Goal: Task Accomplishment & Management: Complete application form

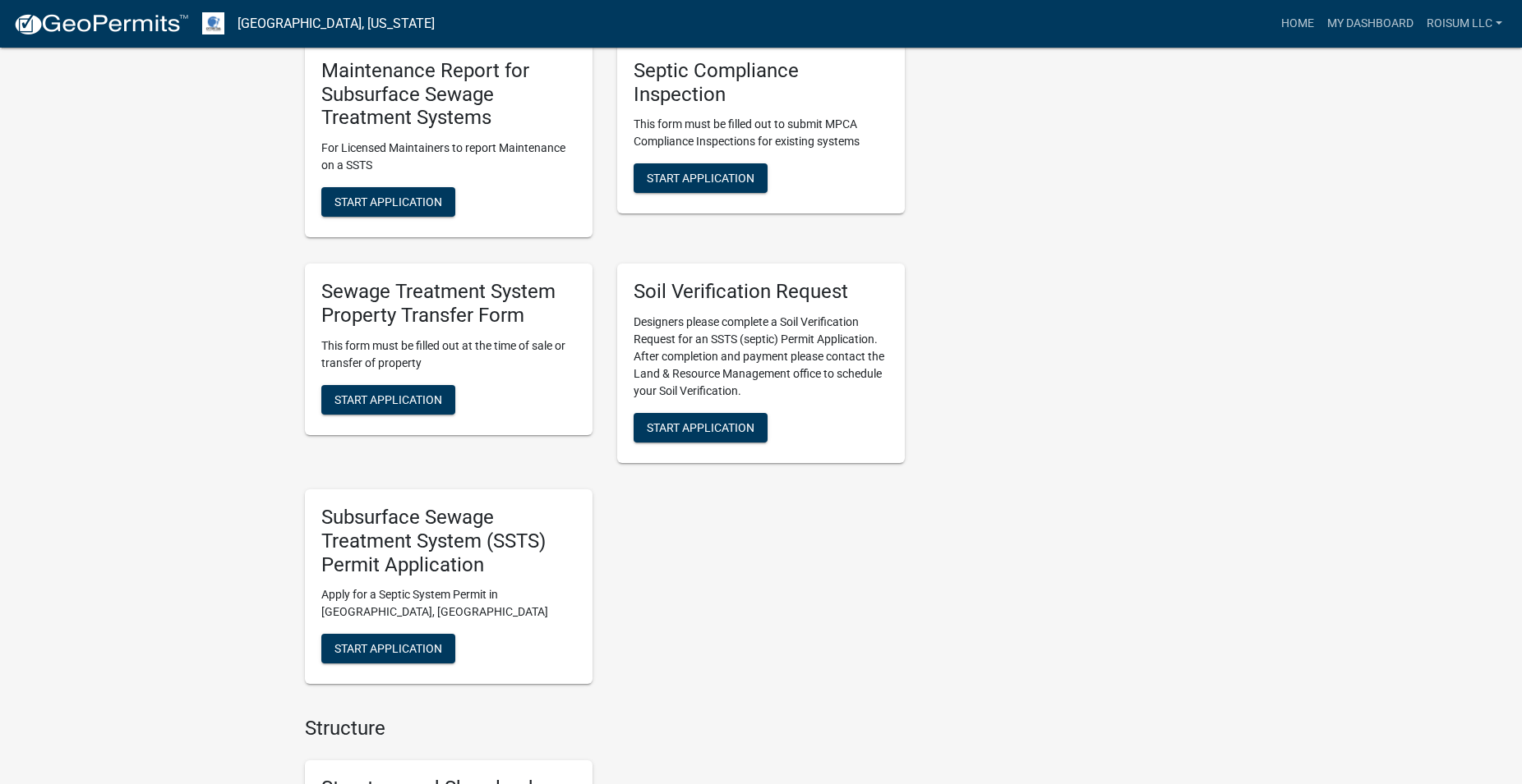
scroll to position [1256, 0]
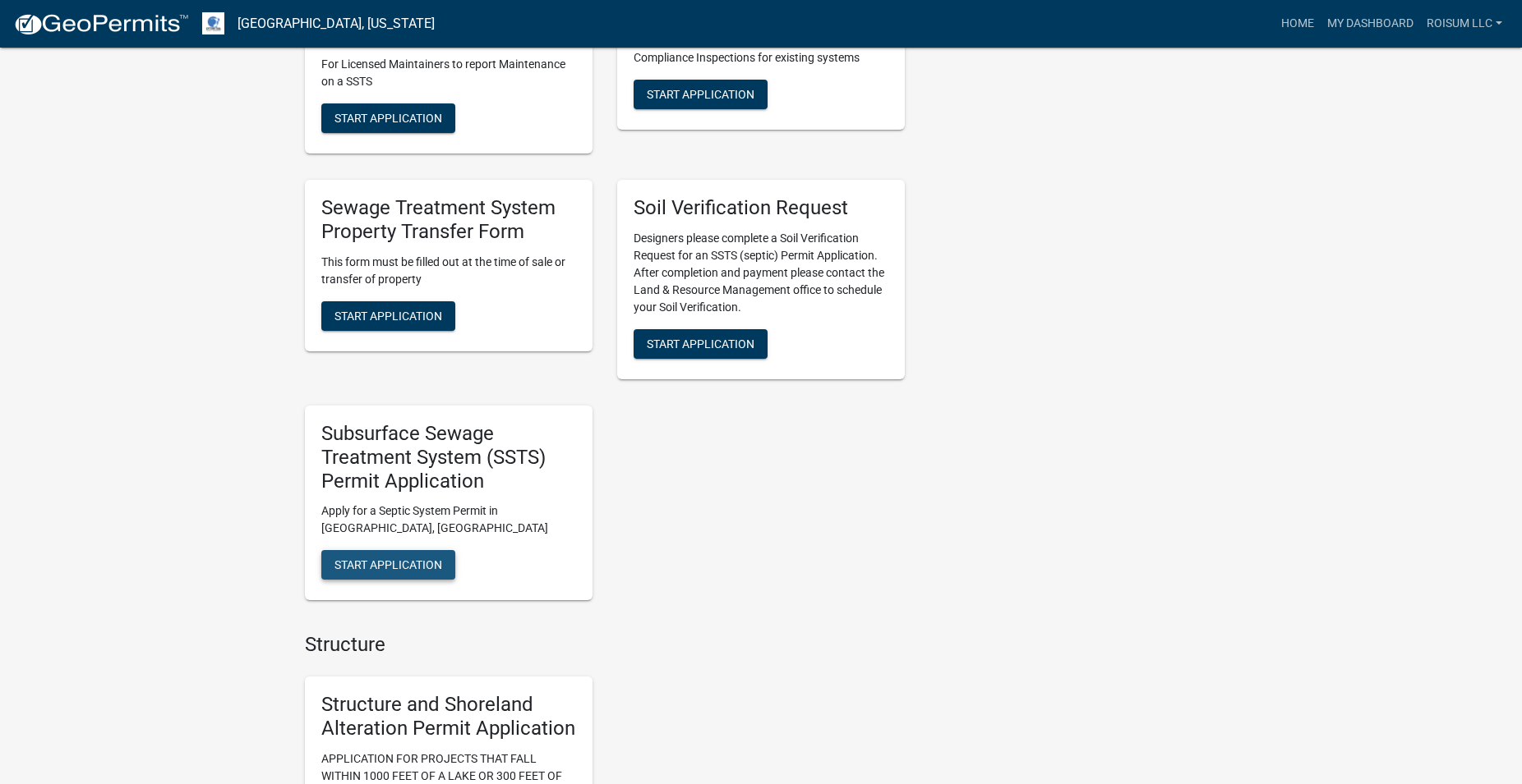
click at [412, 558] on span "Start Application" at bounding box center [388, 565] width 107 height 13
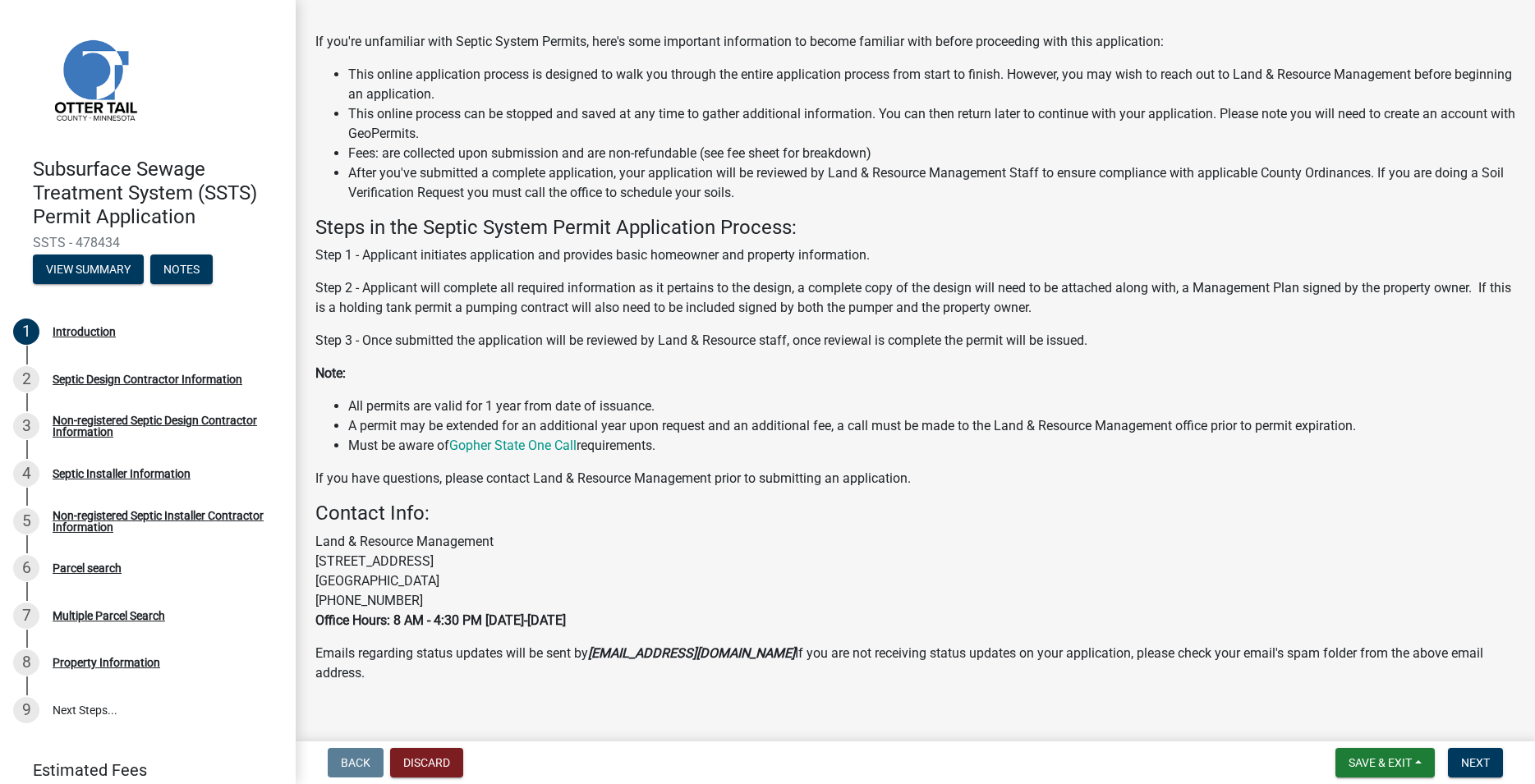
scroll to position [156, 0]
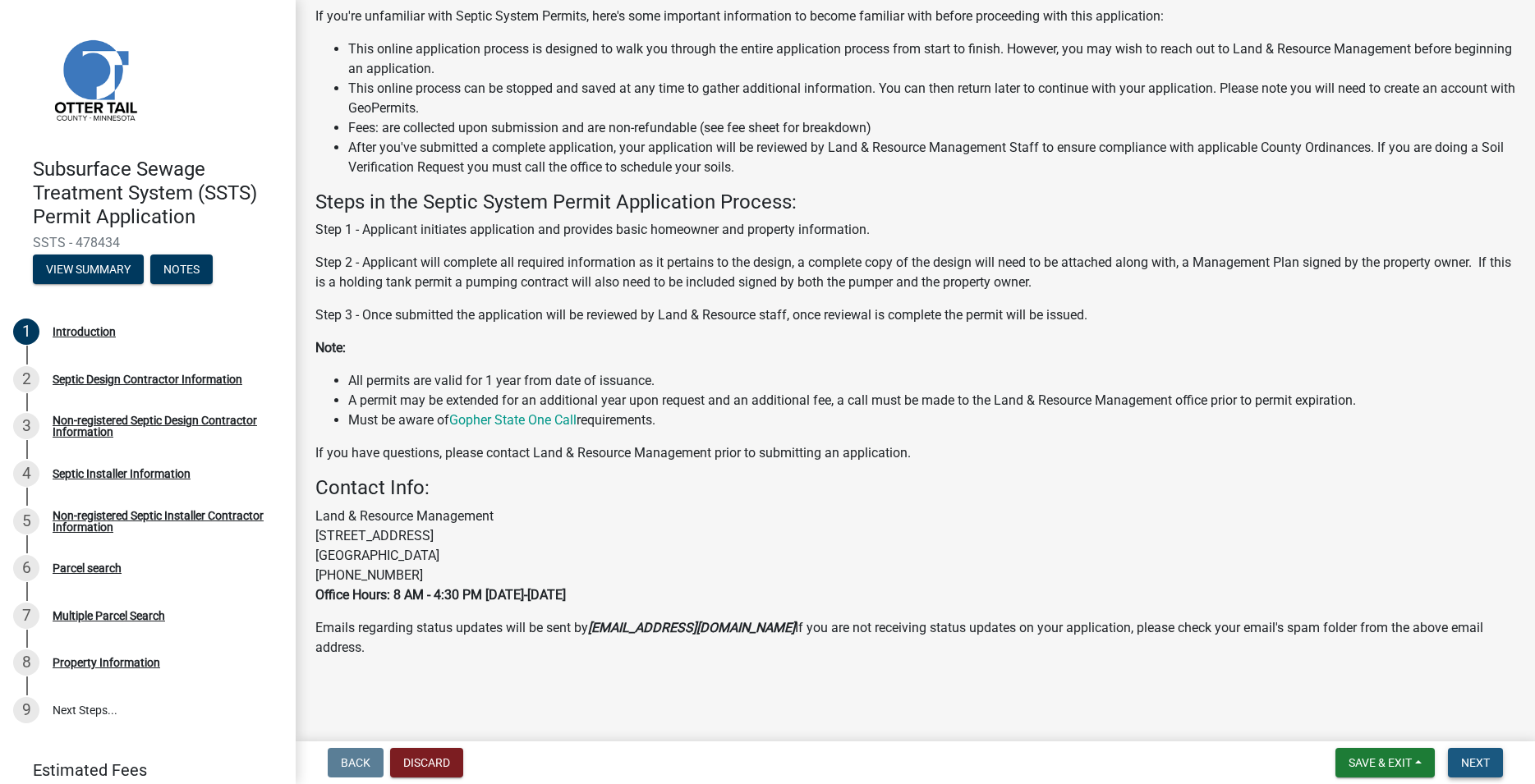
drag, startPoint x: 1468, startPoint y: 752, endPoint x: 1453, endPoint y: 732, distance: 25.0
click at [1473, 752] on button "Next" at bounding box center [1475, 763] width 55 height 29
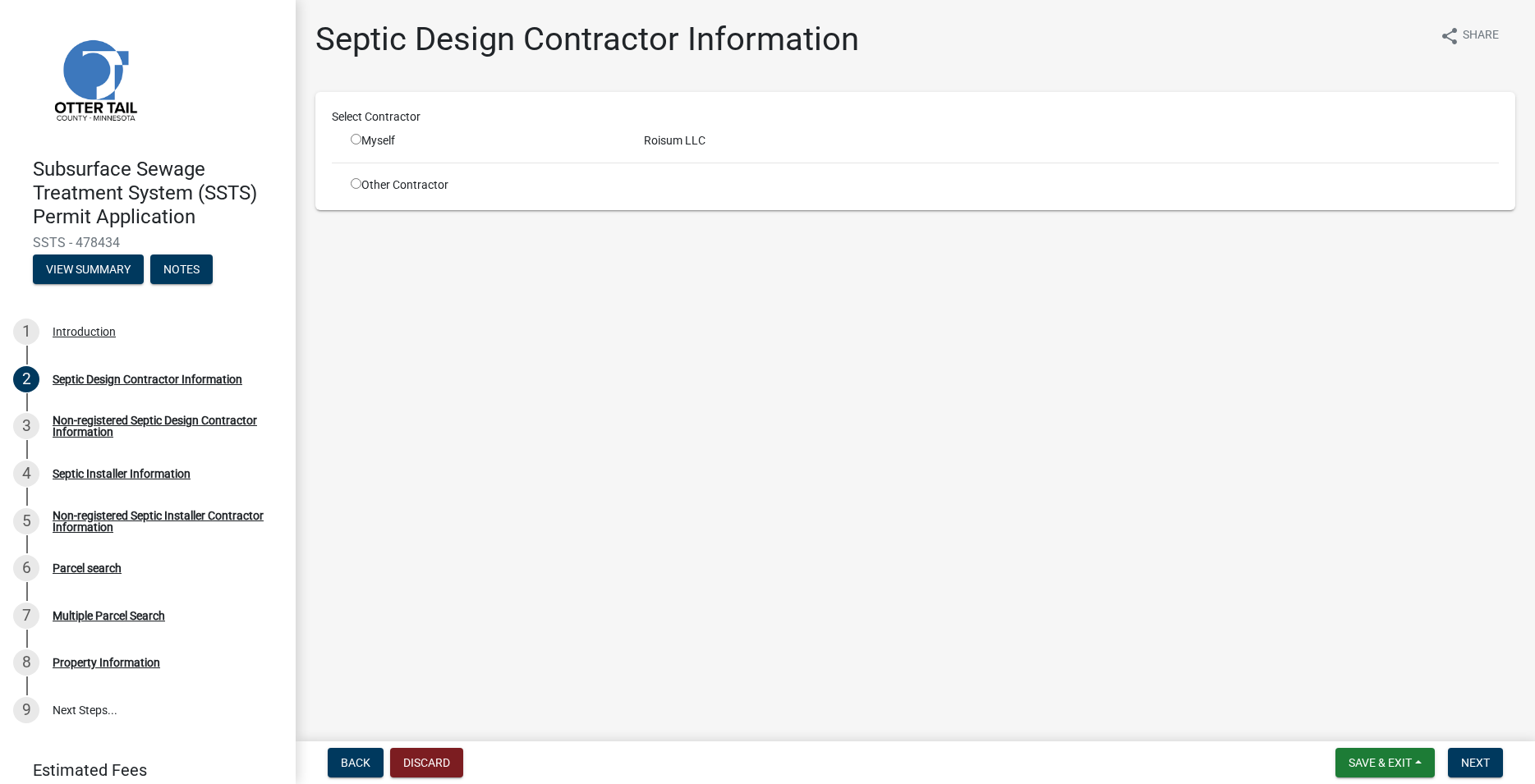
click at [360, 136] on input "radio" at bounding box center [356, 139] width 11 height 11
radio input "true"
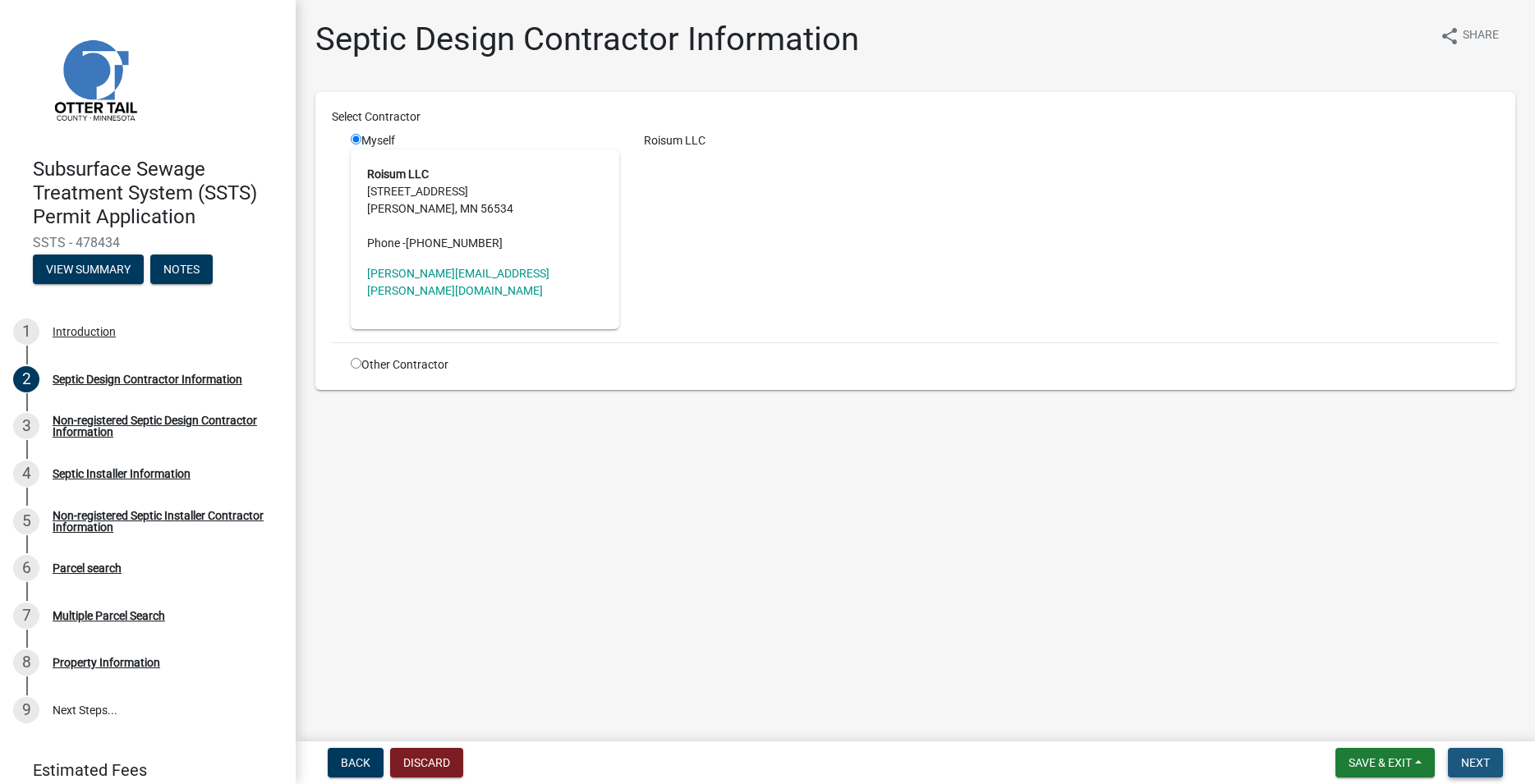
click at [1474, 756] on button "Next" at bounding box center [1475, 763] width 55 height 29
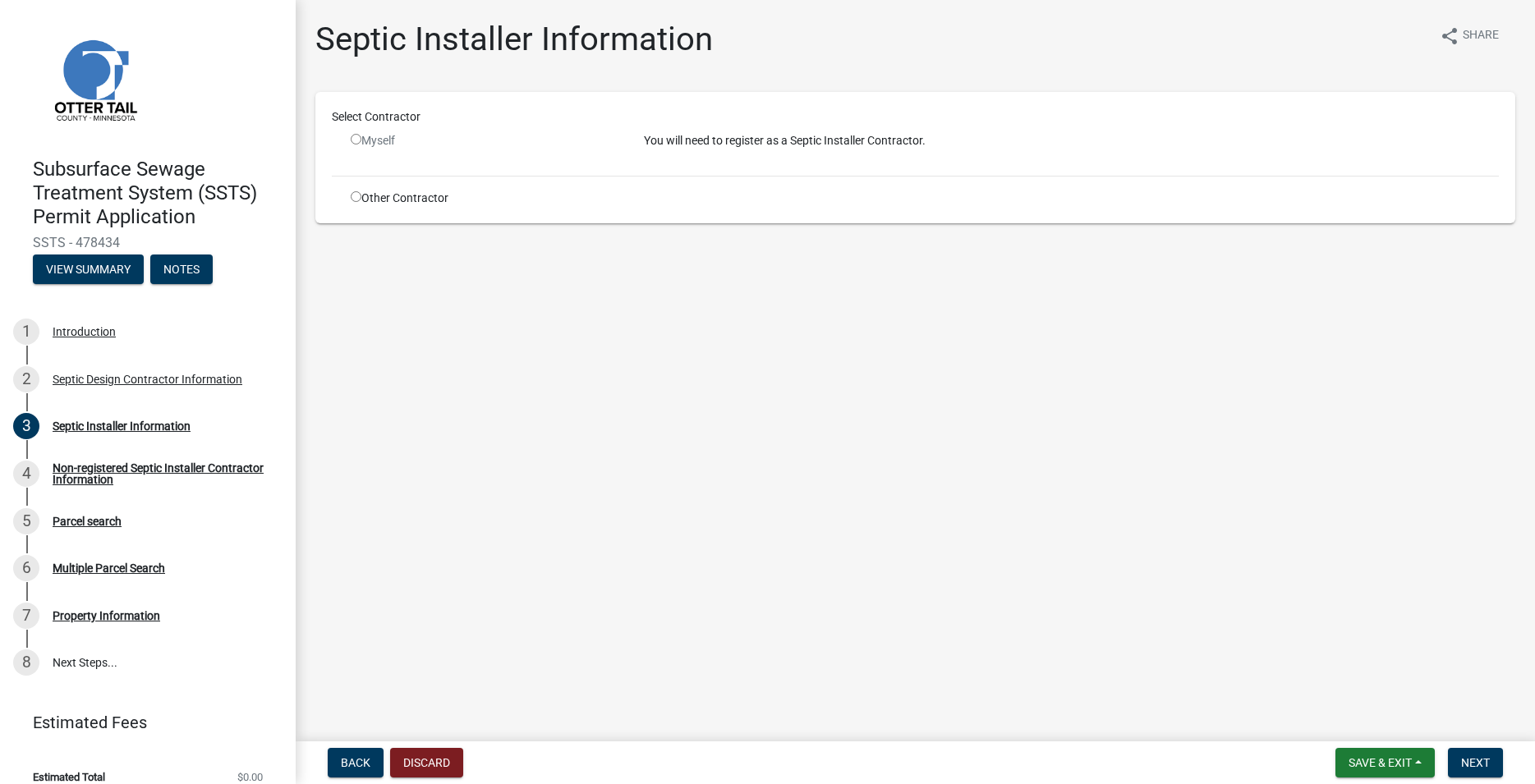
click at [356, 195] on input "radio" at bounding box center [356, 197] width 11 height 11
radio input "true"
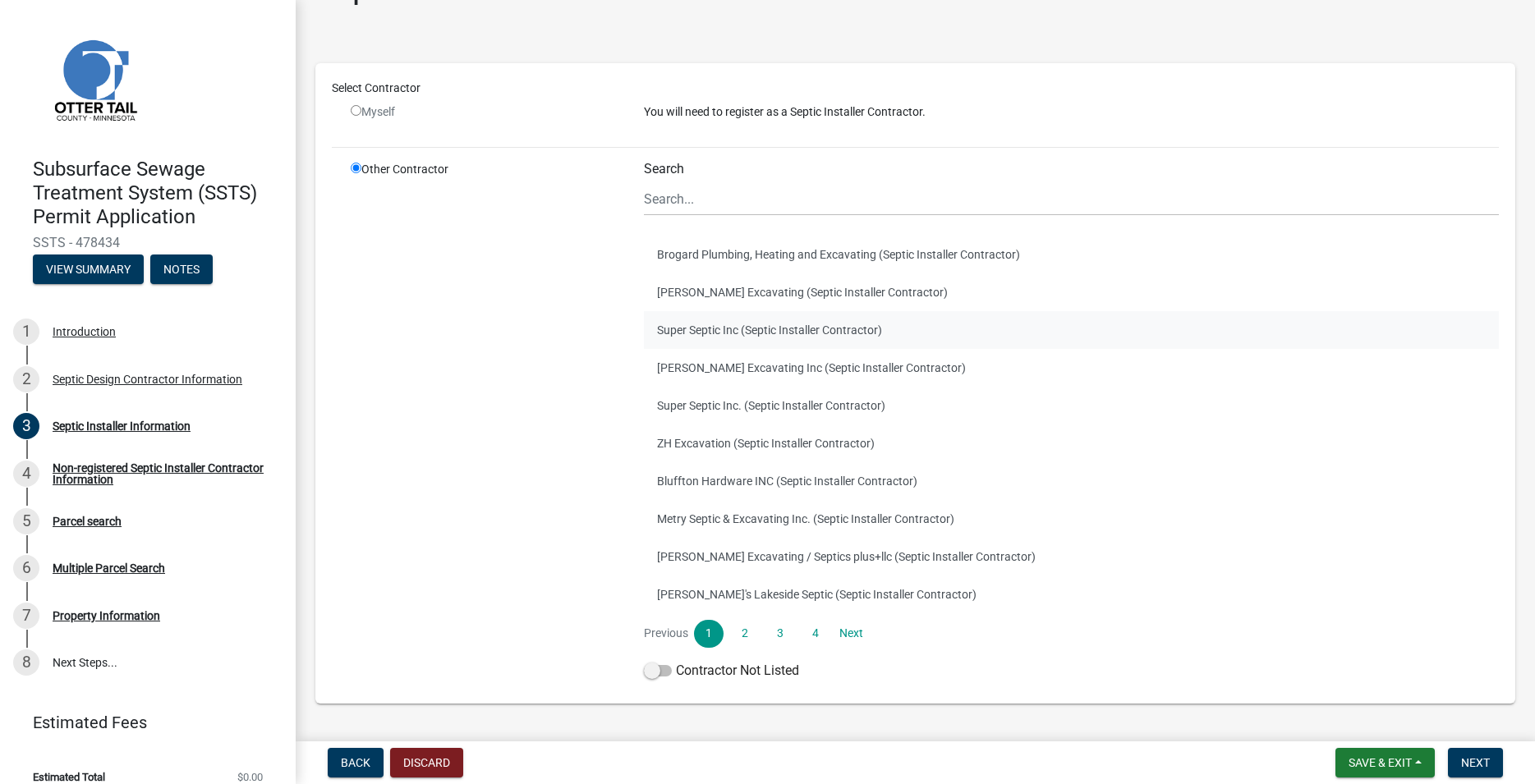
scroll to position [94, 0]
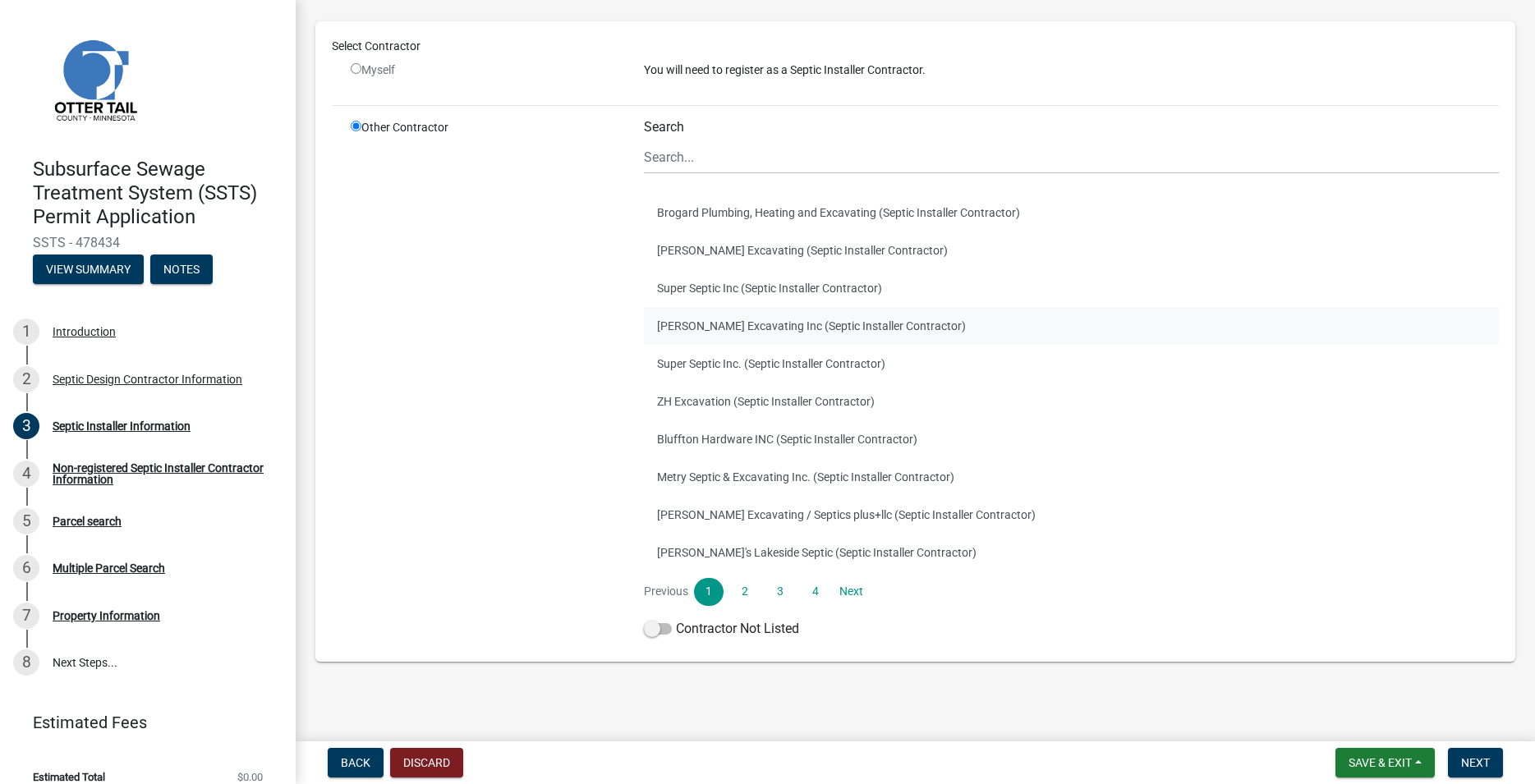
click at [699, 323] on button "Ruther Excavating Inc (Septic Installer Contractor)" at bounding box center [1071, 326] width 855 height 38
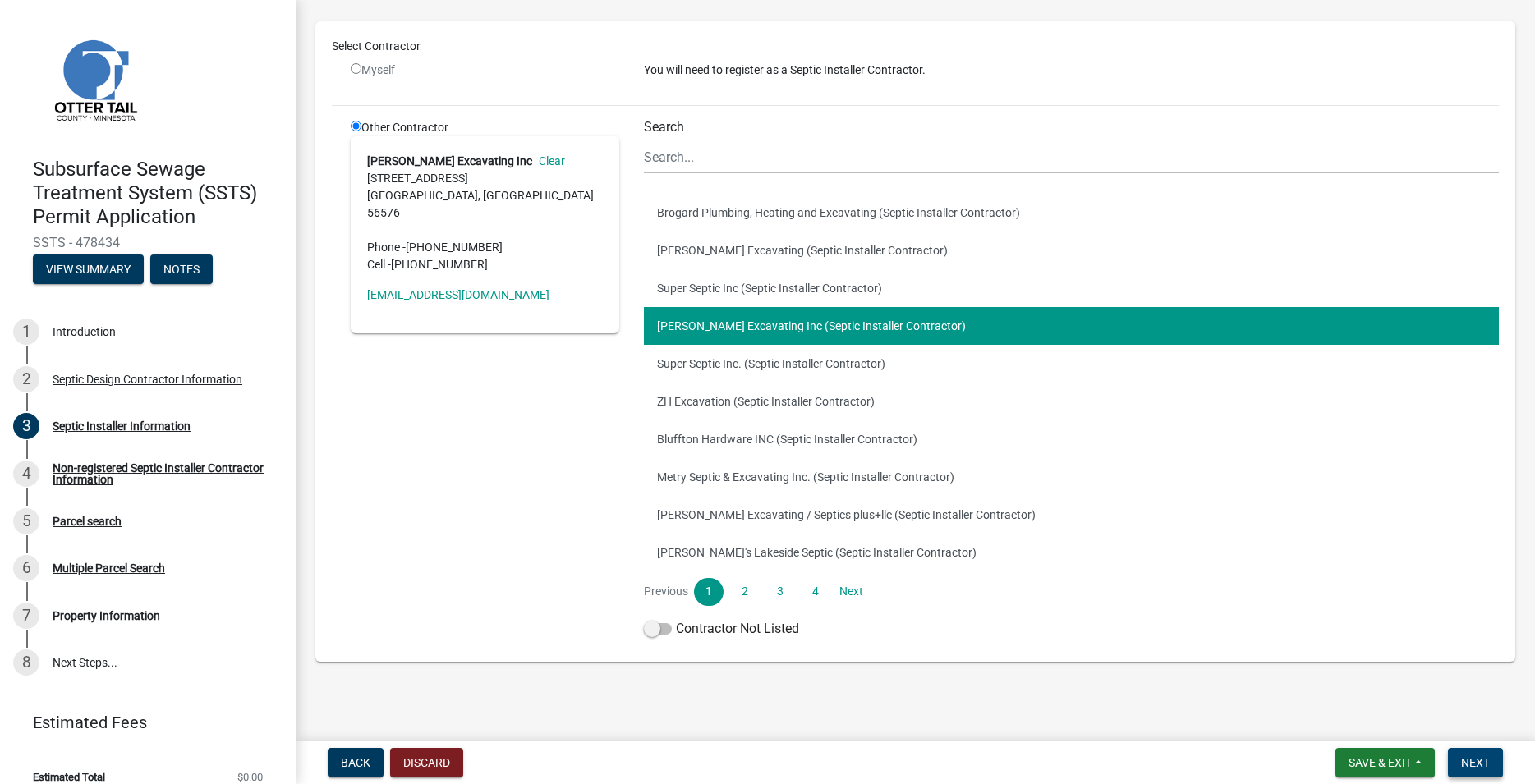
click at [1481, 758] on span "Next" at bounding box center [1474, 763] width 28 height 13
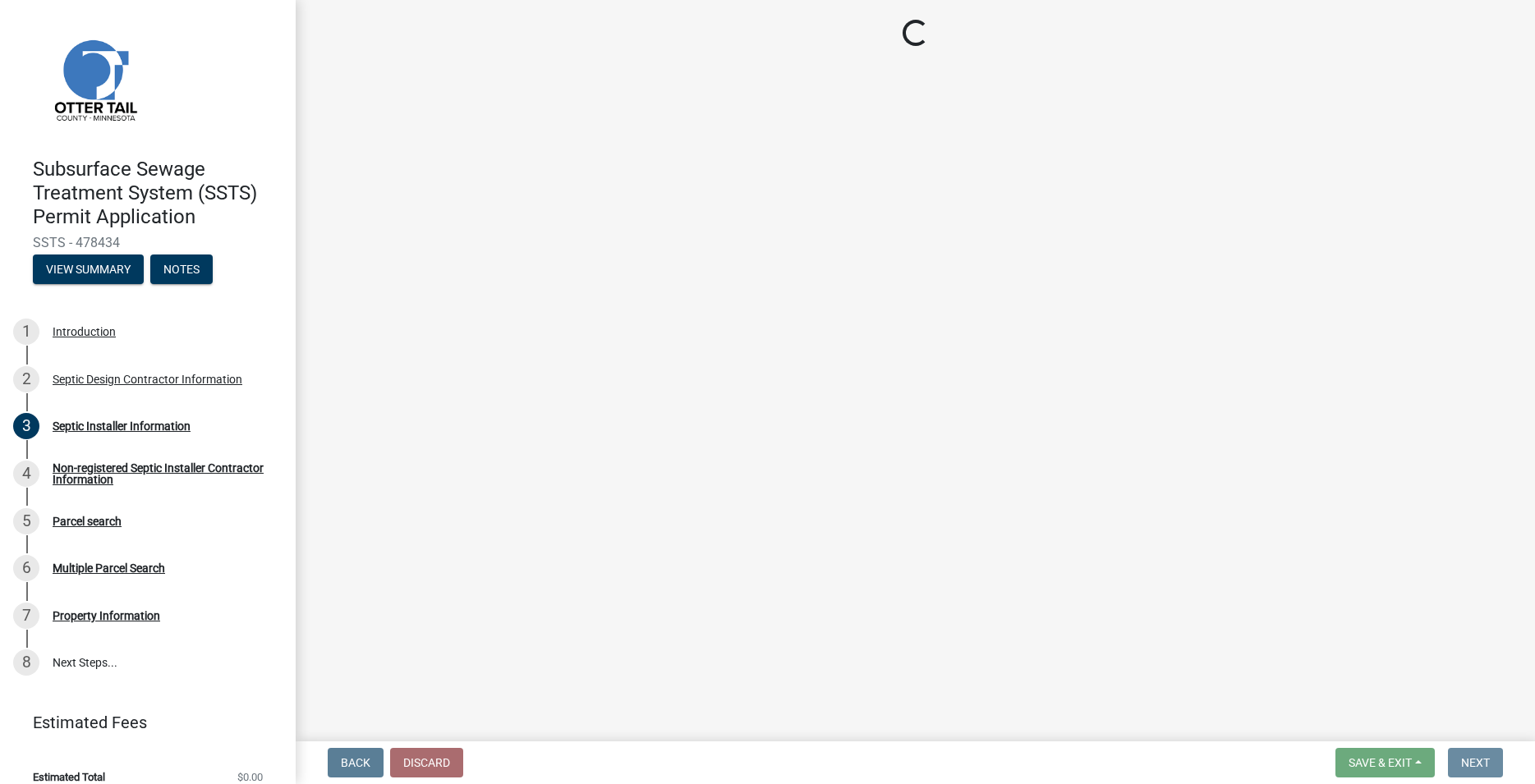
scroll to position [0, 0]
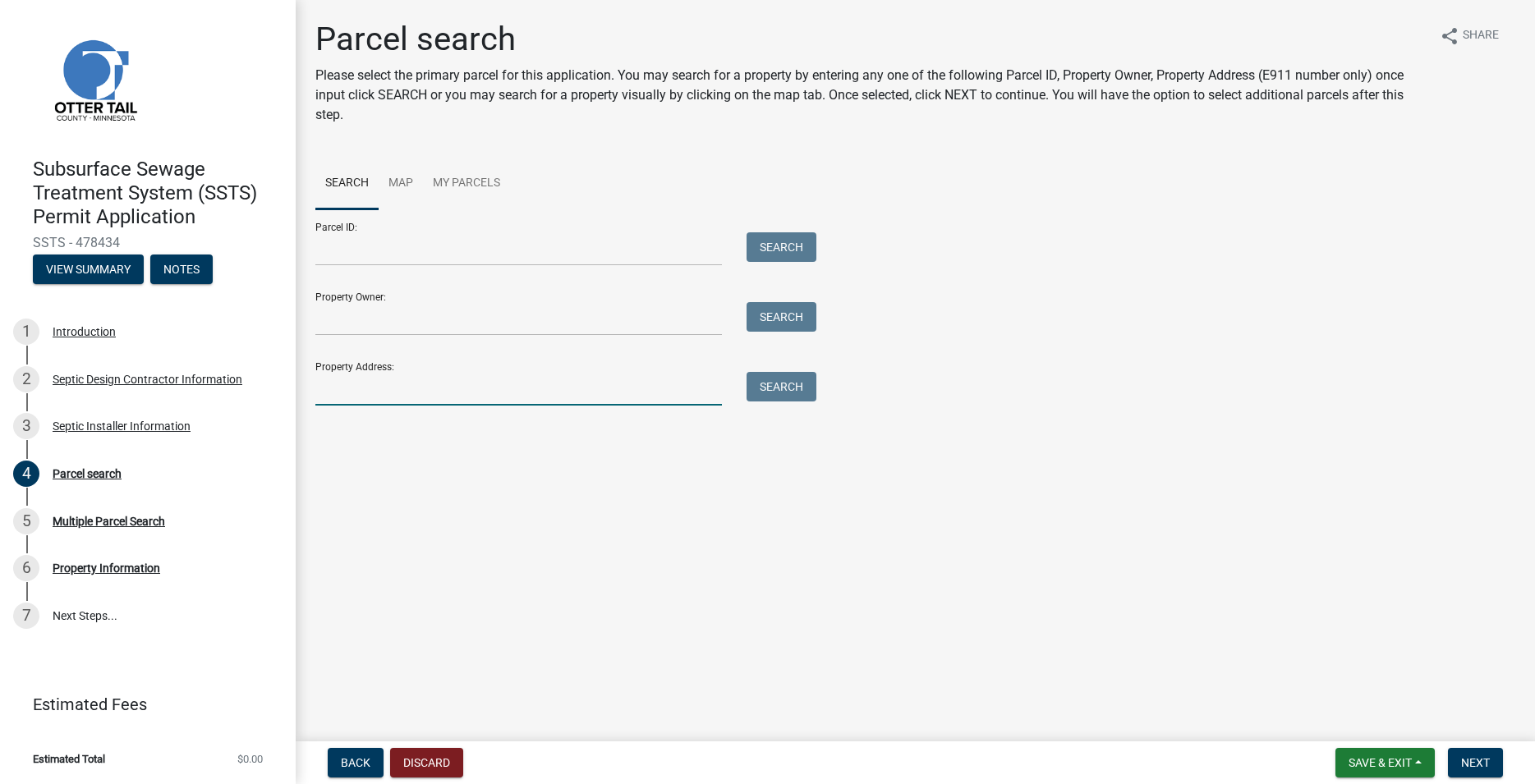
click at [455, 399] on input "Property Address:" at bounding box center [518, 389] width 406 height 34
type input "41004"
click at [776, 394] on button "Search" at bounding box center [781, 387] width 70 height 29
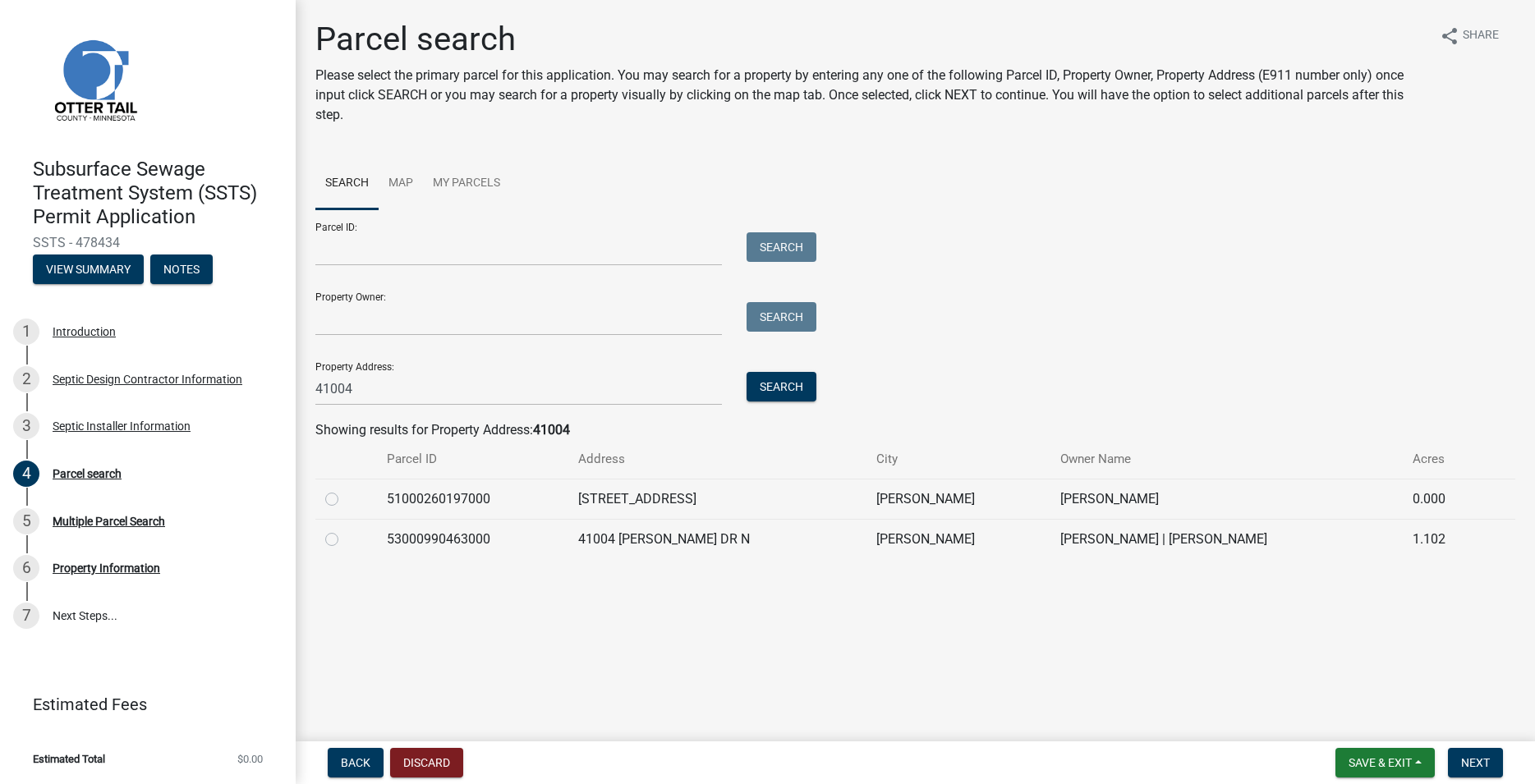
click at [345, 530] on label at bounding box center [345, 530] width 0 height 0
click at [345, 539] on input "radio" at bounding box center [350, 536] width 11 height 11
radio input "true"
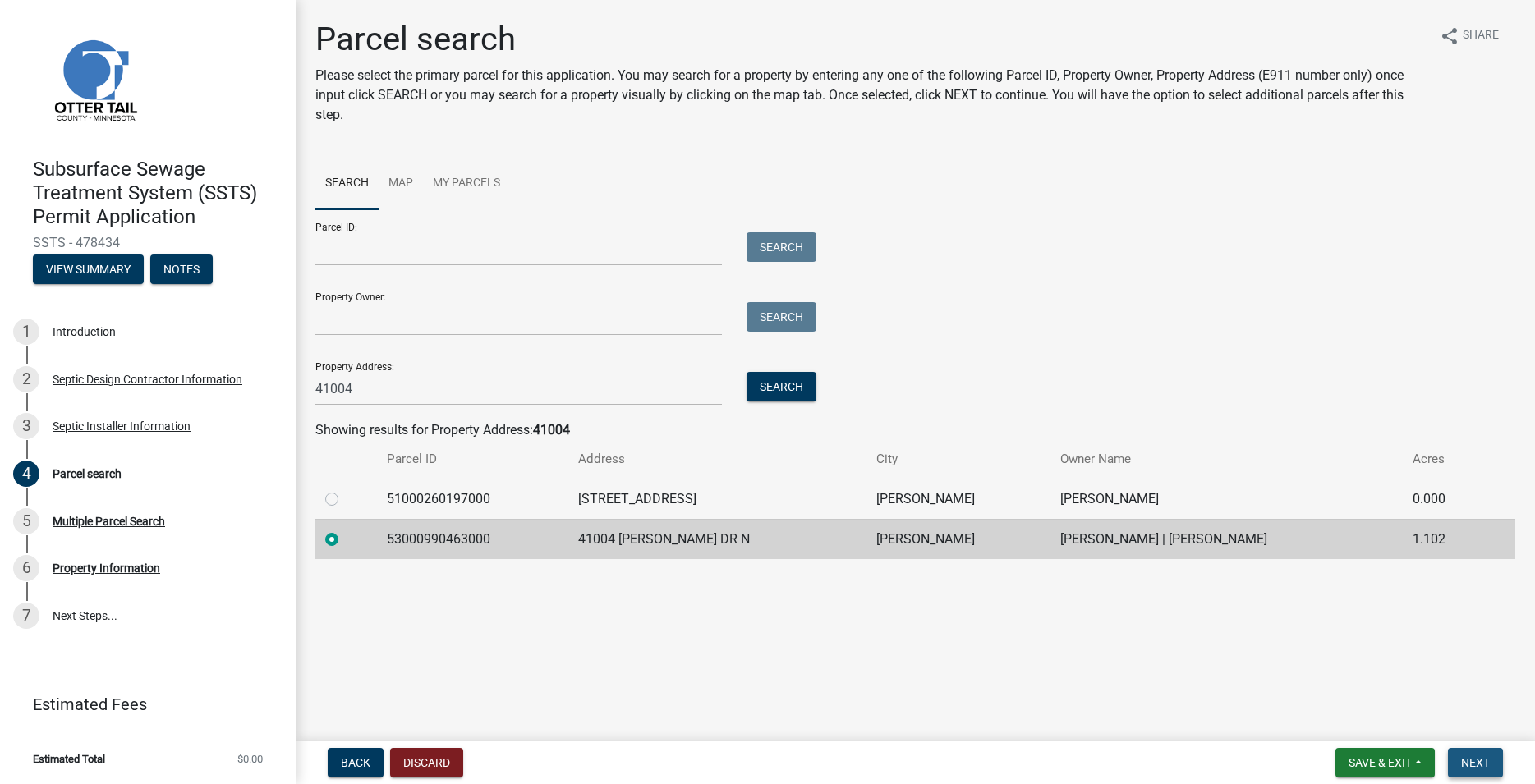
click at [1469, 767] on span "Next" at bounding box center [1474, 763] width 28 height 13
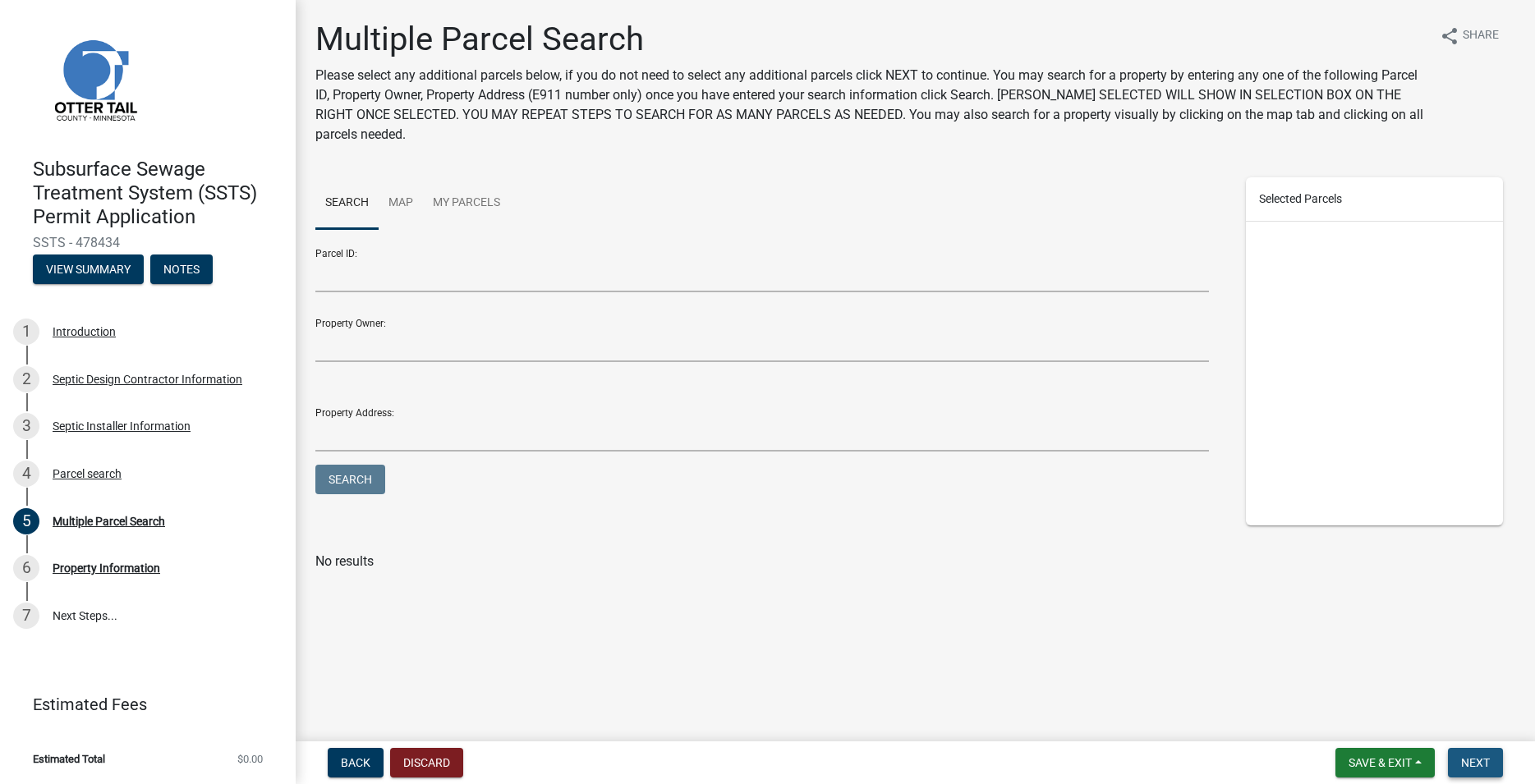
click at [1489, 766] on span "Next" at bounding box center [1474, 763] width 28 height 13
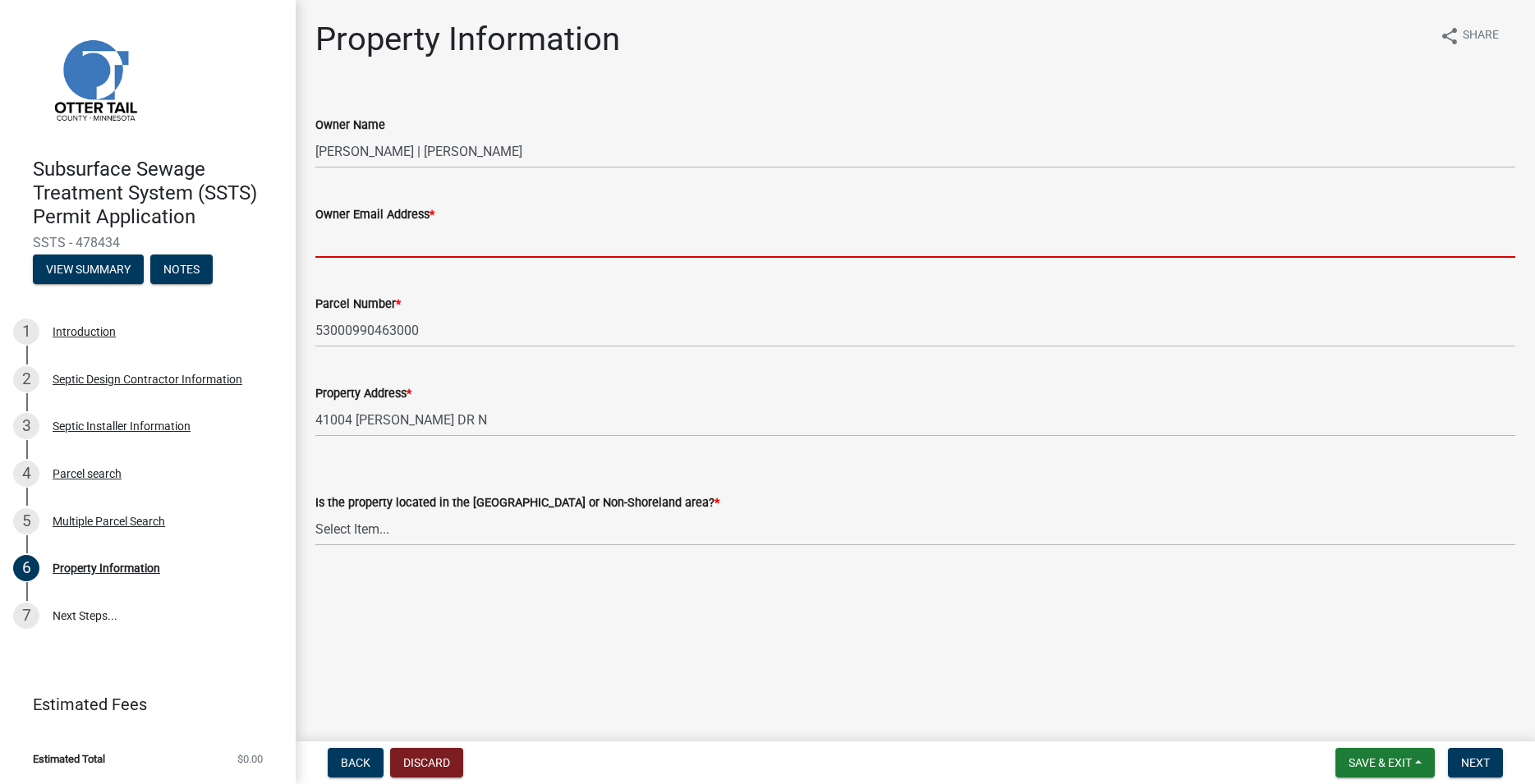
click at [349, 241] on input "Owner Email Address *" at bounding box center [915, 241] width 1200 height 34
paste input "slcrawford94@msn.com"
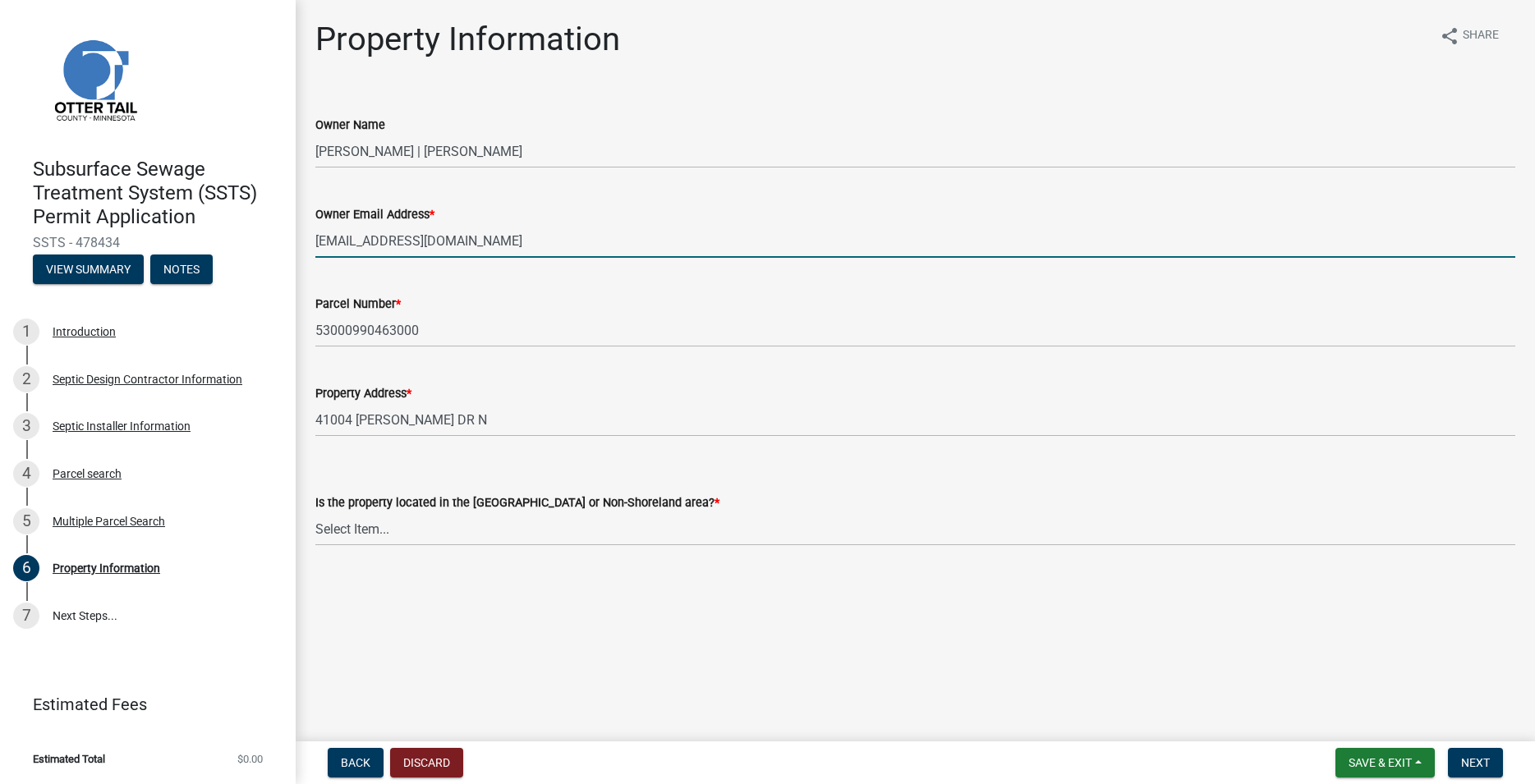
type input "slcrawford94@msn.com"
click at [315, 513] on select "Select Item... Shoreland Non-Shoreland" at bounding box center [915, 529] width 1200 height 34
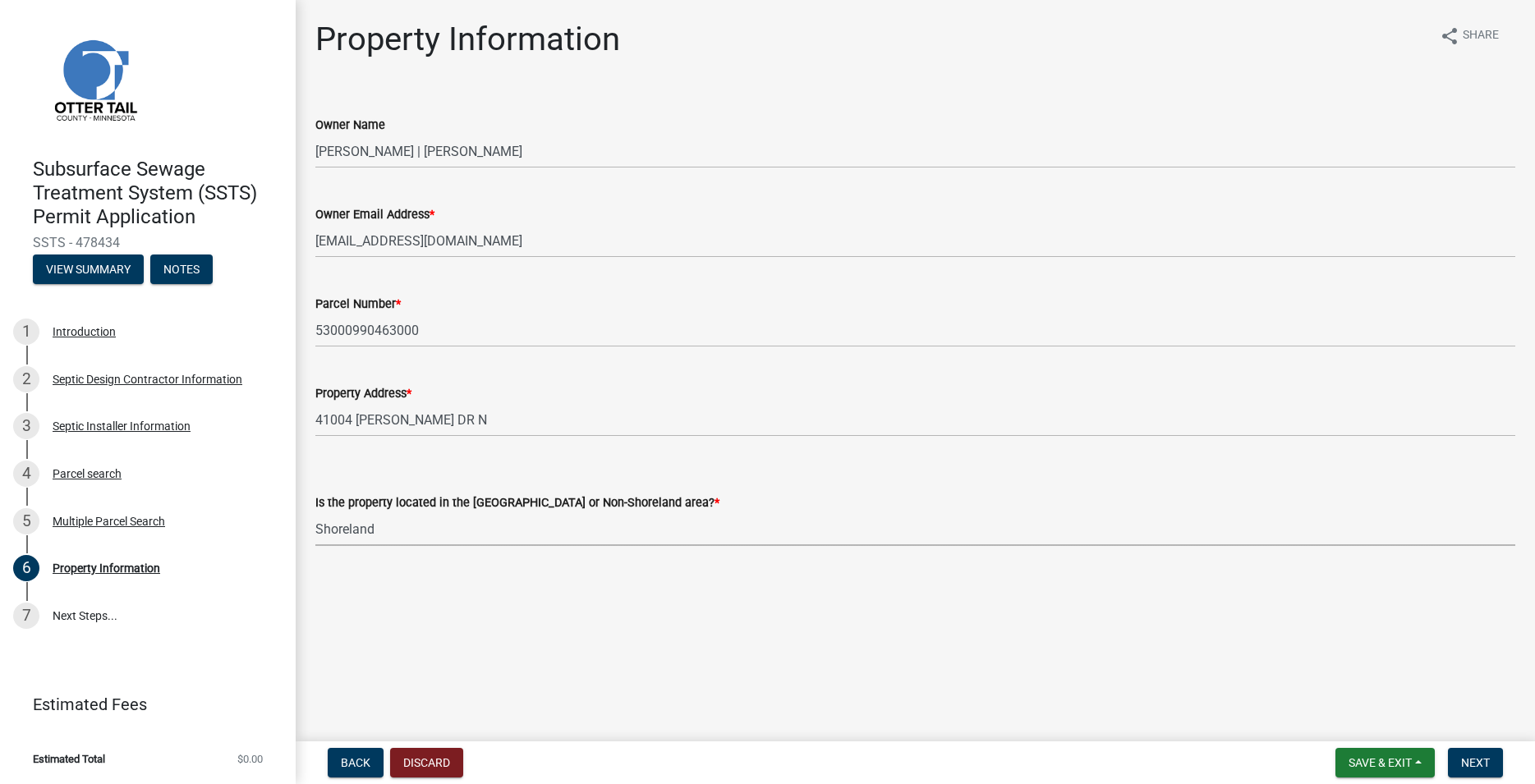
click option "Shoreland" at bounding box center [0, 0] width 0 height 0
select select "f91142e6-e911-469c-9754-896c7e7f9e05"
click at [1457, 759] on button "Next" at bounding box center [1475, 763] width 55 height 29
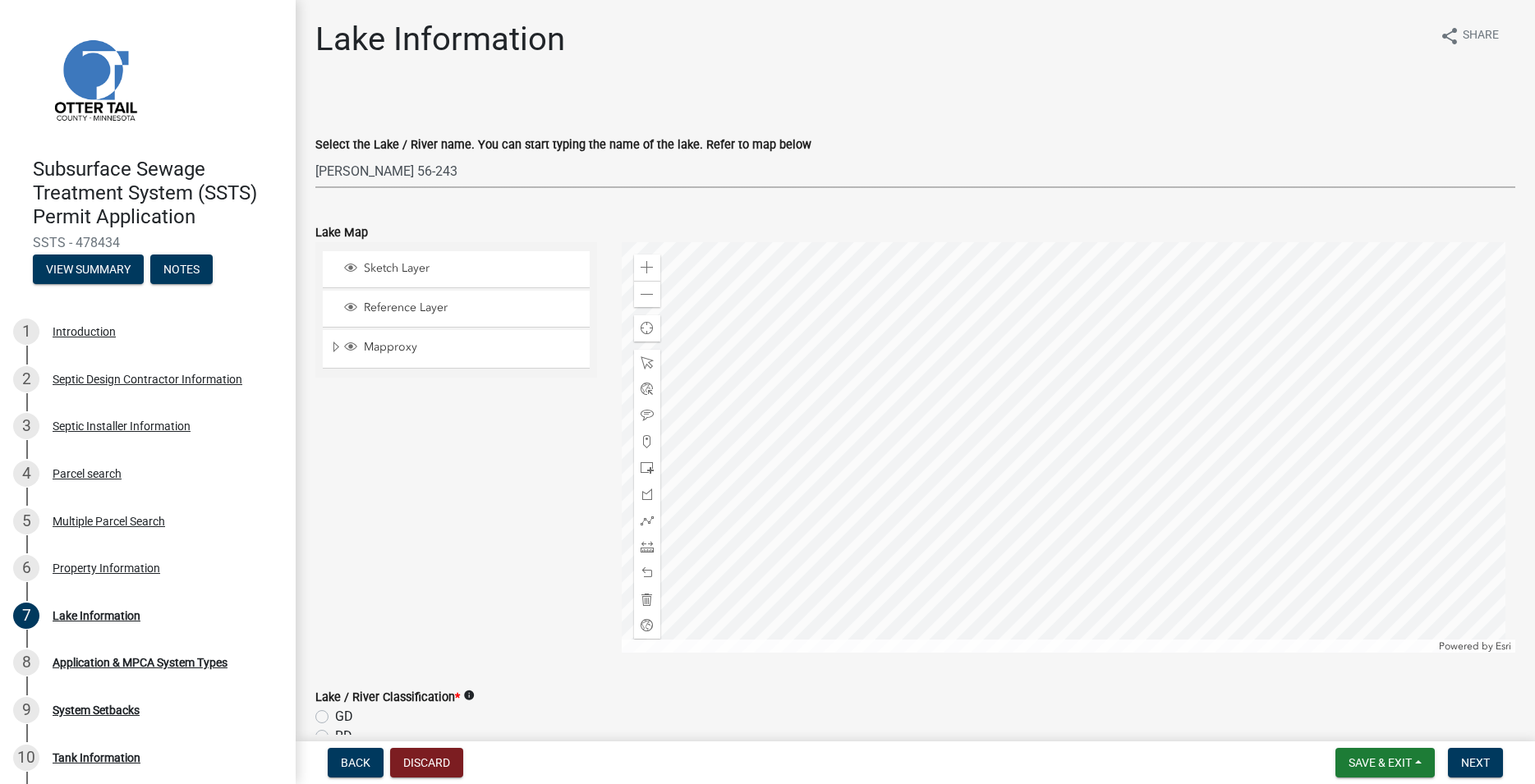
click option "Marion 56-243" at bounding box center [0, 0] width 0 height 0
select select "f9d90a2a-c4f5-488f-96c4-739e752238e8"
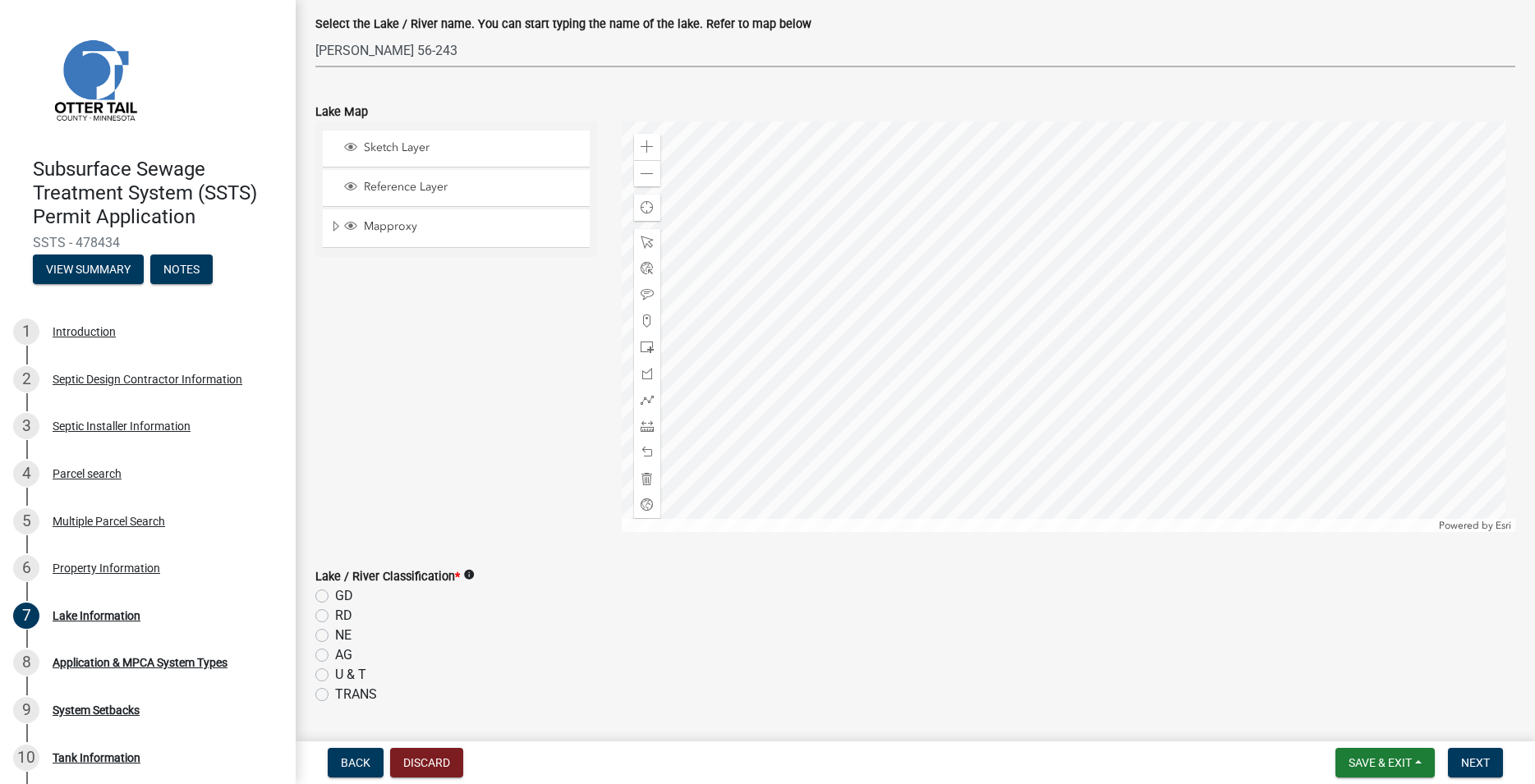
scroll to position [187, 0]
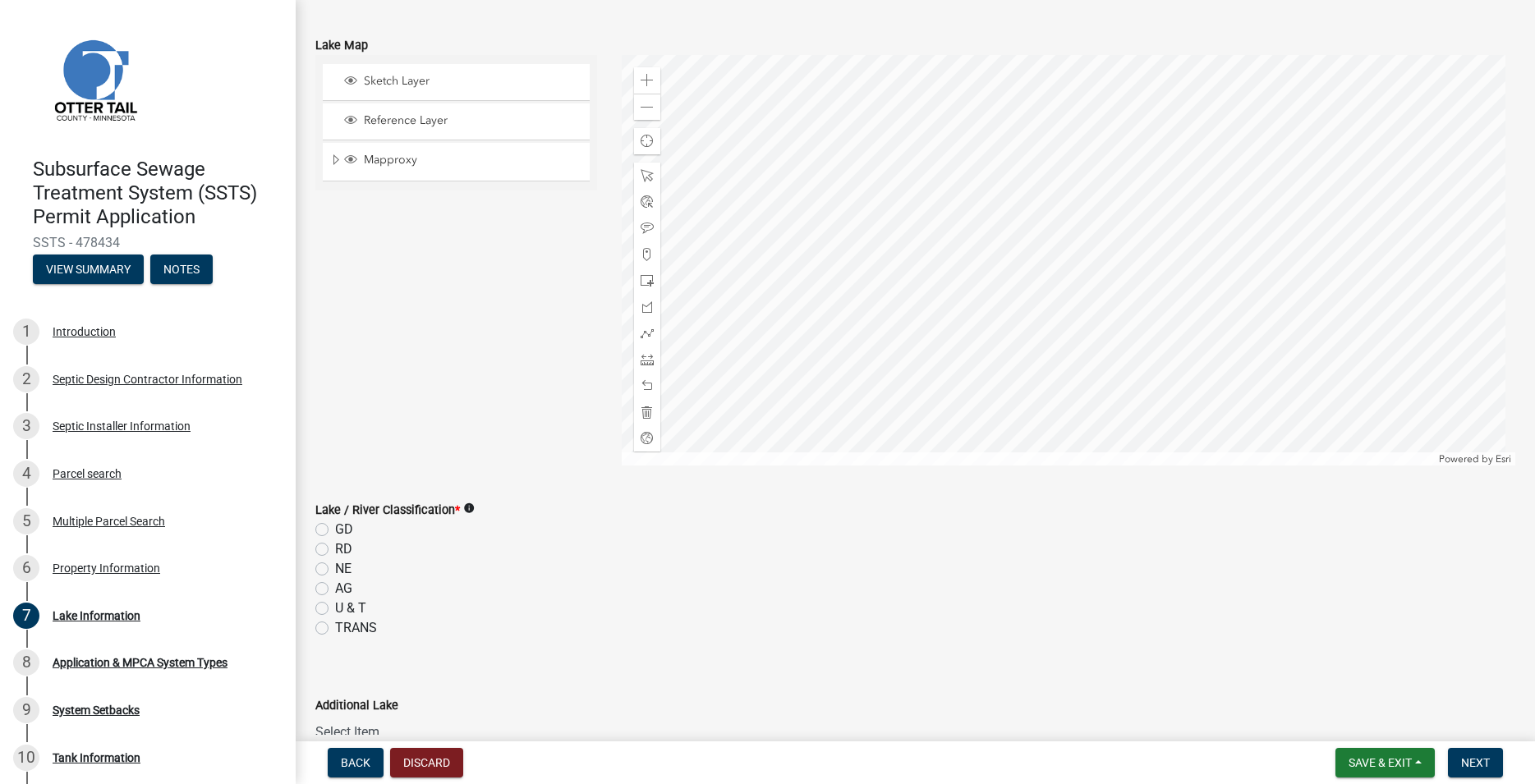
click at [335, 526] on label "GD" at bounding box center [344, 529] width 18 height 19
click at [335, 526] on input "GD" at bounding box center [340, 525] width 11 height 11
radio input "true"
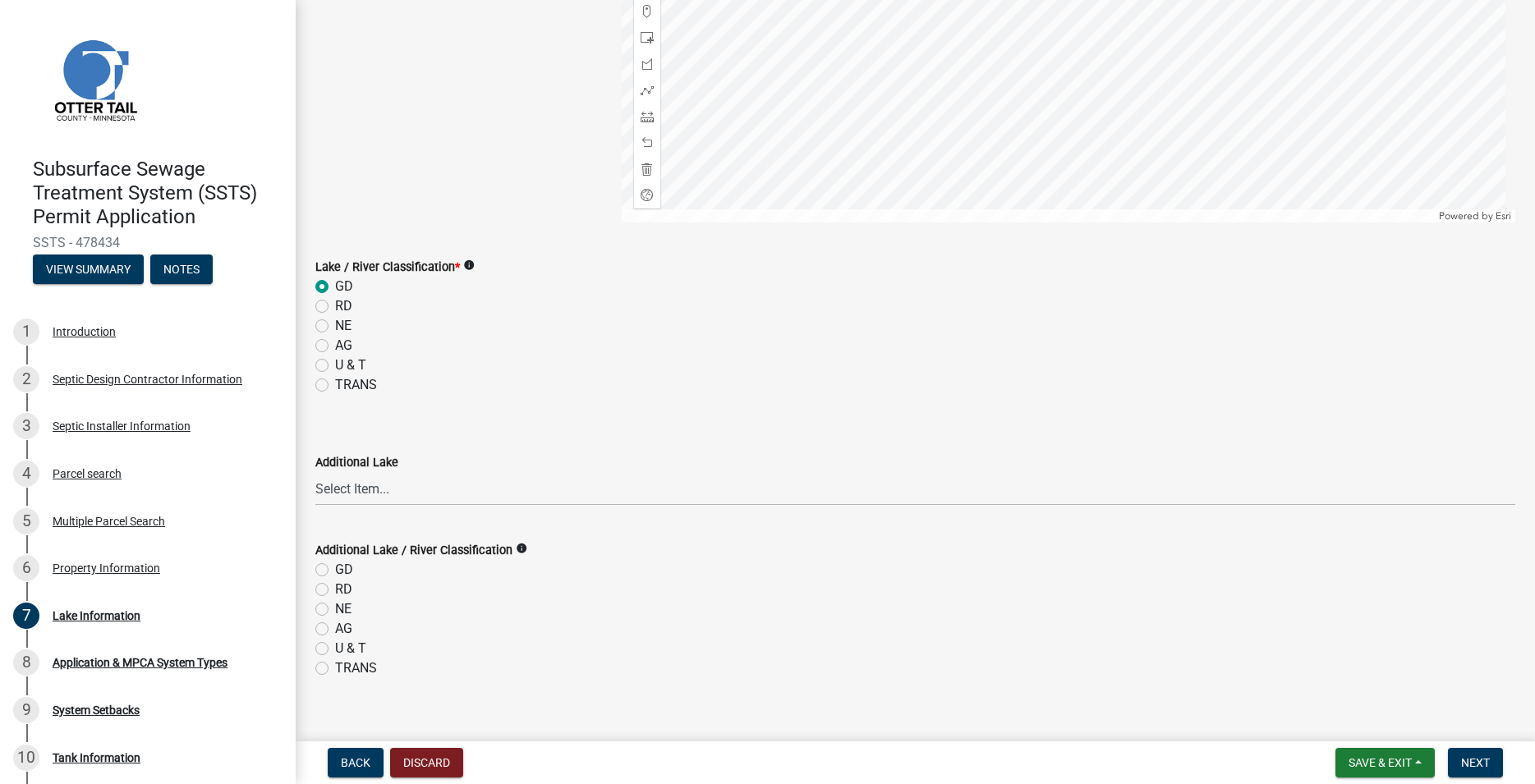
scroll to position [453, 0]
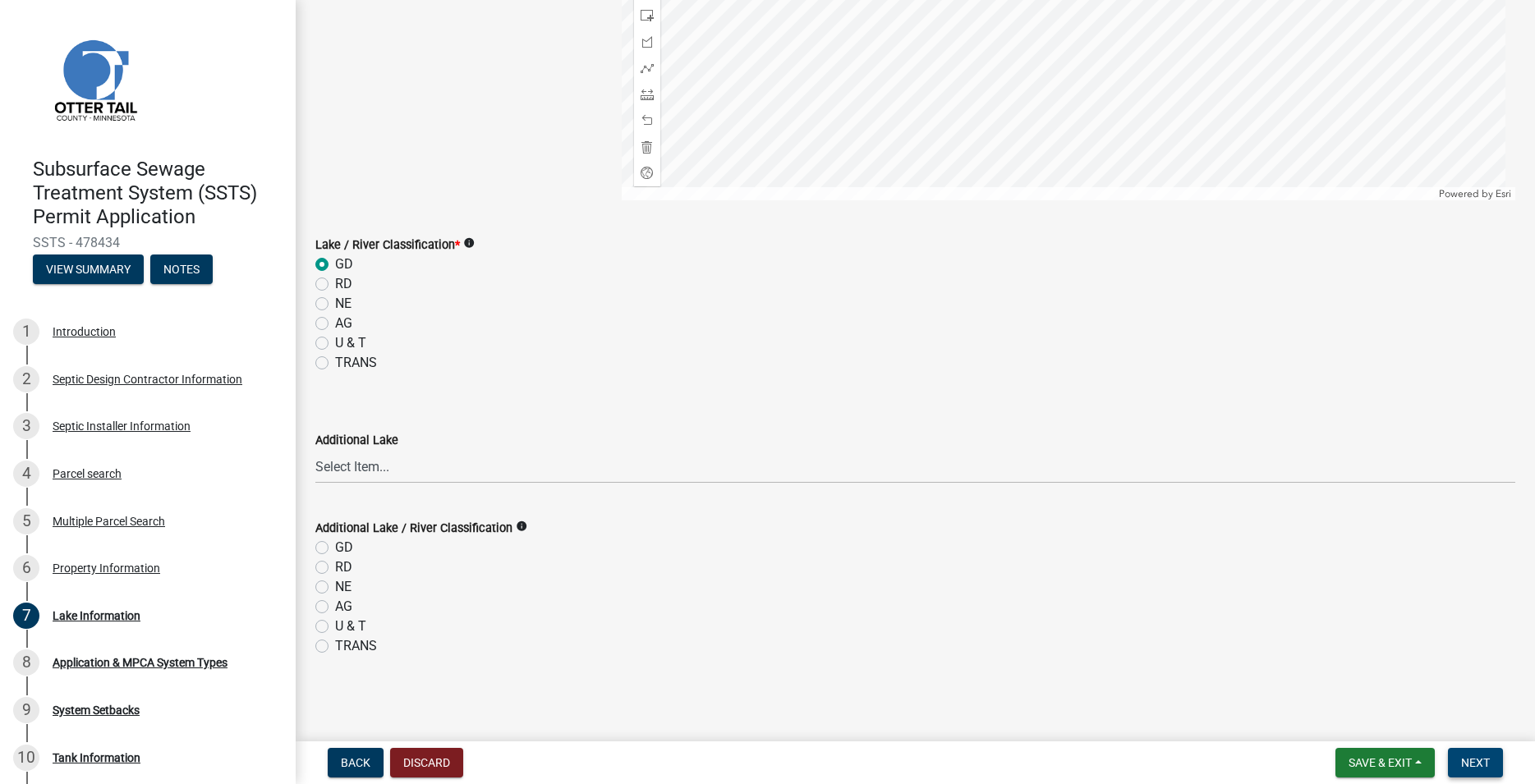
click at [1476, 758] on span "Next" at bounding box center [1474, 763] width 28 height 13
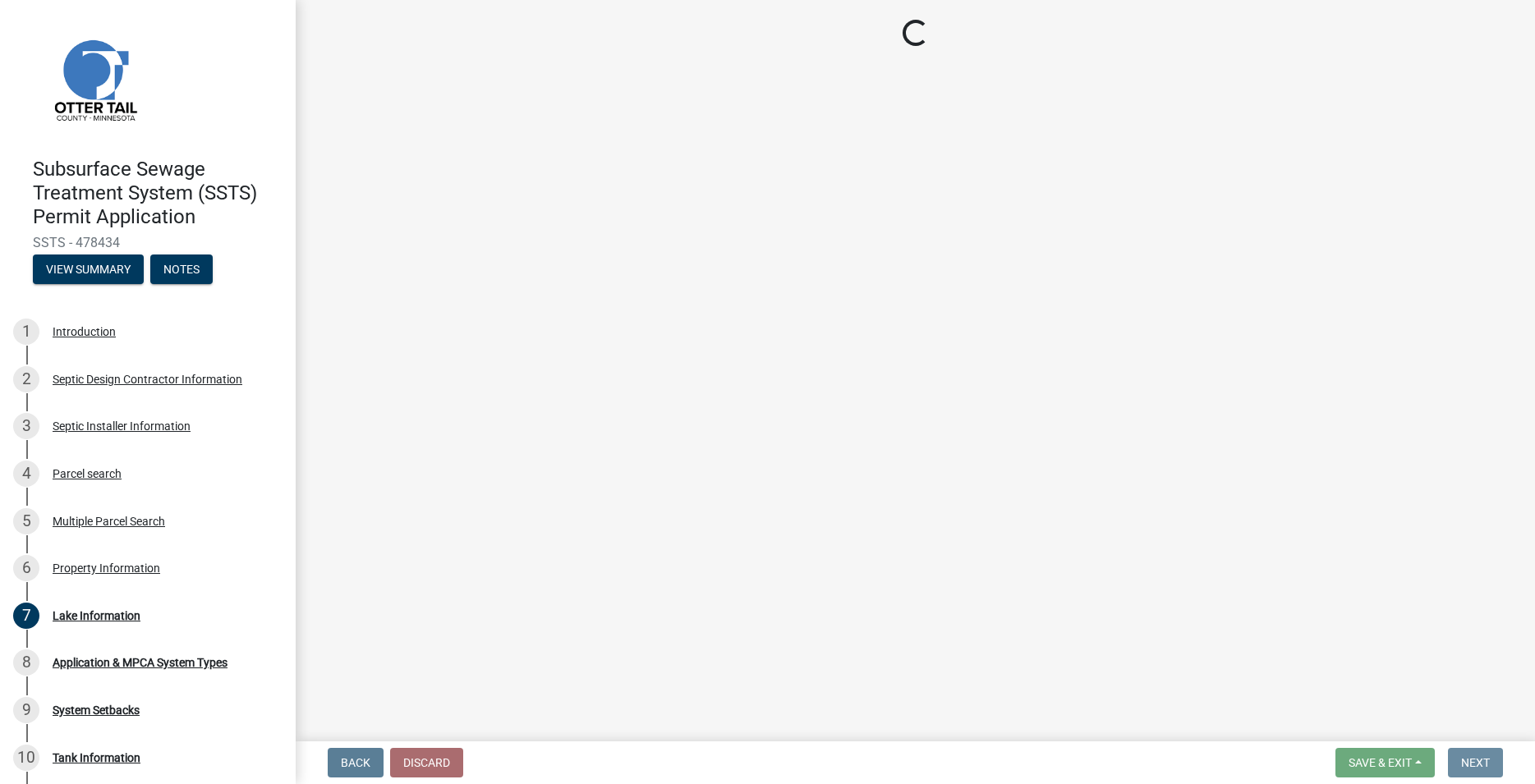
scroll to position [0, 0]
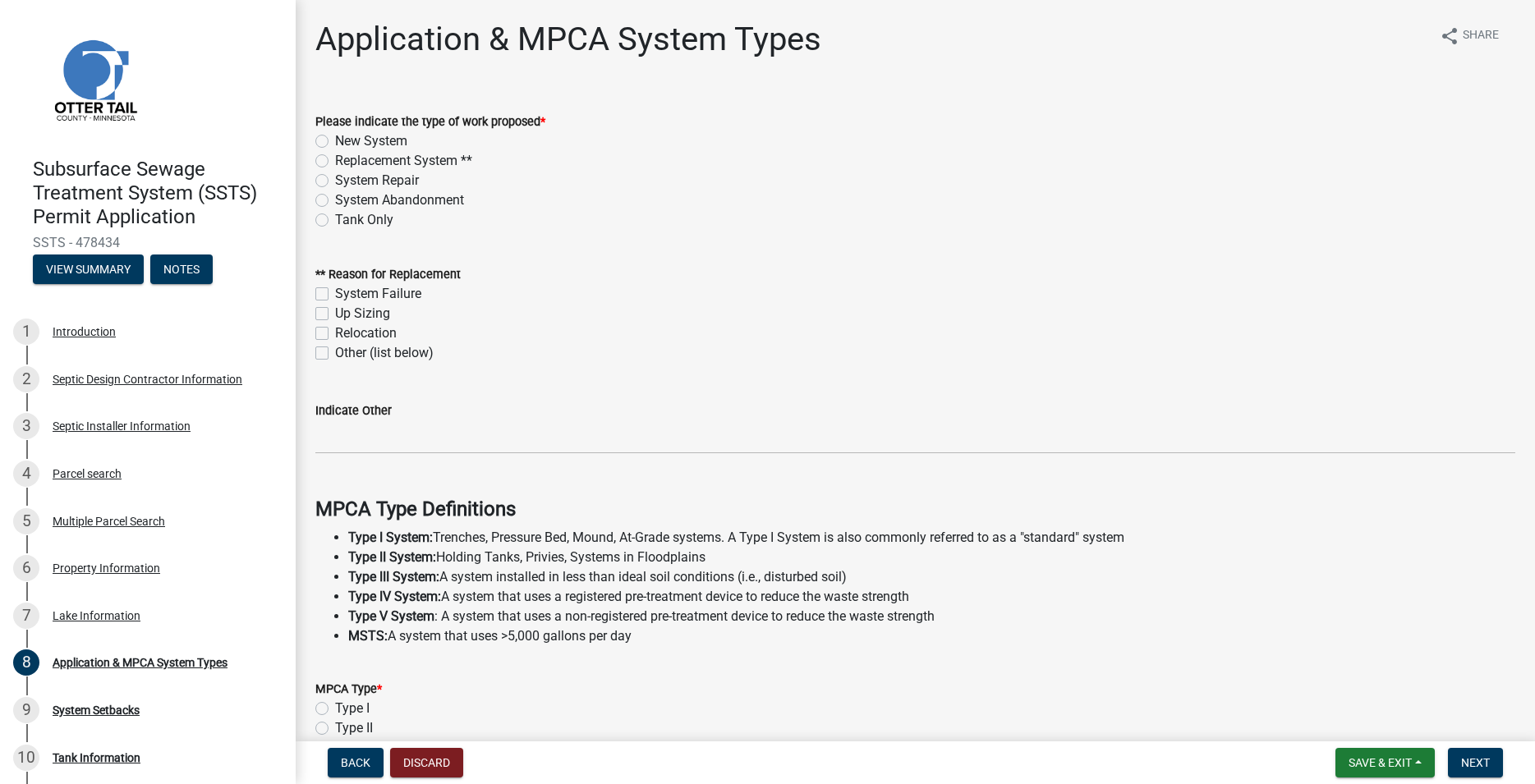
click at [335, 157] on label "Replacement System **" at bounding box center [403, 160] width 138 height 19
click at [335, 157] on input "Replacement System **" at bounding box center [340, 157] width 11 height 11
radio input "true"
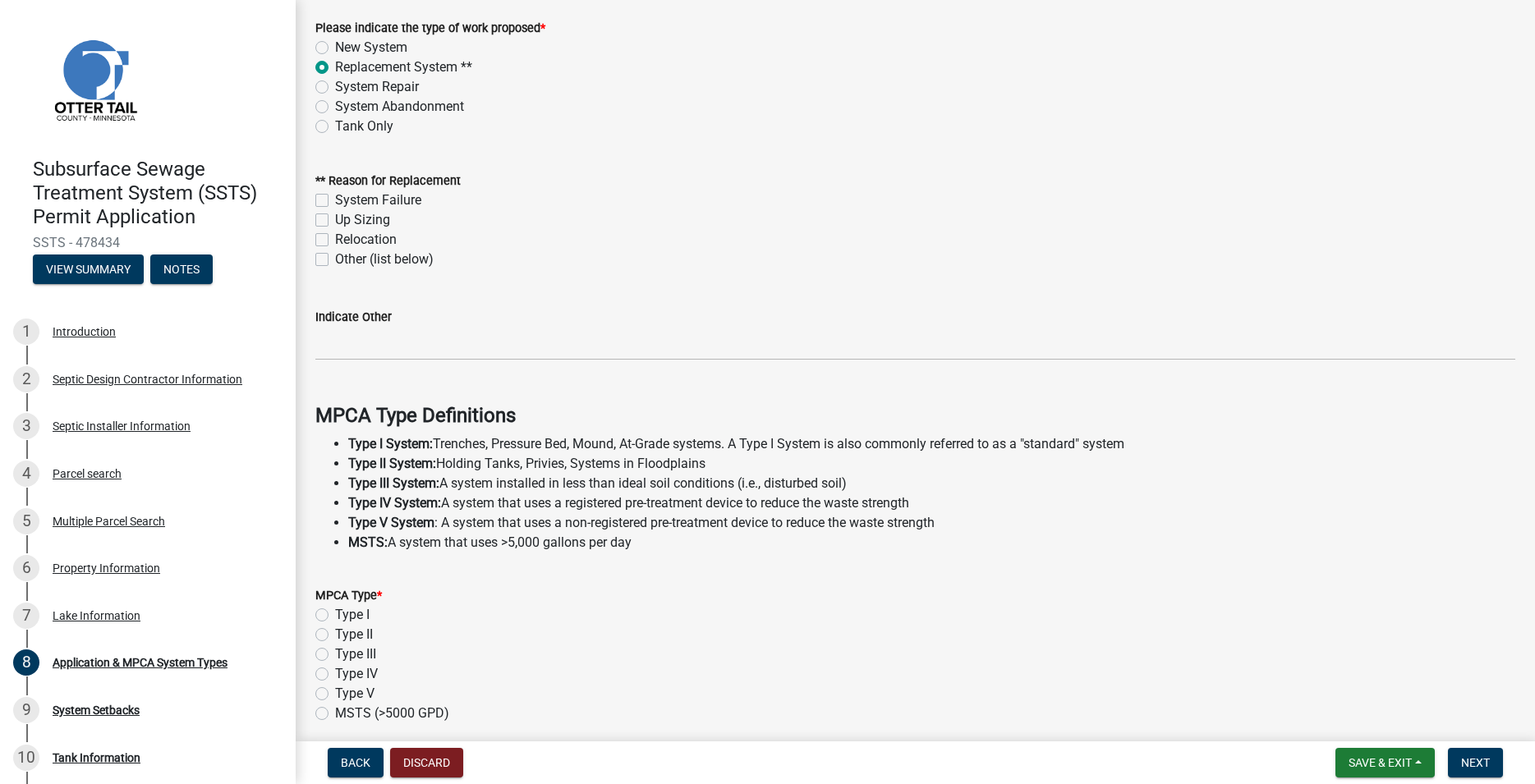
click at [335, 198] on label "System Failure" at bounding box center [378, 200] width 86 height 19
click at [335, 198] on input "System Failure" at bounding box center [340, 196] width 11 height 11
checkbox input "true"
checkbox input "false"
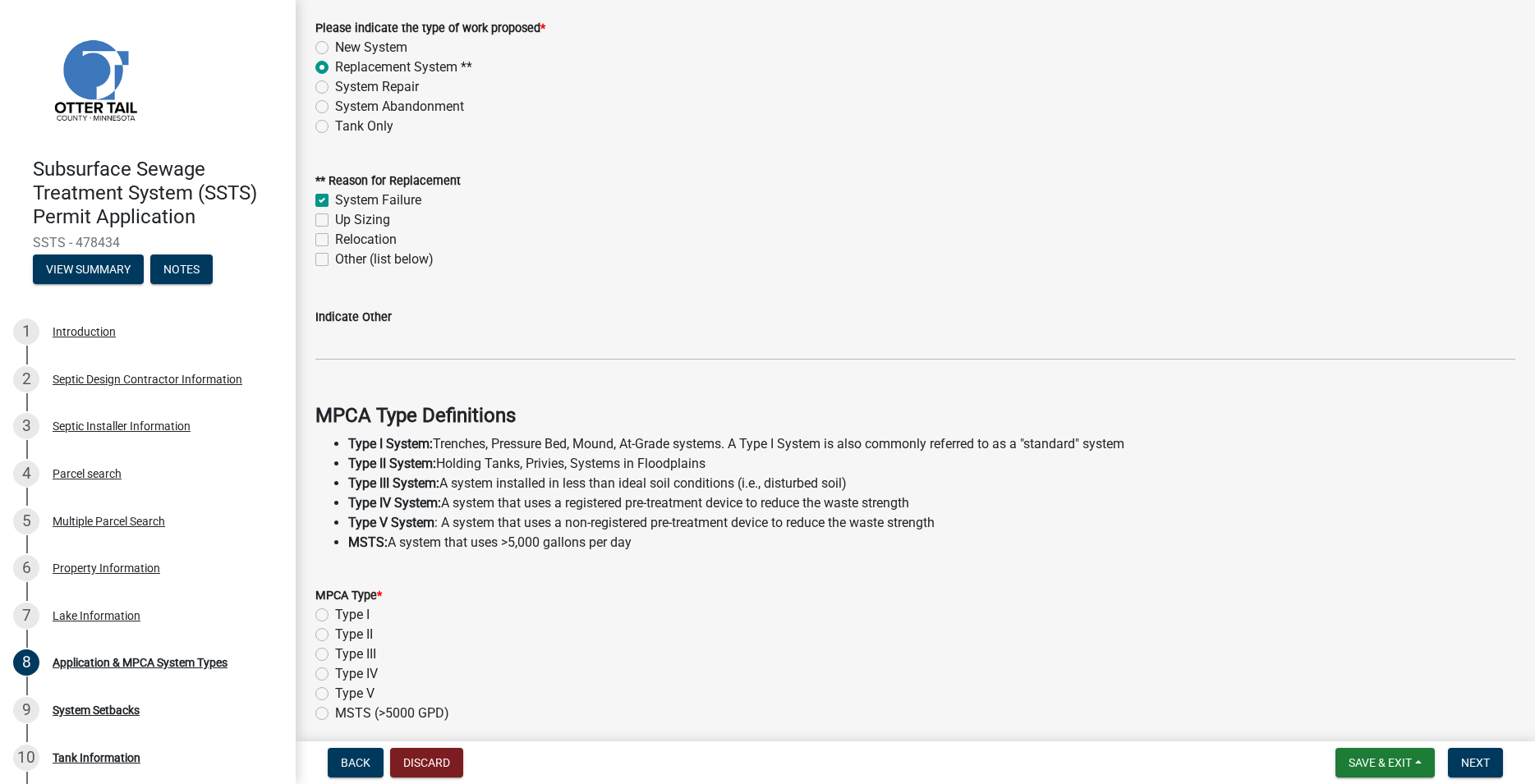
checkbox input "false"
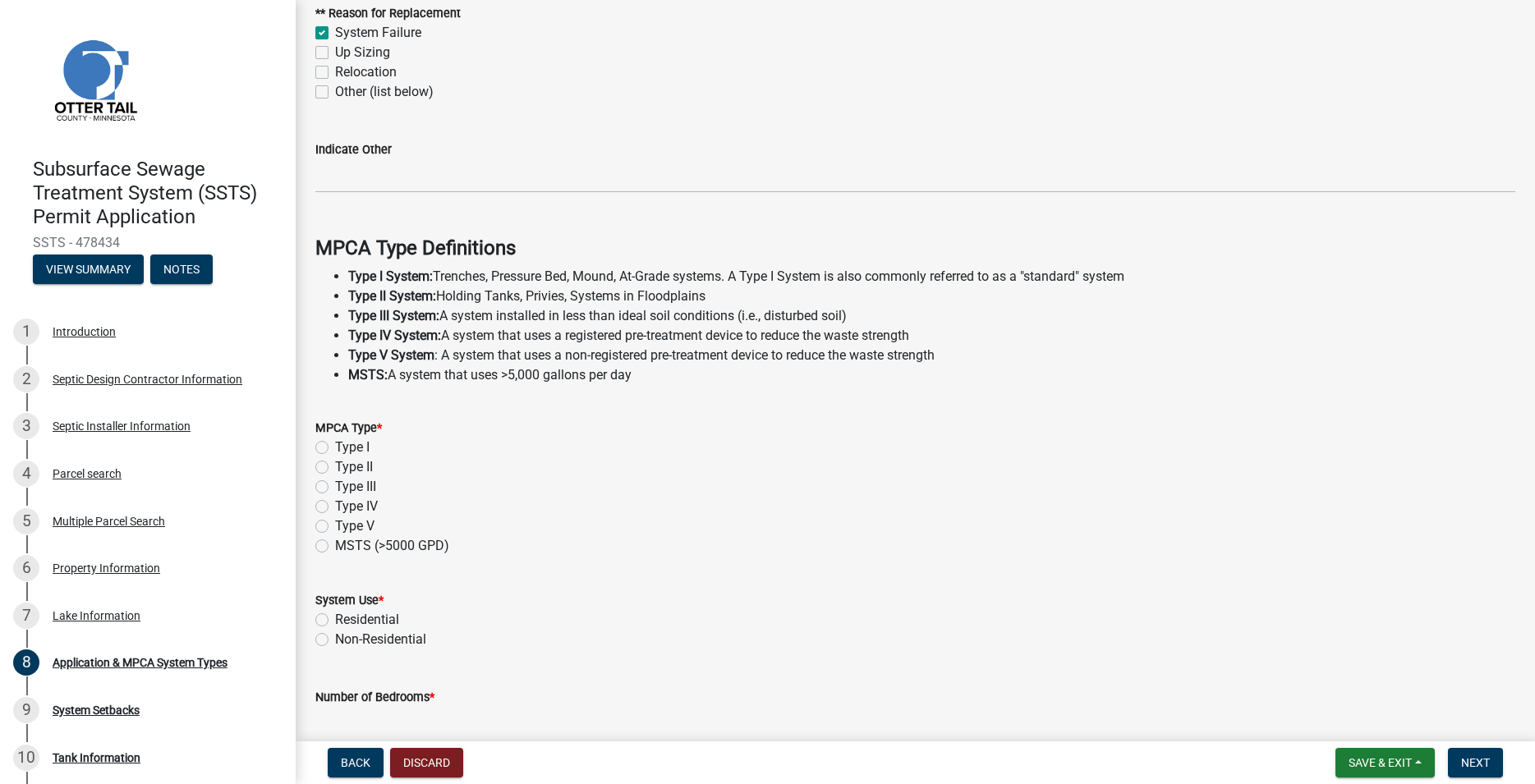
scroll to position [281, 0]
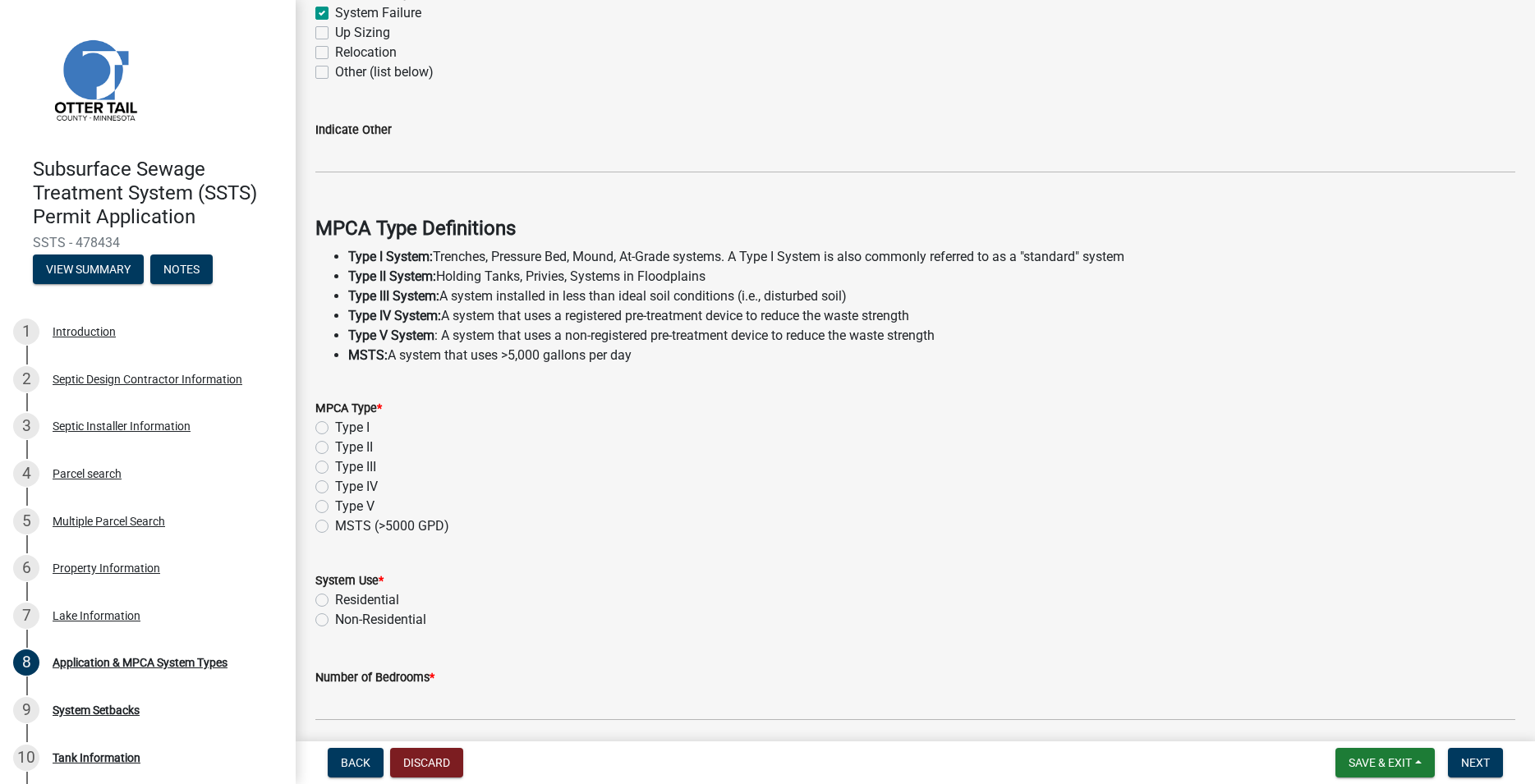
click at [335, 429] on label "Type I" at bounding box center [352, 427] width 35 height 19
click at [335, 429] on input "Type I" at bounding box center [340, 424] width 11 height 11
radio input "true"
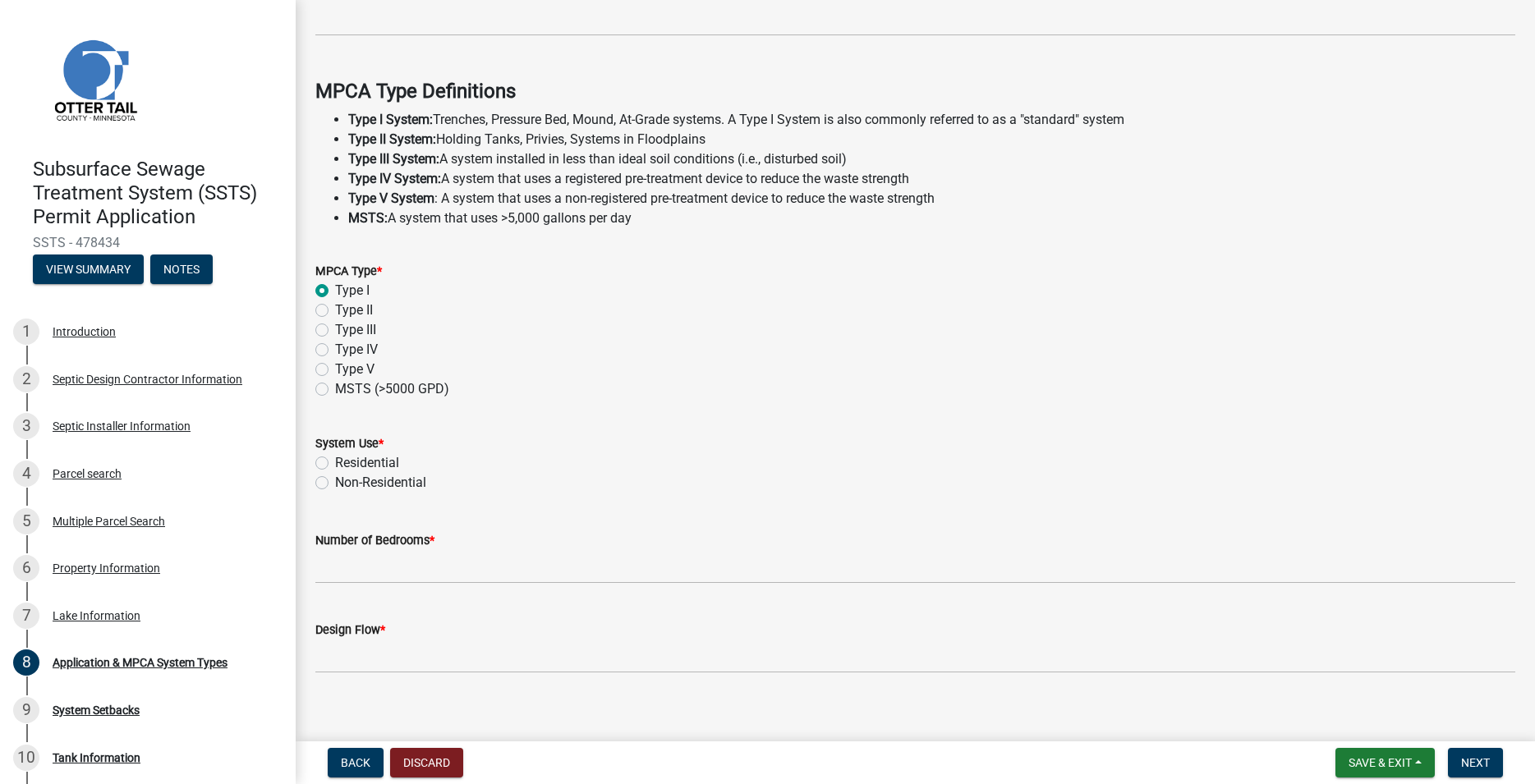
scroll to position [436, 0]
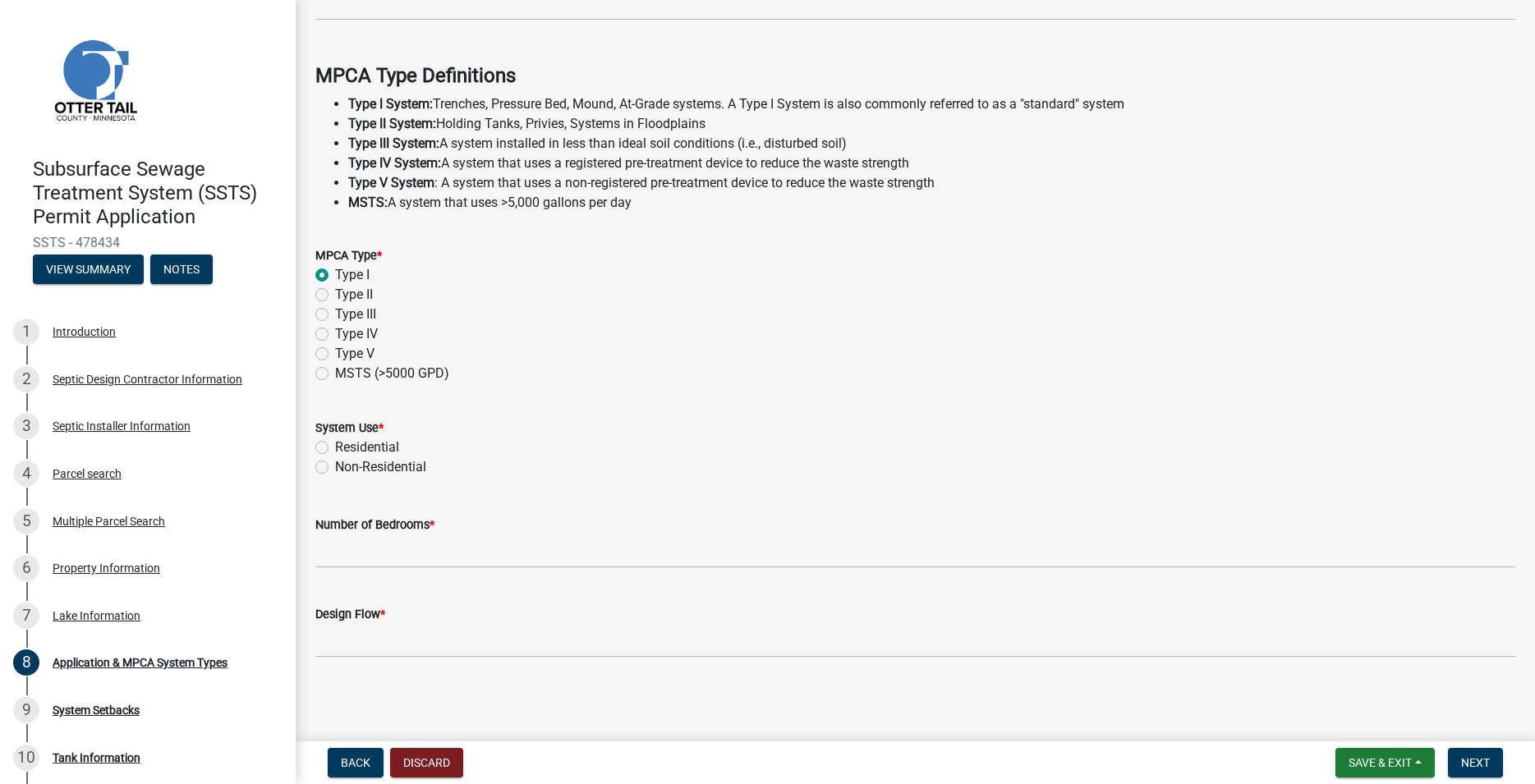
click at [335, 445] on label "Residential" at bounding box center [367, 447] width 64 height 19
click at [335, 445] on input "Residential" at bounding box center [340, 443] width 11 height 11
radio input "true"
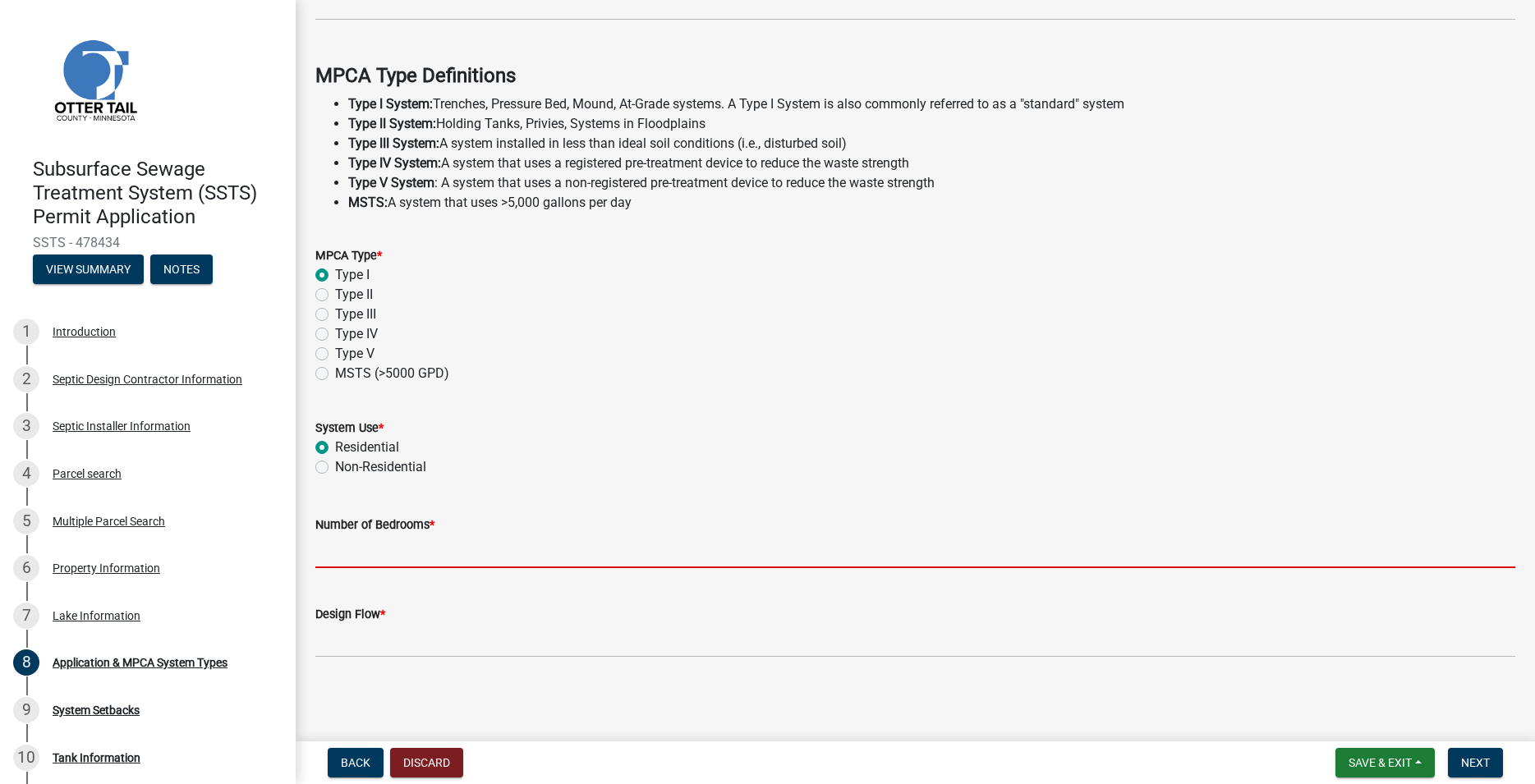
click at [342, 547] on input "Number of Bedrooms *" at bounding box center [915, 551] width 1200 height 34
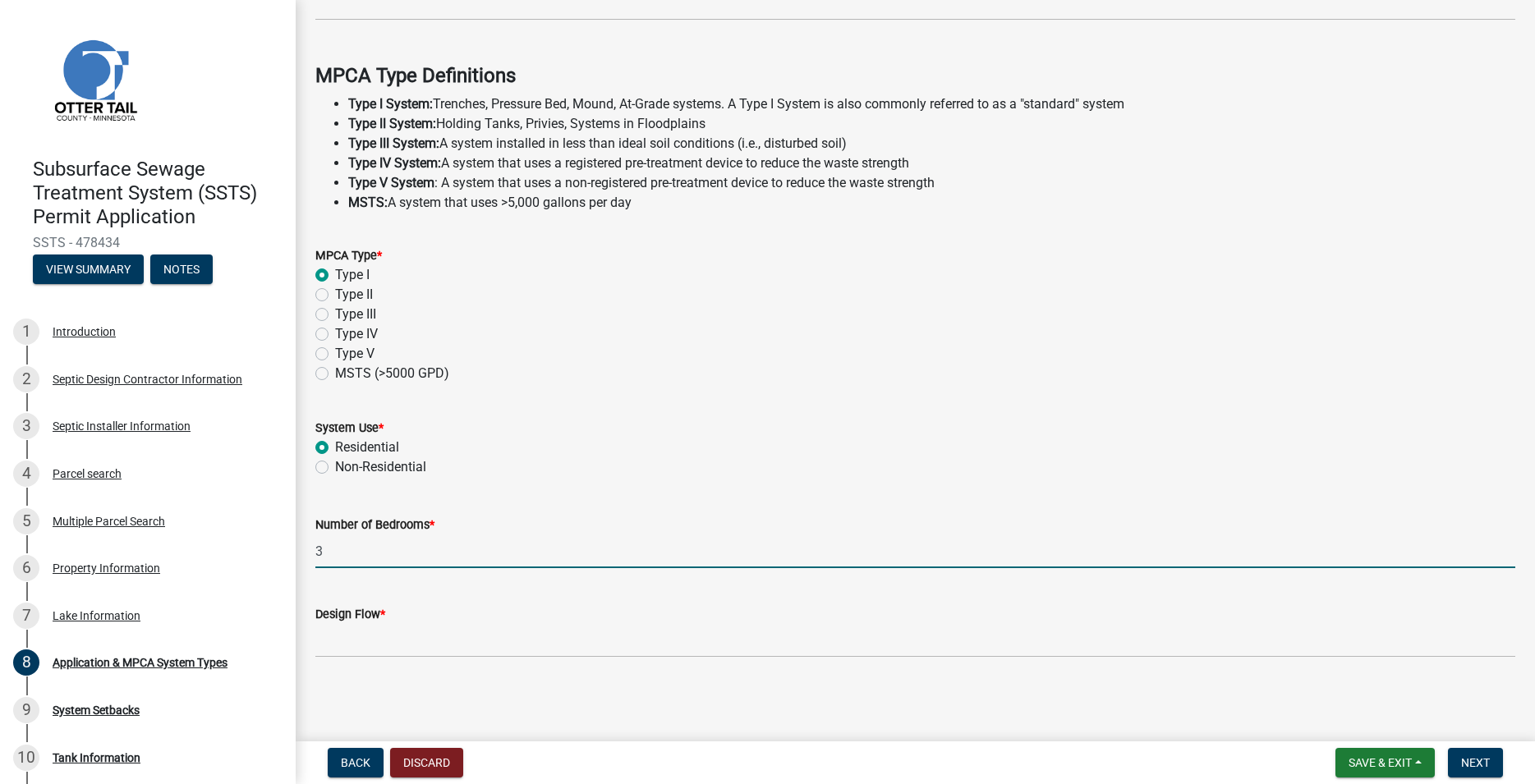
type input "3"
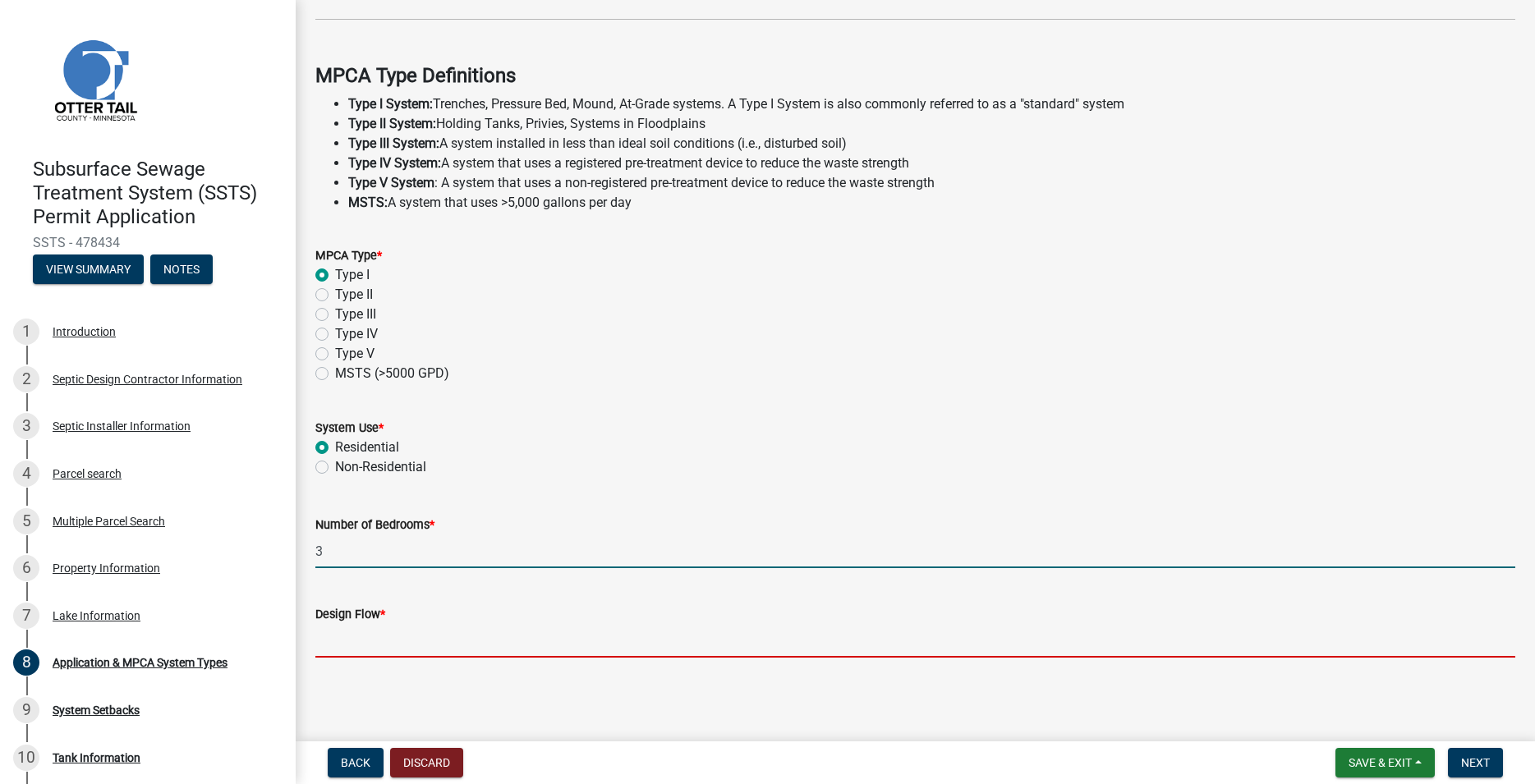
click at [369, 626] on input "Design Flow *" at bounding box center [915, 641] width 1200 height 34
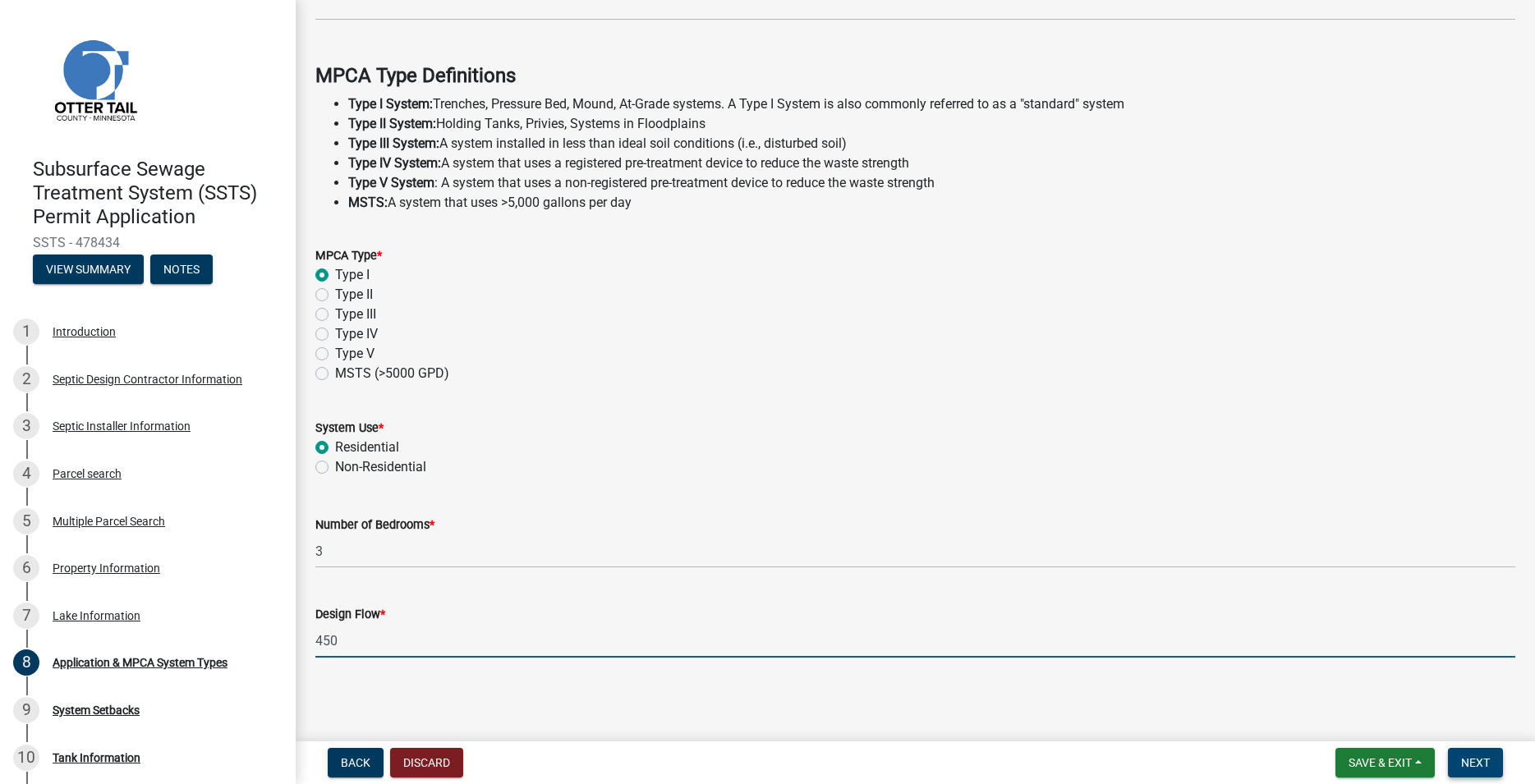
type input "450"
click at [1475, 767] on span "Next" at bounding box center [1474, 763] width 28 height 13
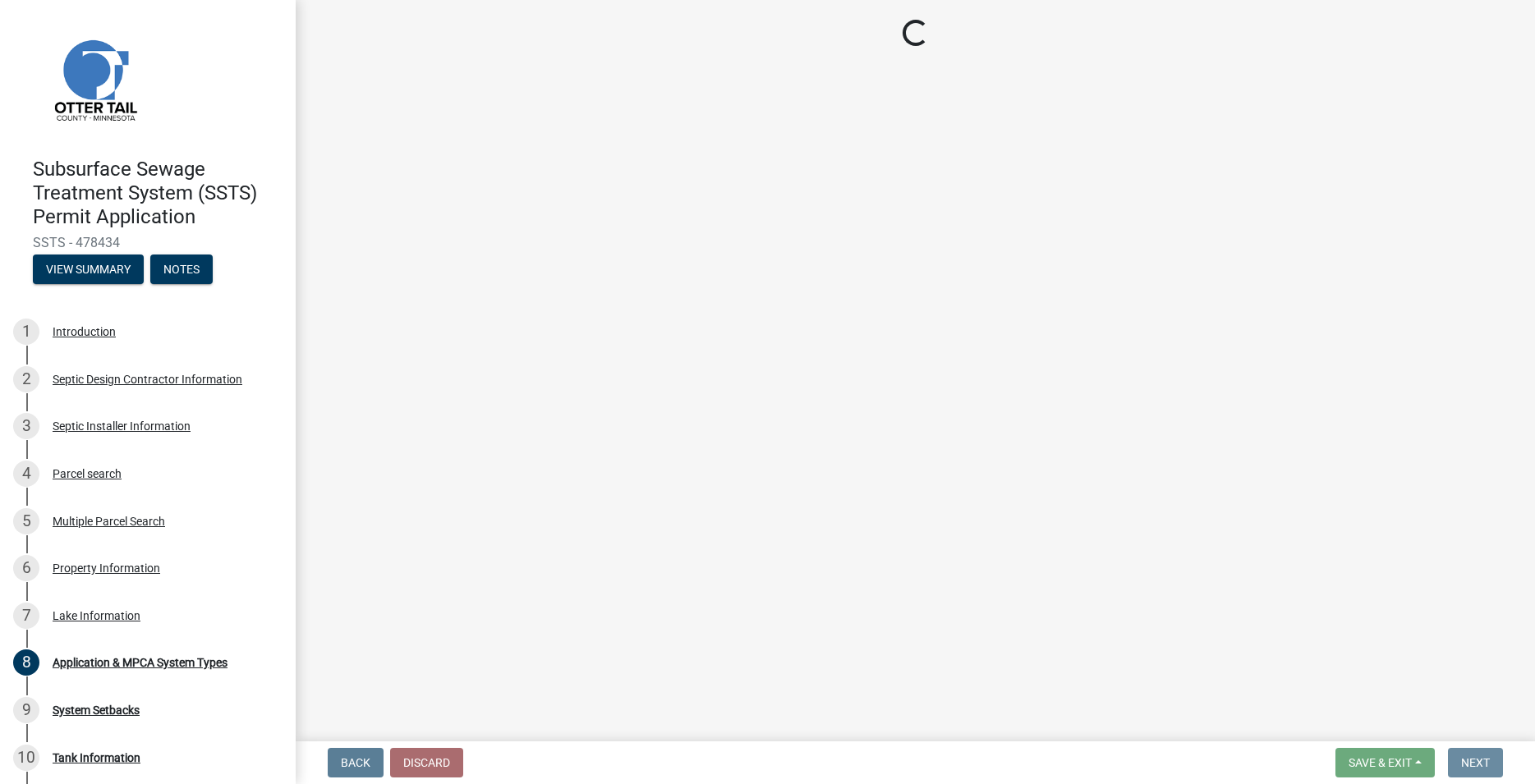
scroll to position [0, 0]
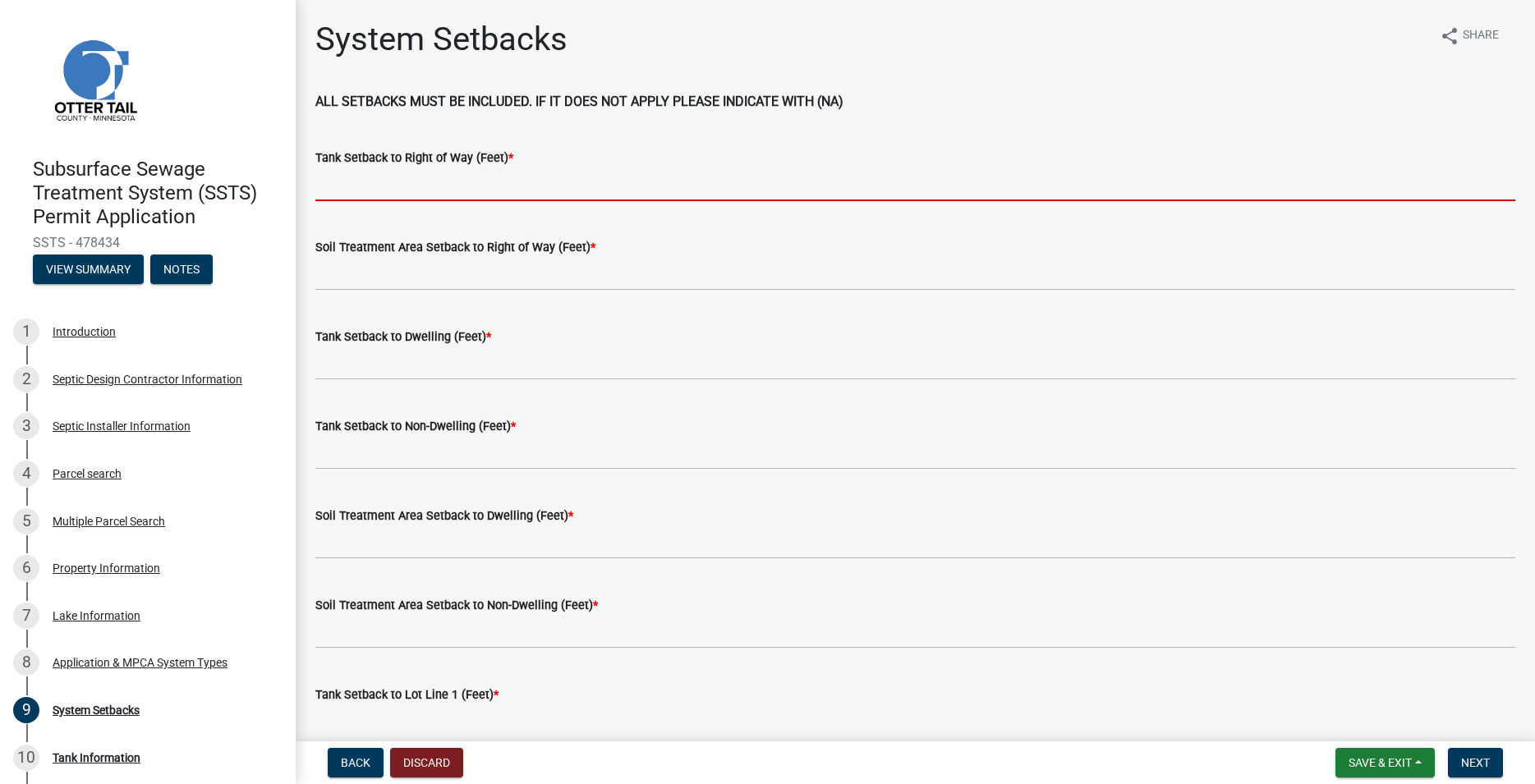
click at [397, 193] on input "Tank Setback to Right of Way (Feet) *" at bounding box center [915, 184] width 1200 height 34
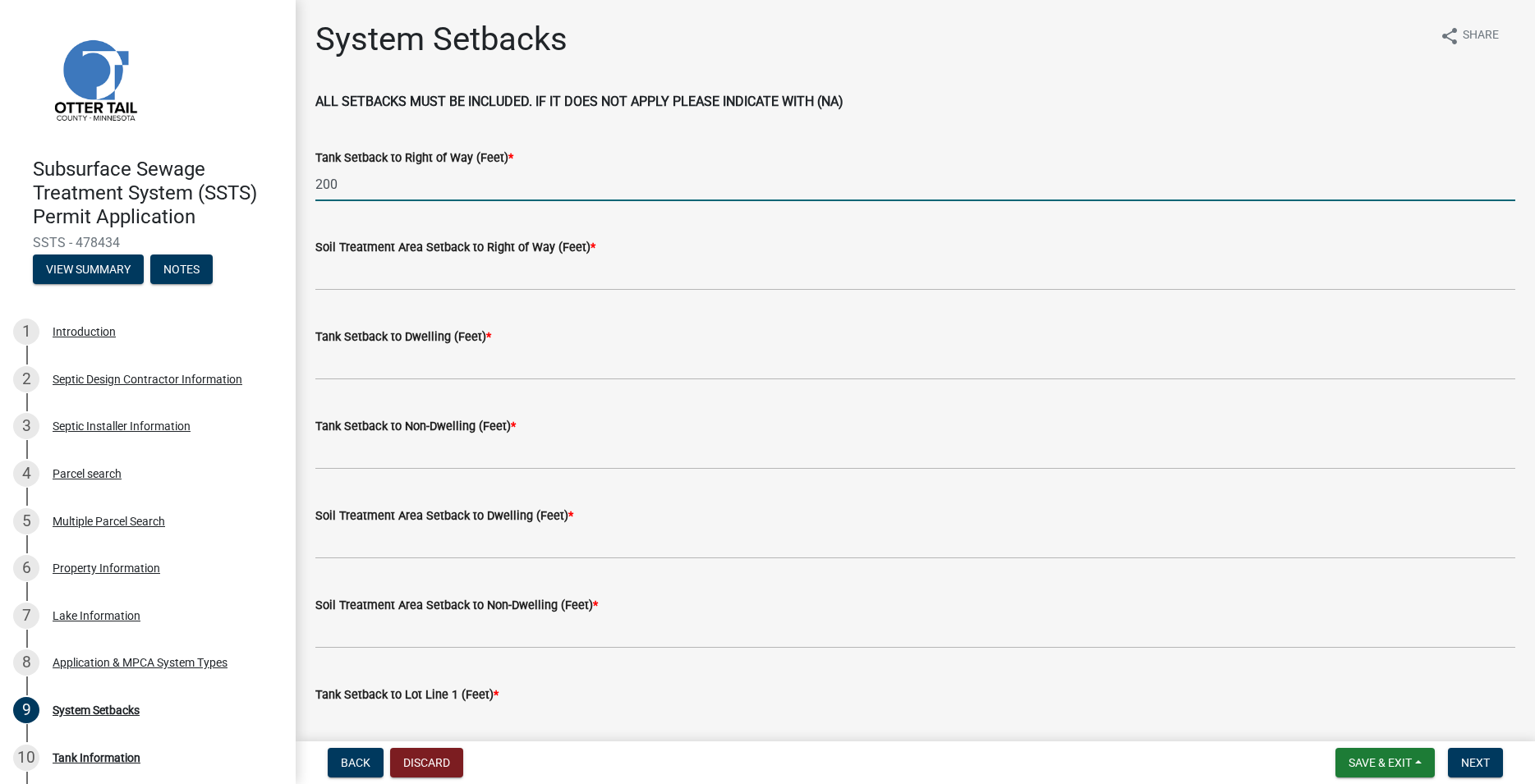
type input "200"
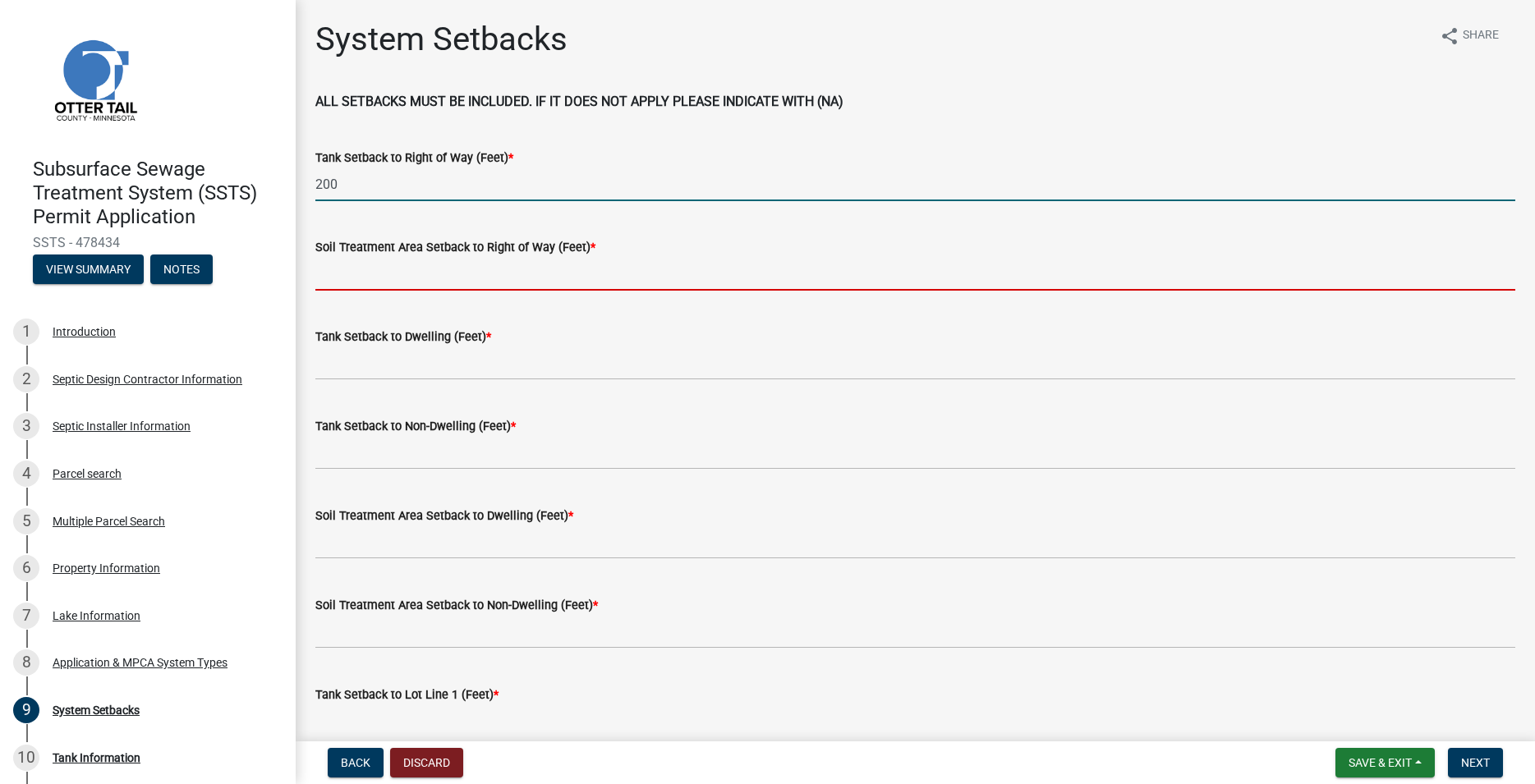
click at [442, 276] on input "Soil Treatment Area Setback to Right of Way (Feet) *" at bounding box center [915, 273] width 1200 height 34
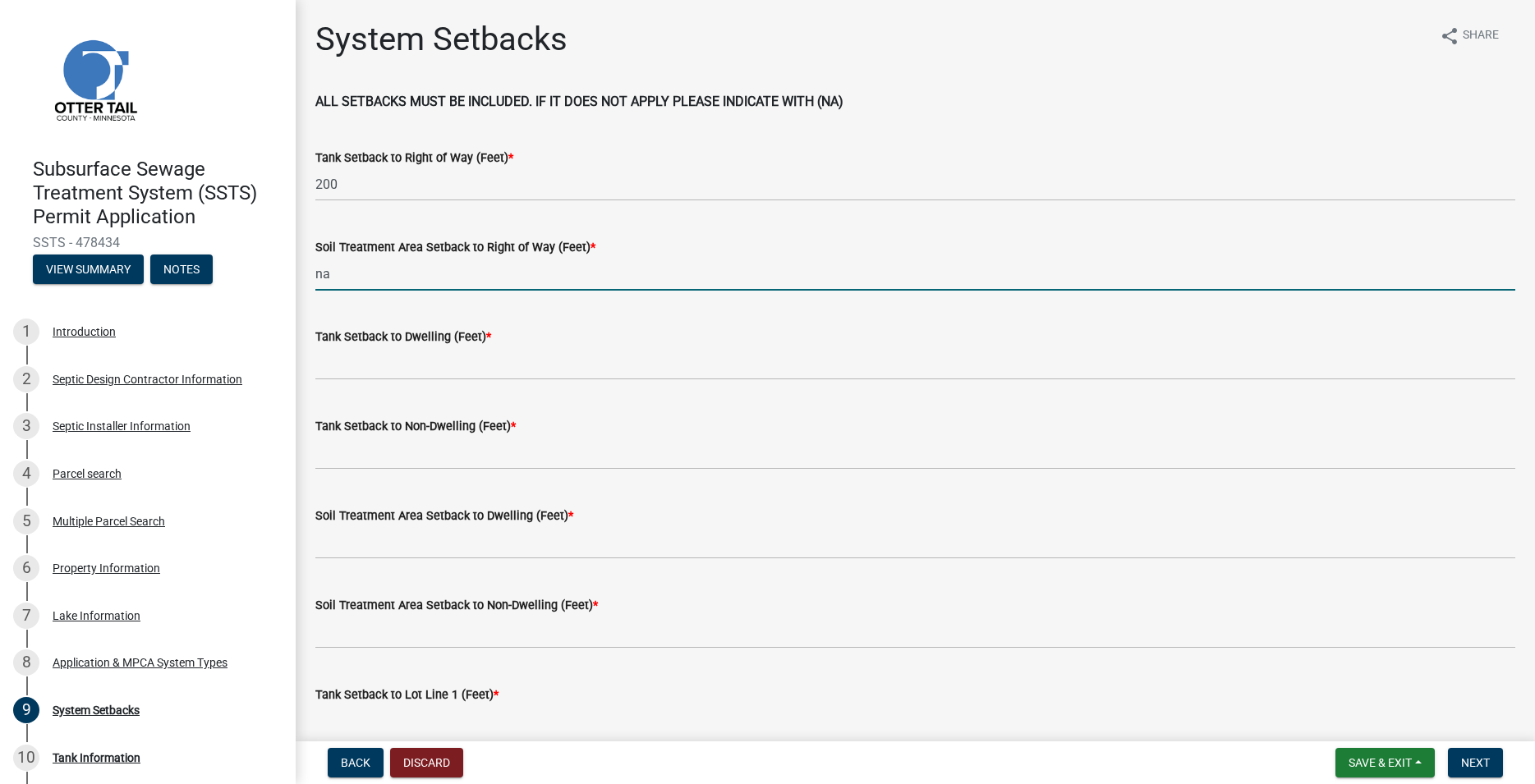
type input "na"
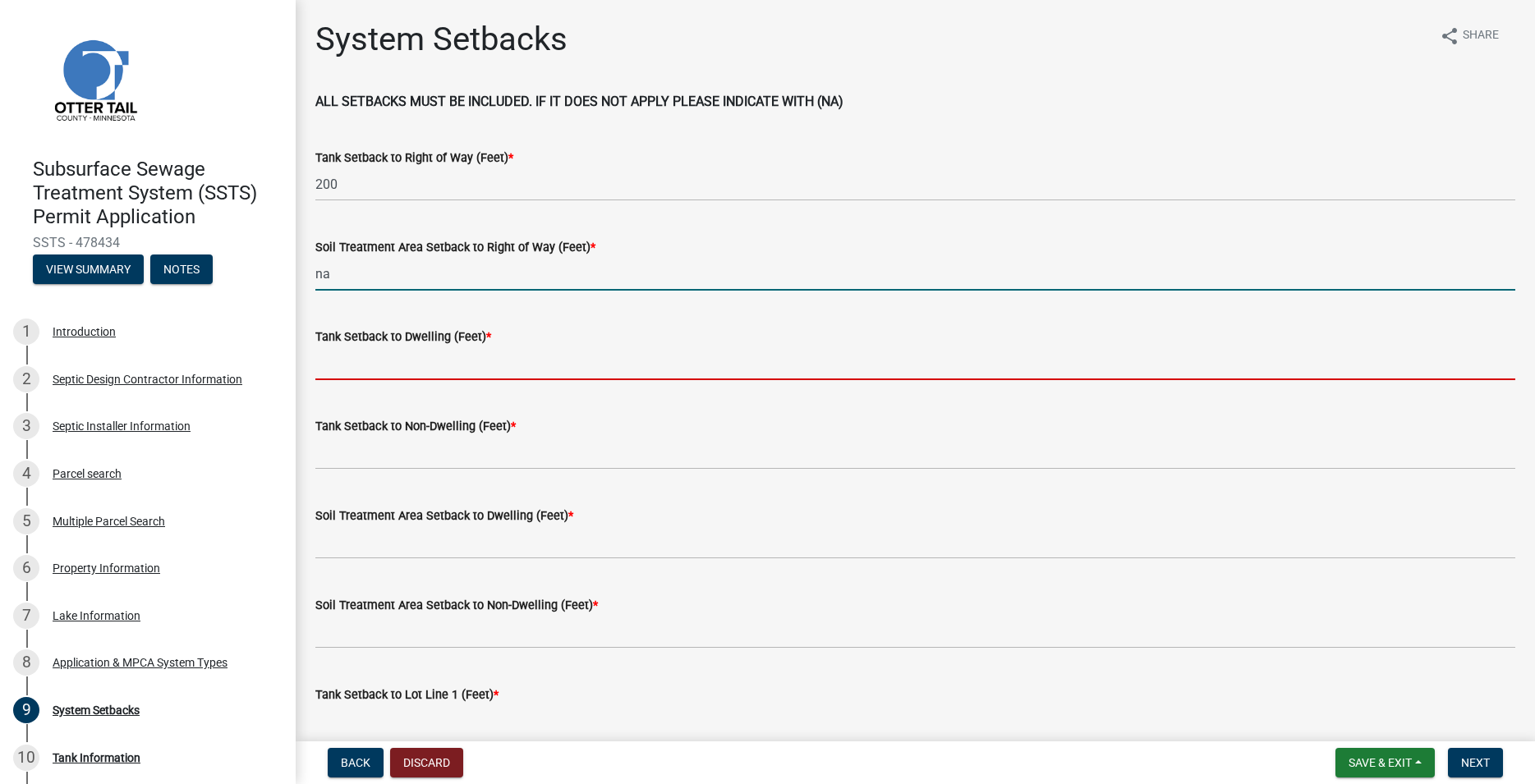
click at [418, 367] on input "Tank Setback to Dwelling (Feet) *" at bounding box center [915, 363] width 1200 height 34
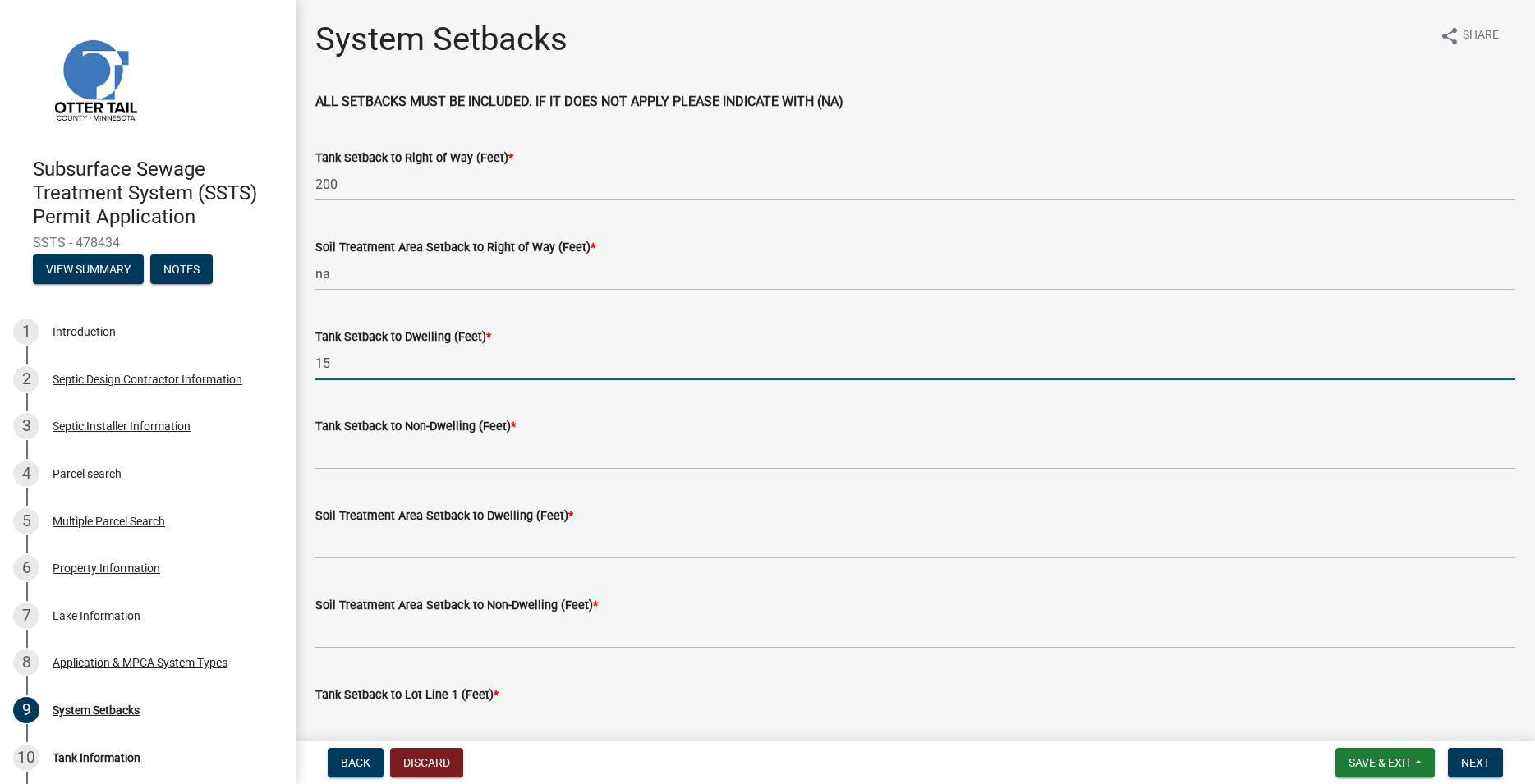
type input "15"
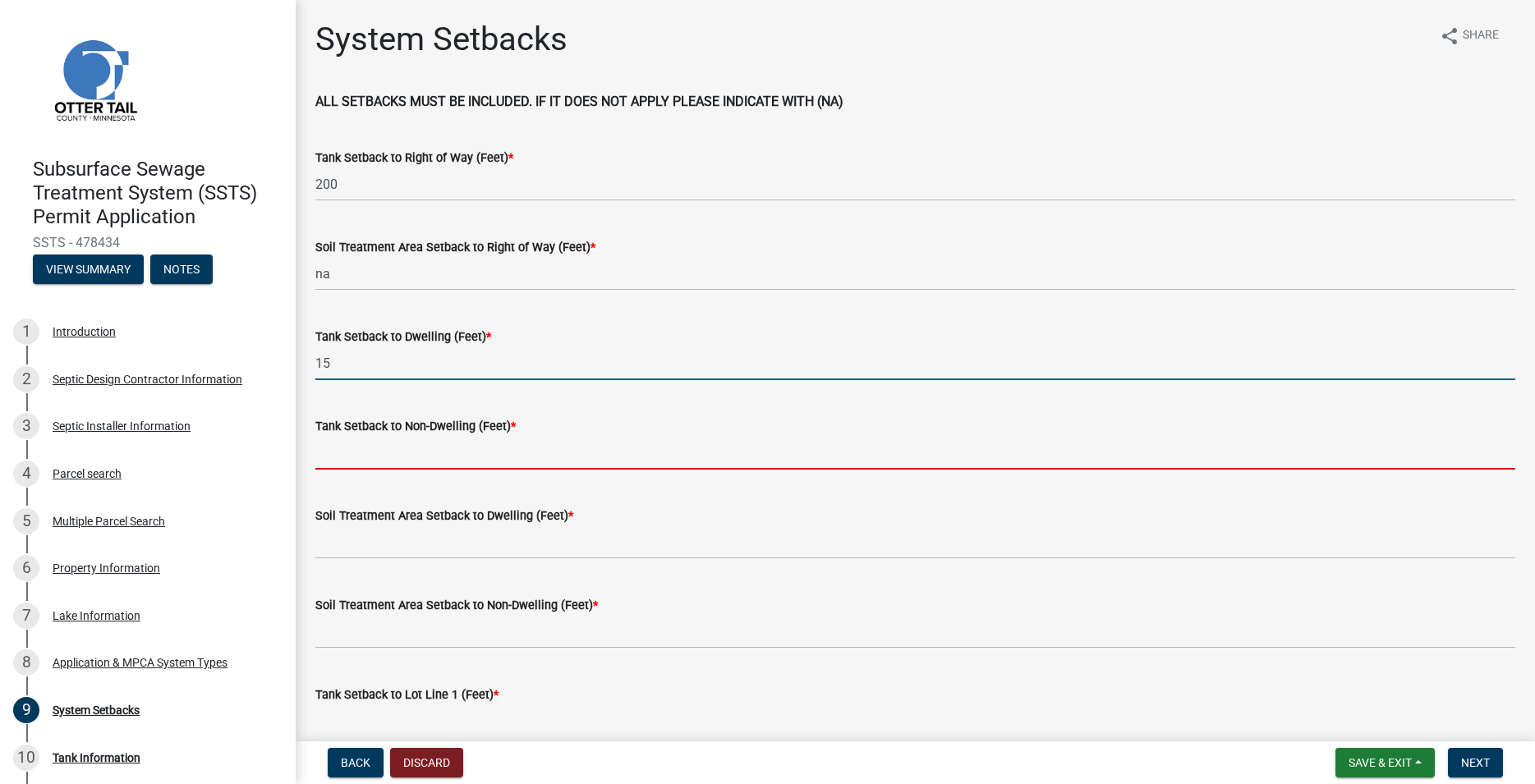
click at [396, 453] on input "Tank Setback to Non-Dwelling (Feet) *" at bounding box center [915, 453] width 1200 height 34
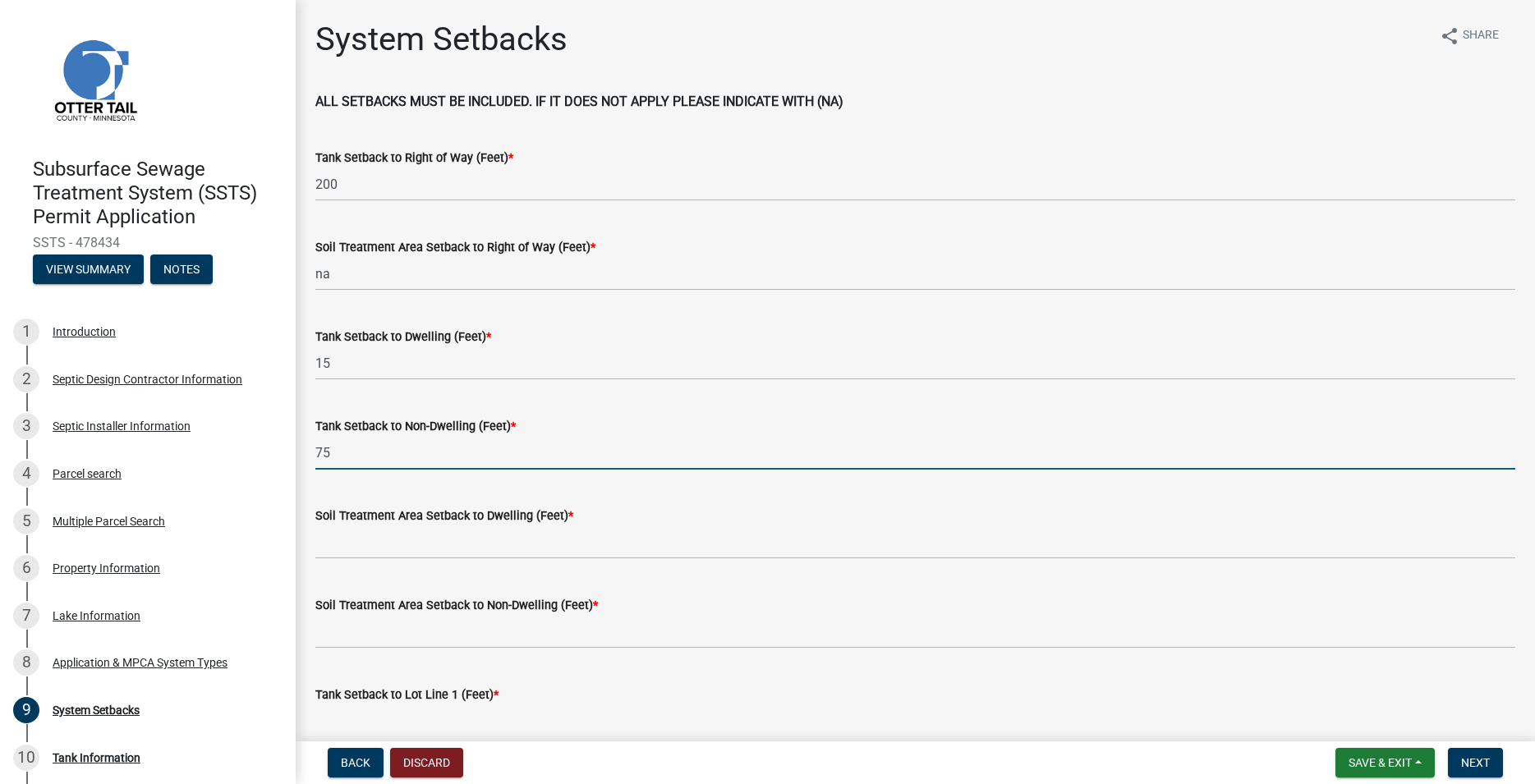
type input "75"
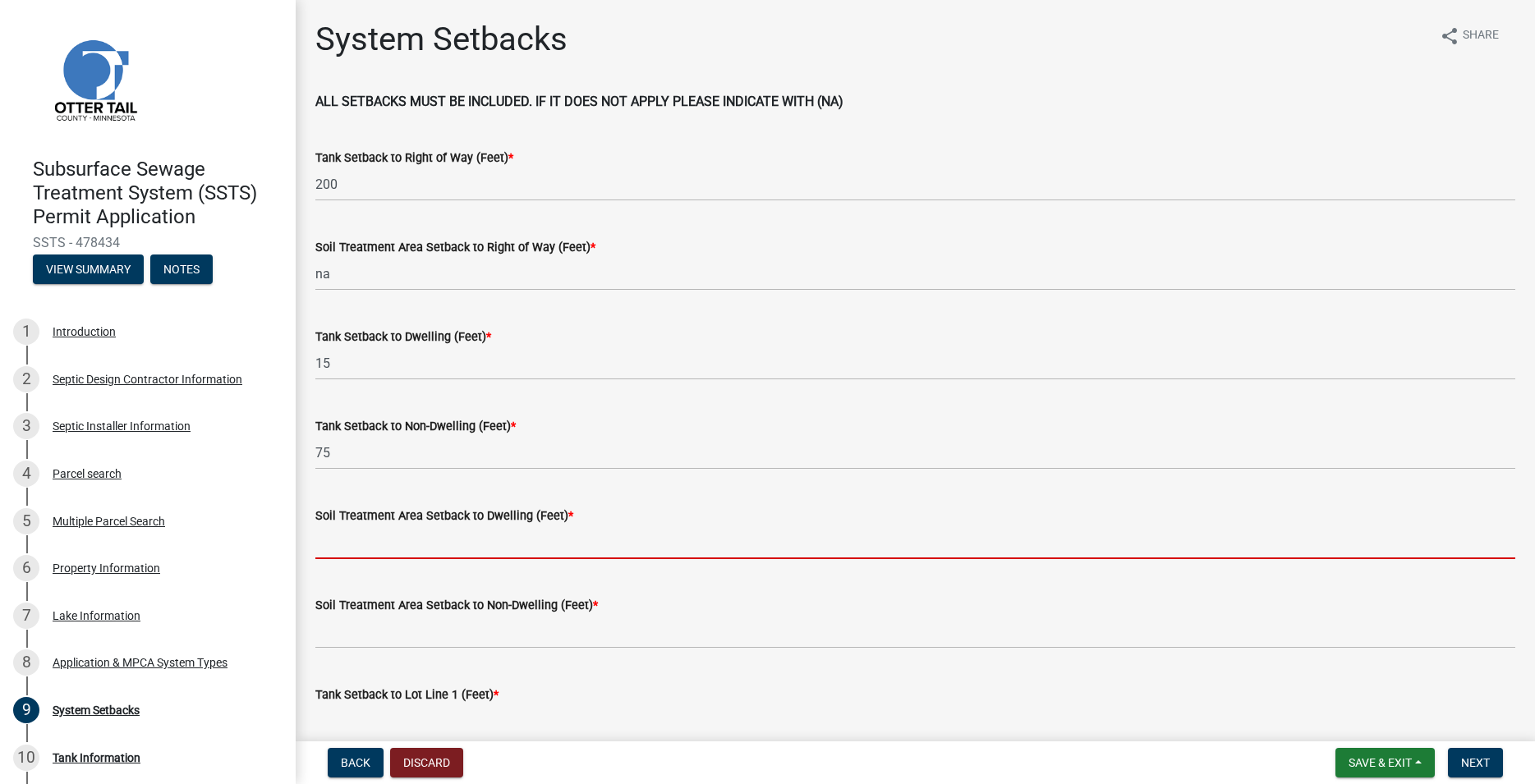
click at [356, 537] on input "Soil Treatment Area Setback to Dwelling (Feet) *" at bounding box center [915, 542] width 1200 height 34
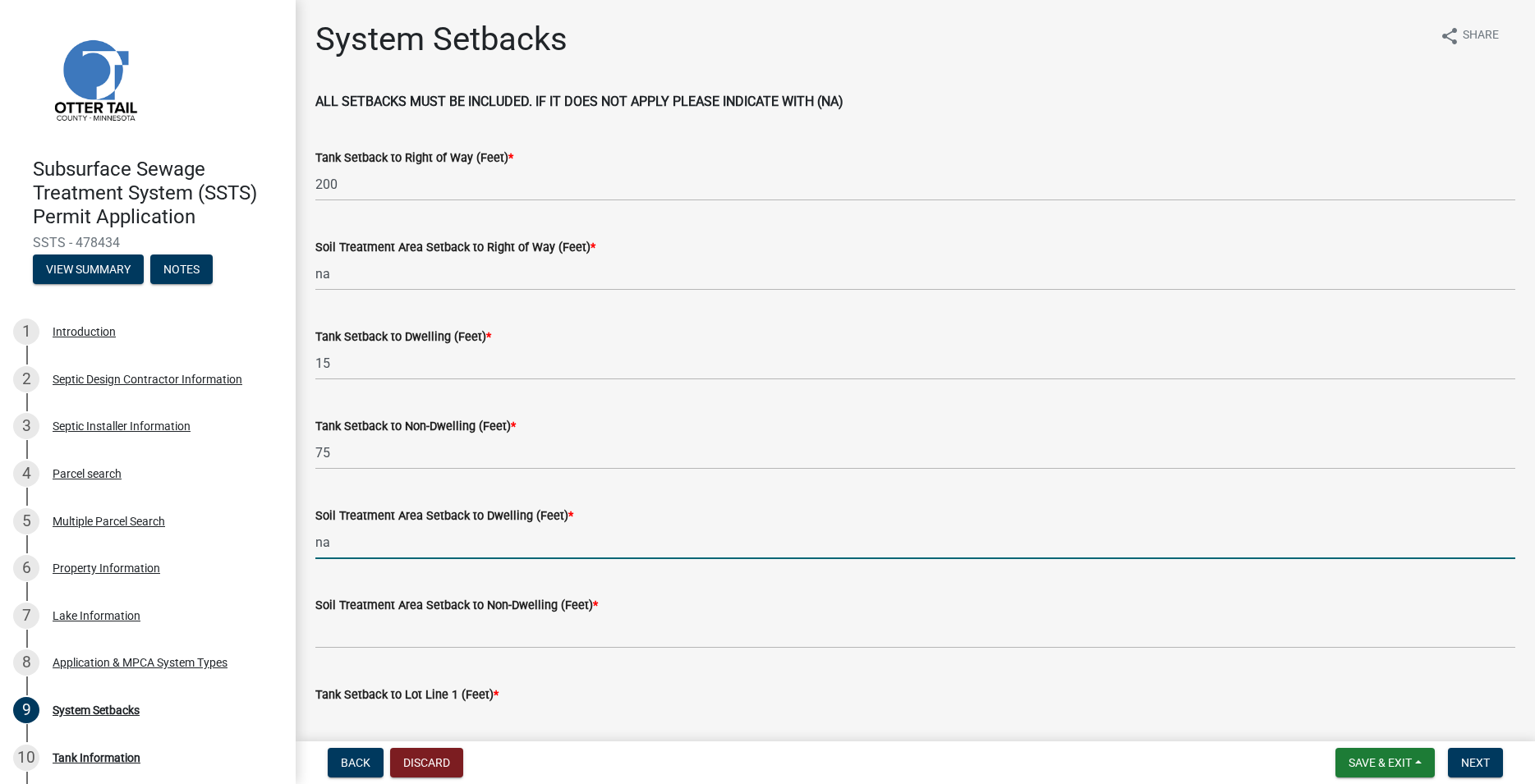
type input "na"
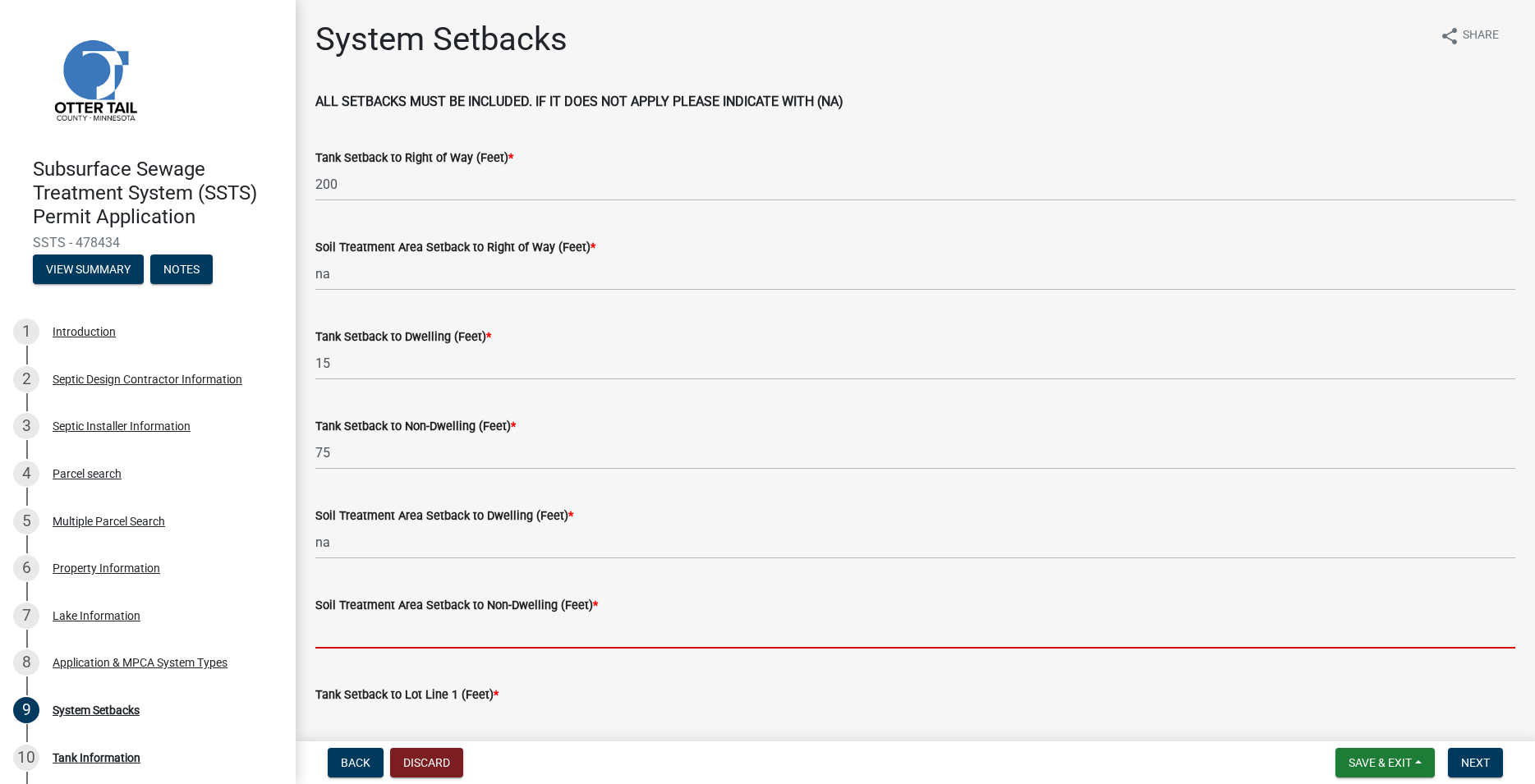
click at [359, 626] on input "Soil Treatment Area Setback to Non-Dwelling (Feet) *" at bounding box center [915, 632] width 1200 height 34
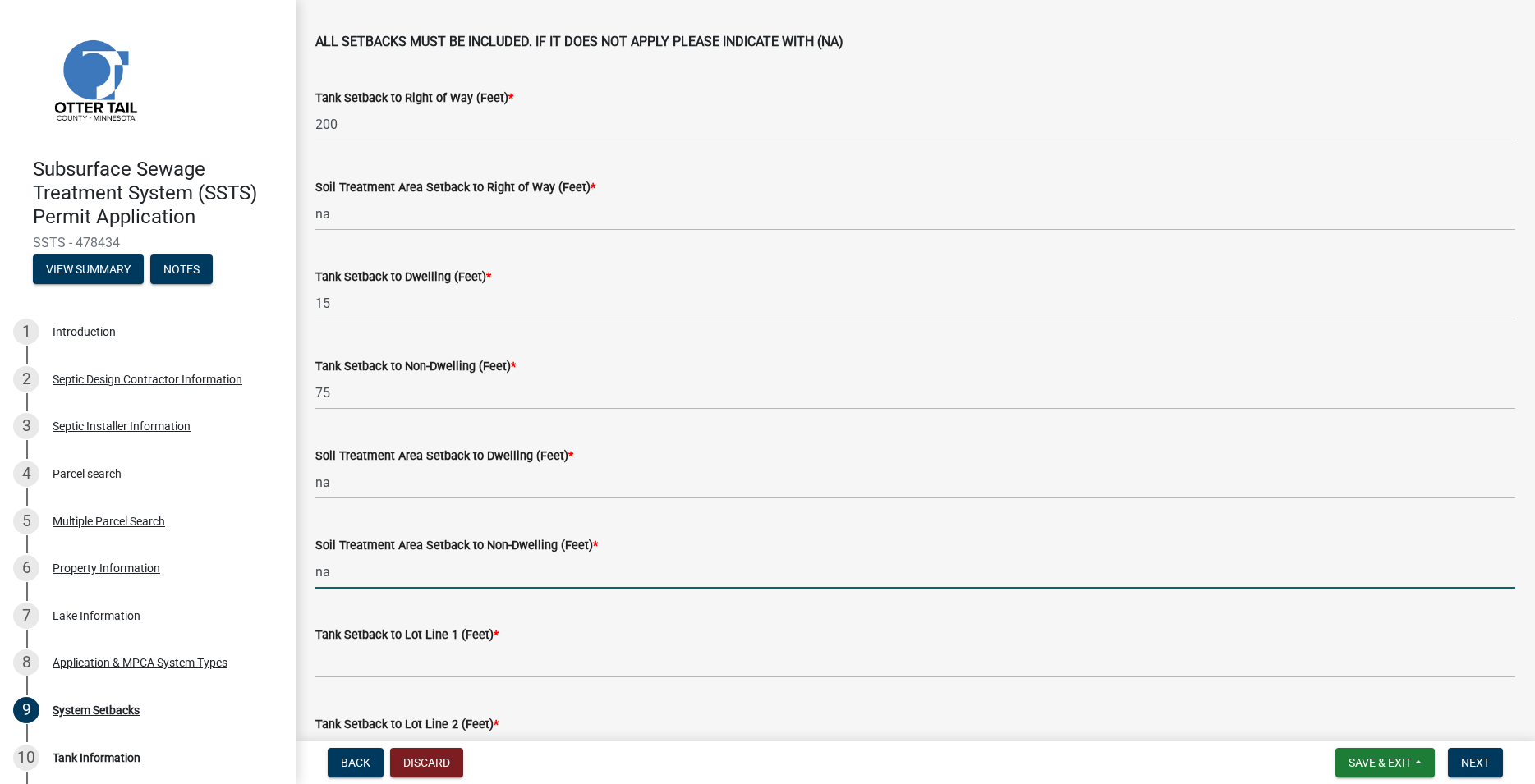
scroll to position [94, 0]
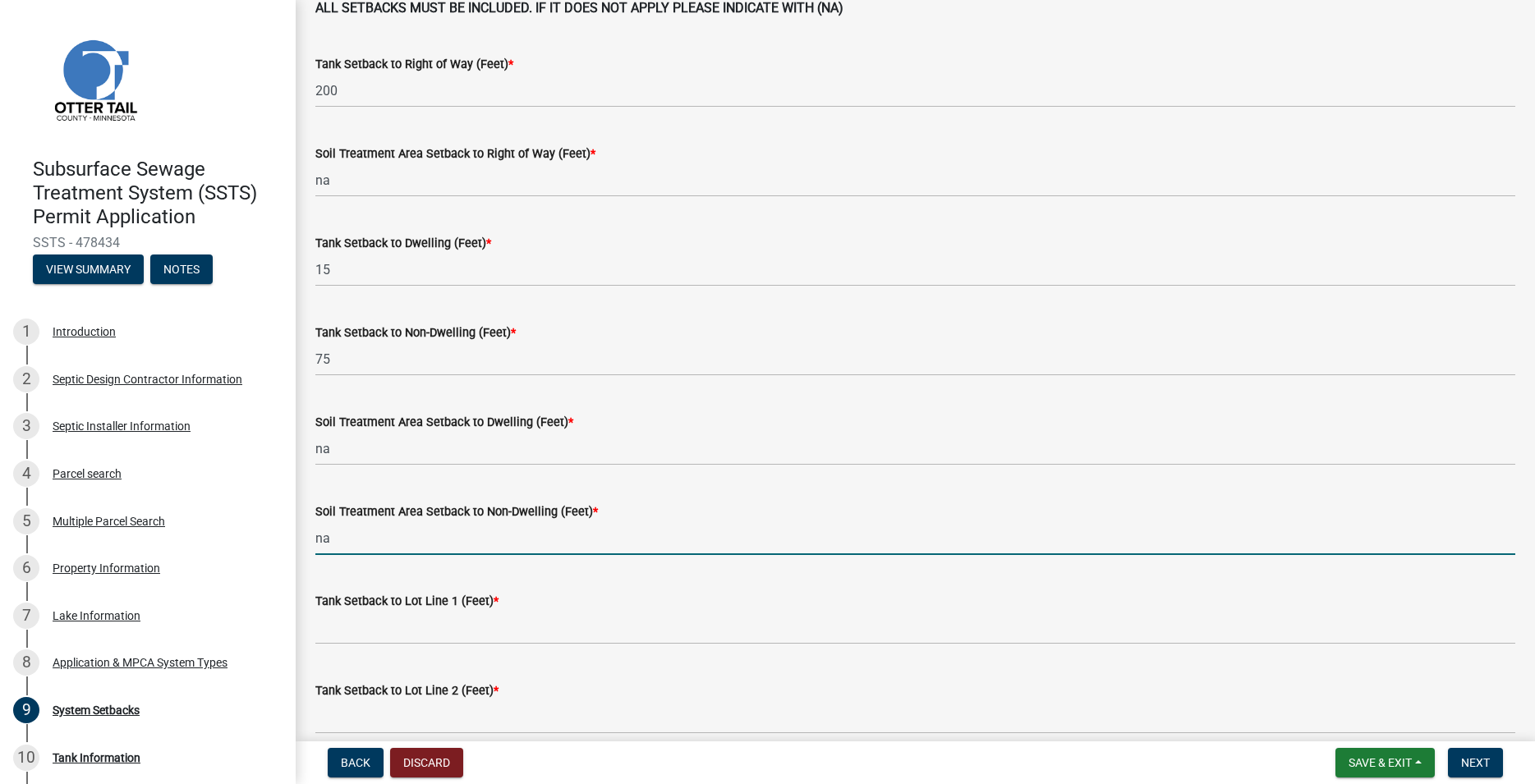
type input "na"
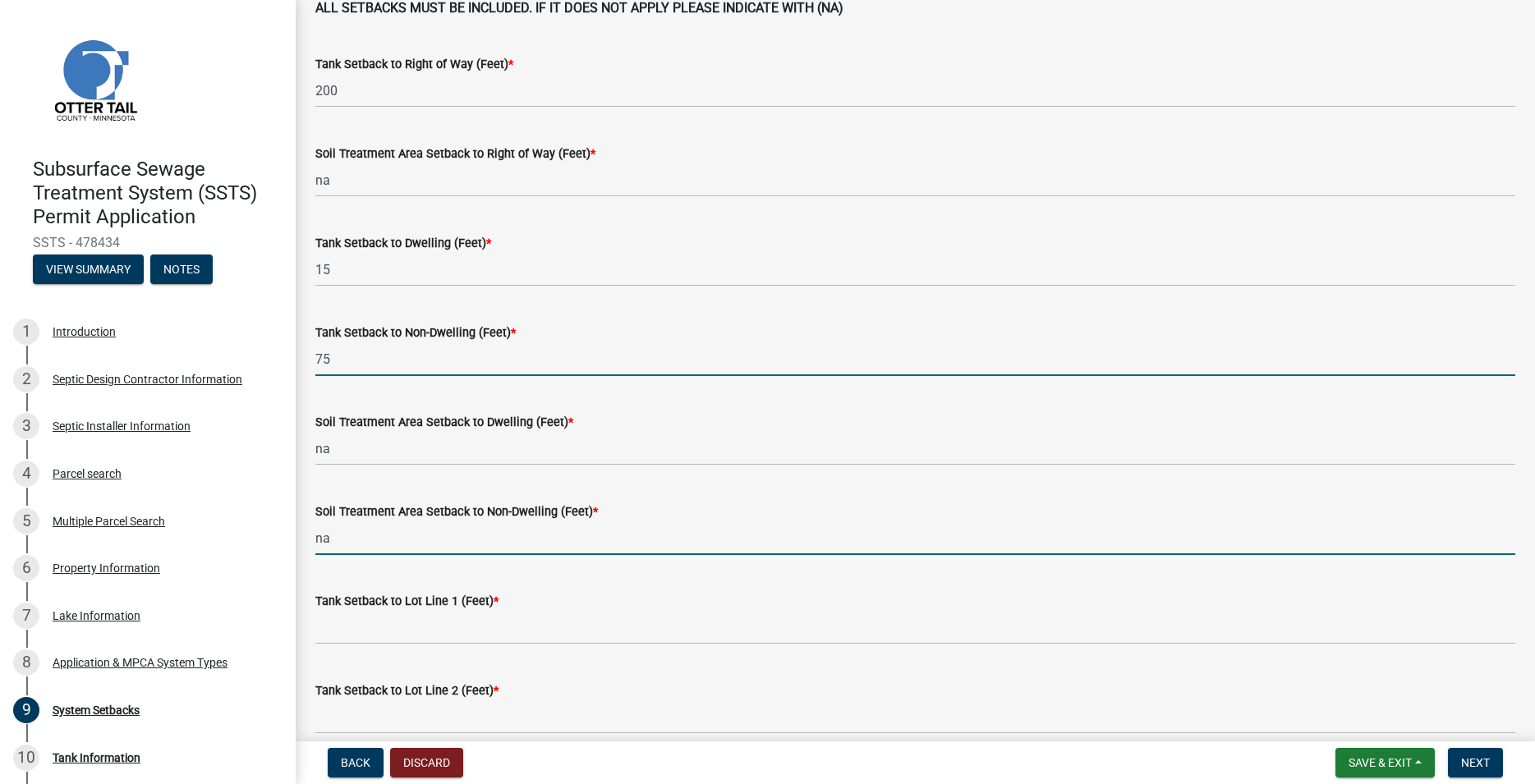
click at [338, 359] on input "75" at bounding box center [915, 359] width 1200 height 34
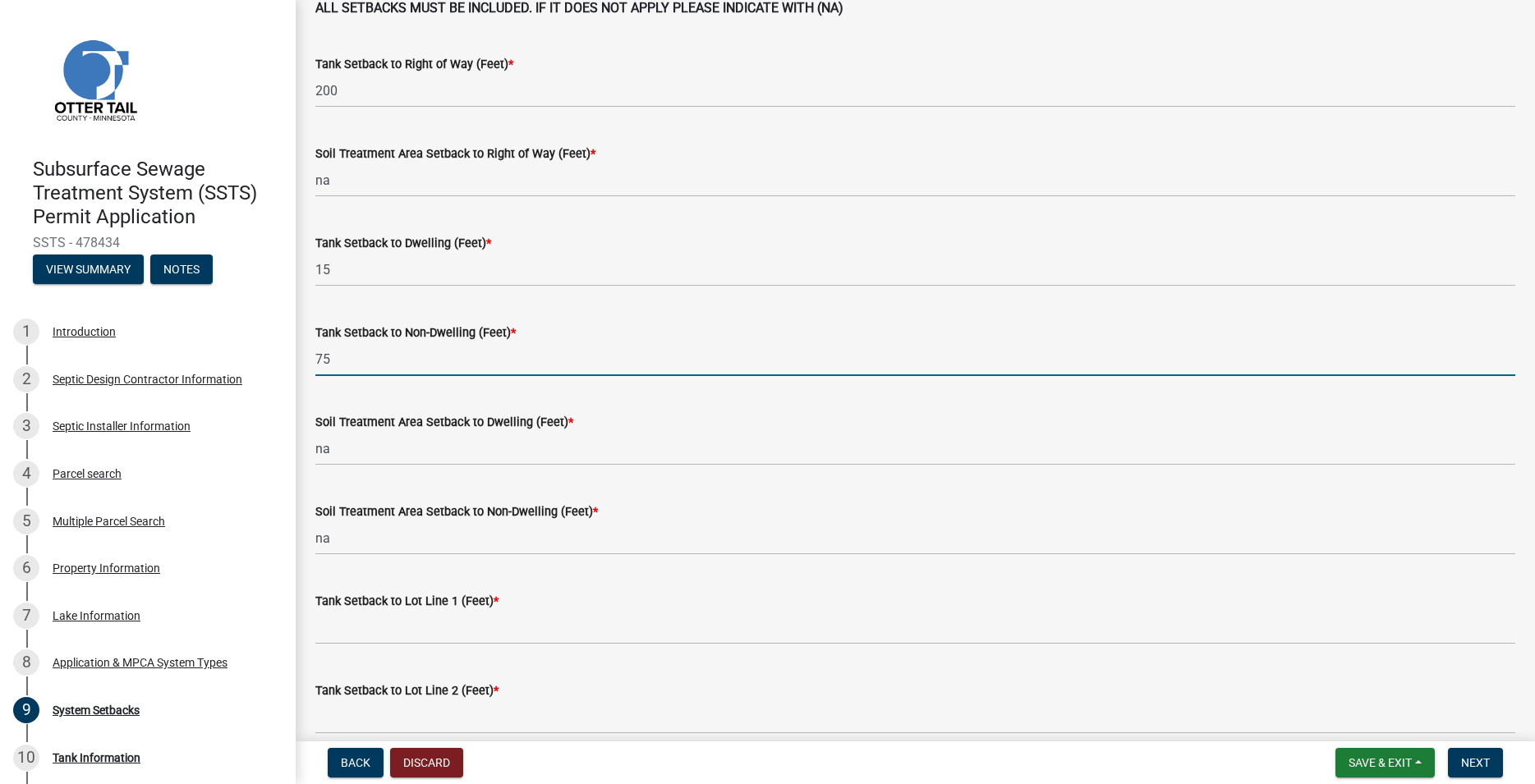
click at [338, 359] on input "75" at bounding box center [915, 359] width 1200 height 34
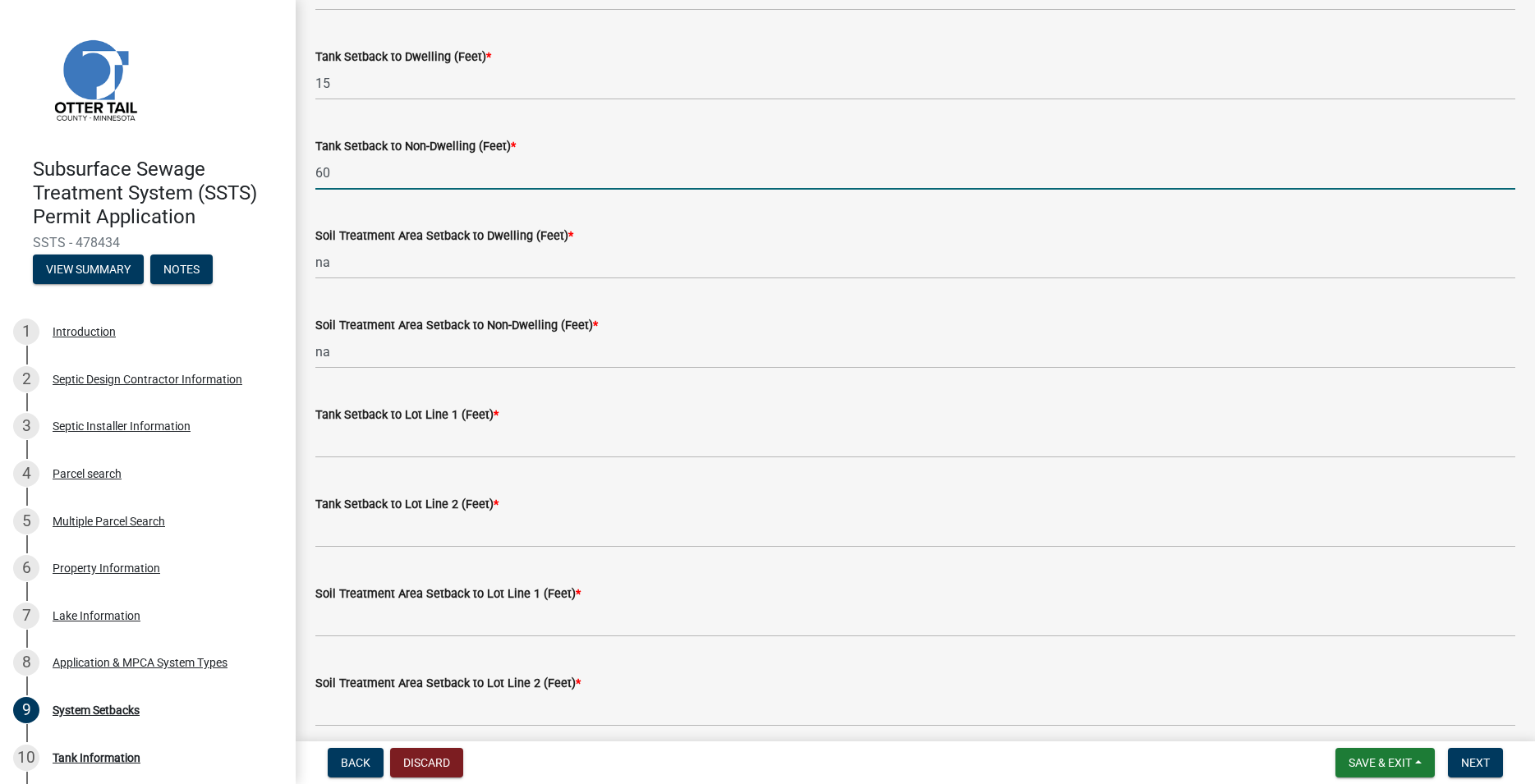
scroll to position [281, 0]
type input "60"
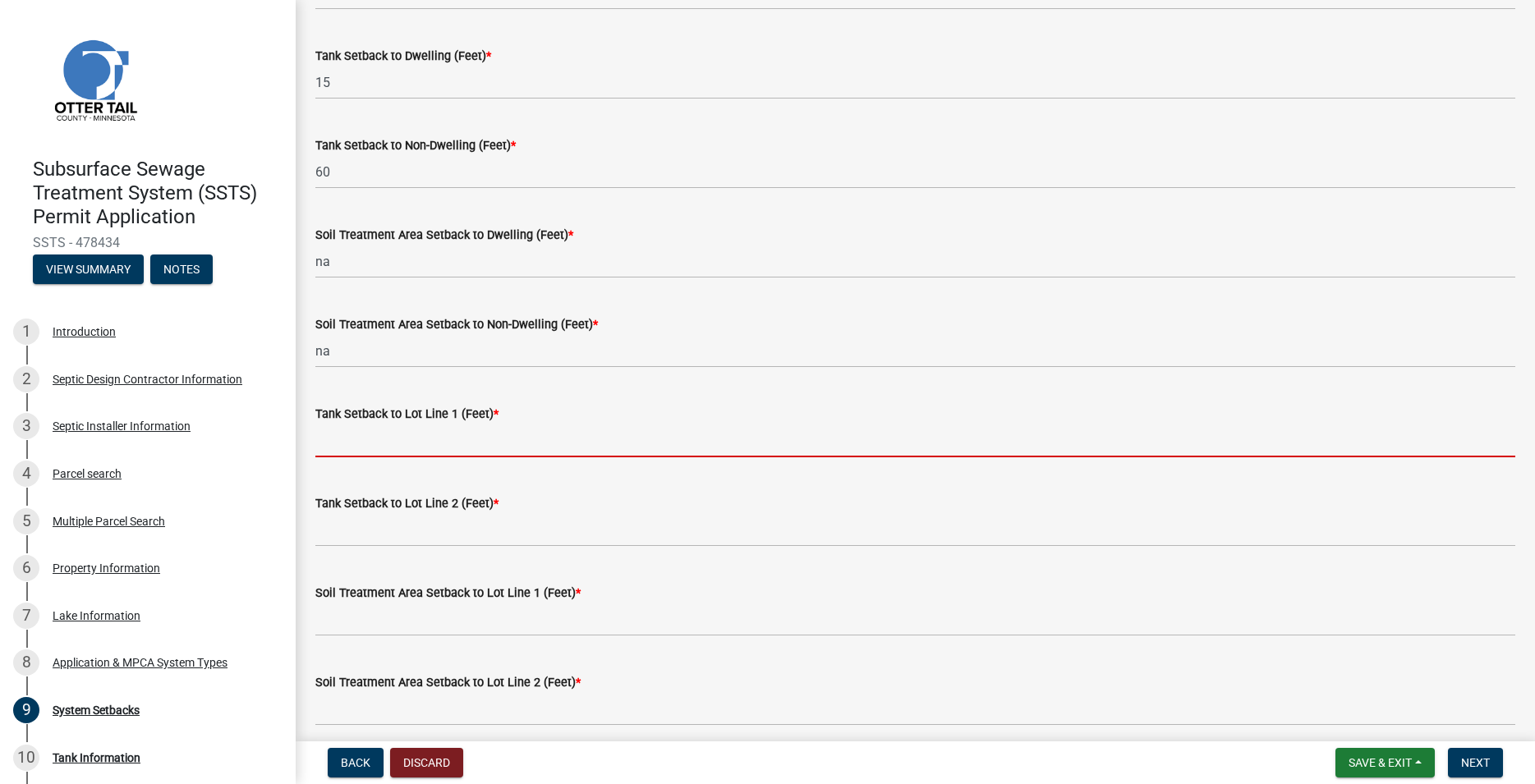
click at [399, 447] on input "Tank Setback to Lot Line 1 (Feet) *" at bounding box center [915, 440] width 1200 height 34
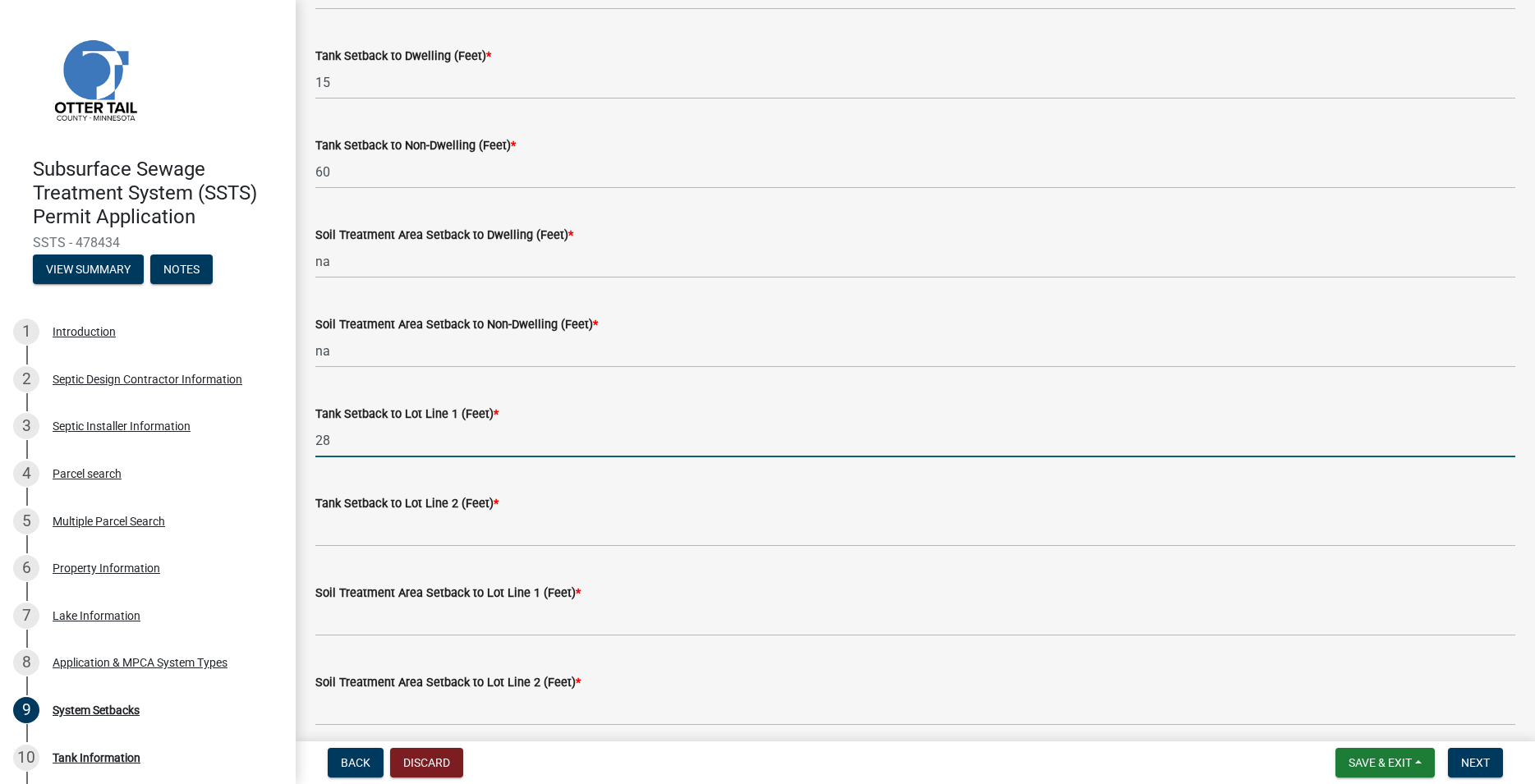
type input "28"
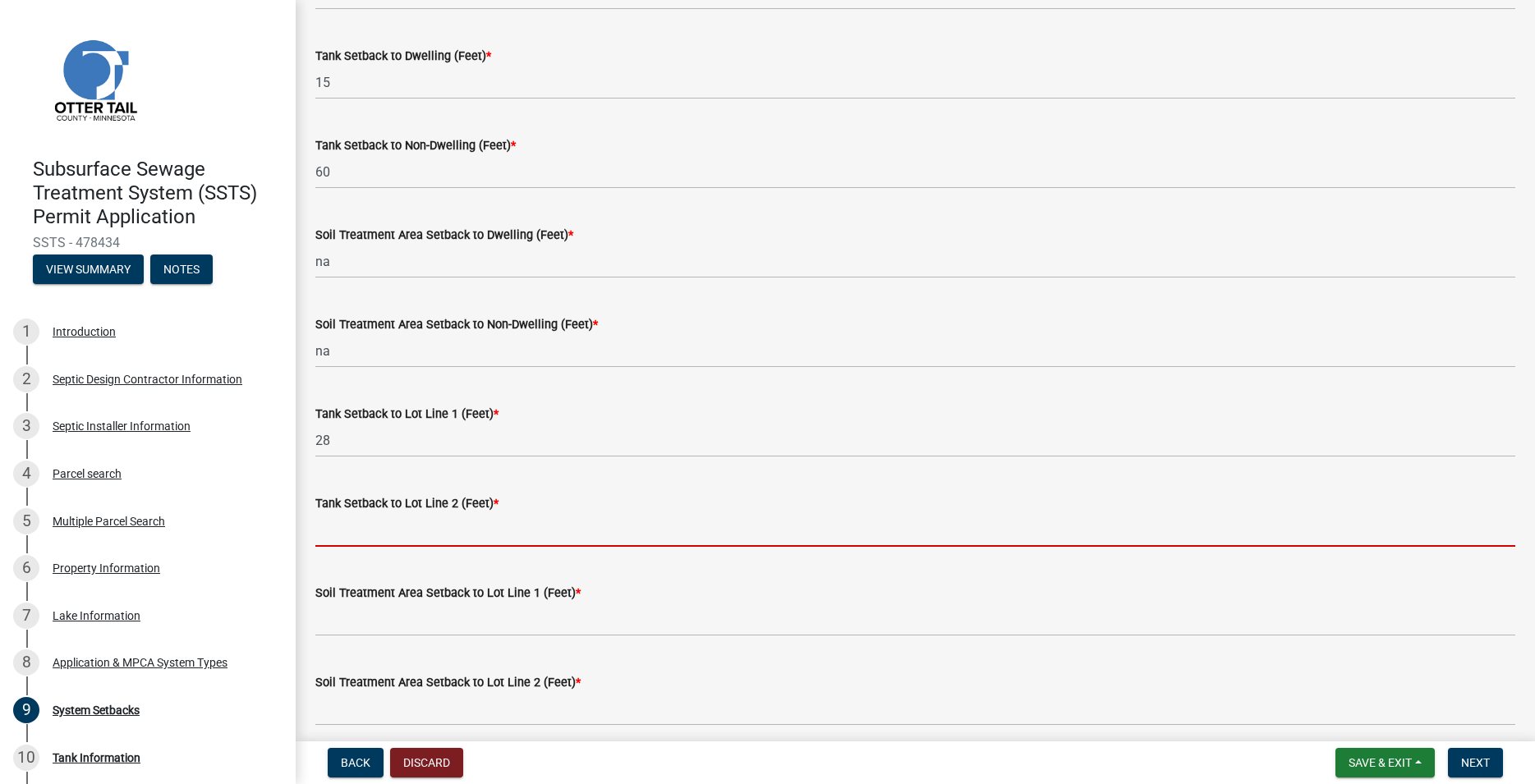
click at [396, 533] on input "Tank Setback to Lot Line 2 (Feet) *" at bounding box center [915, 530] width 1200 height 34
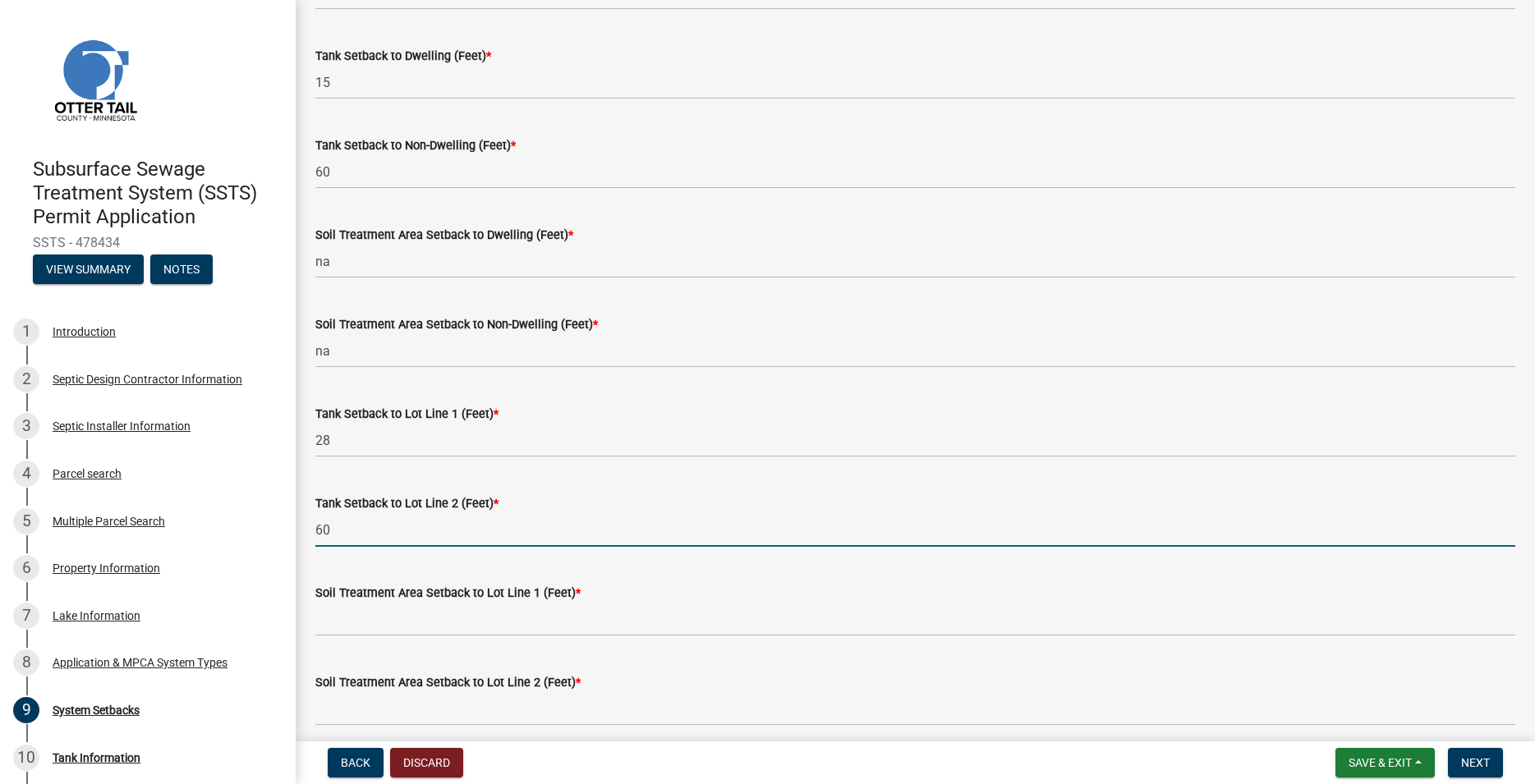
type input "60"
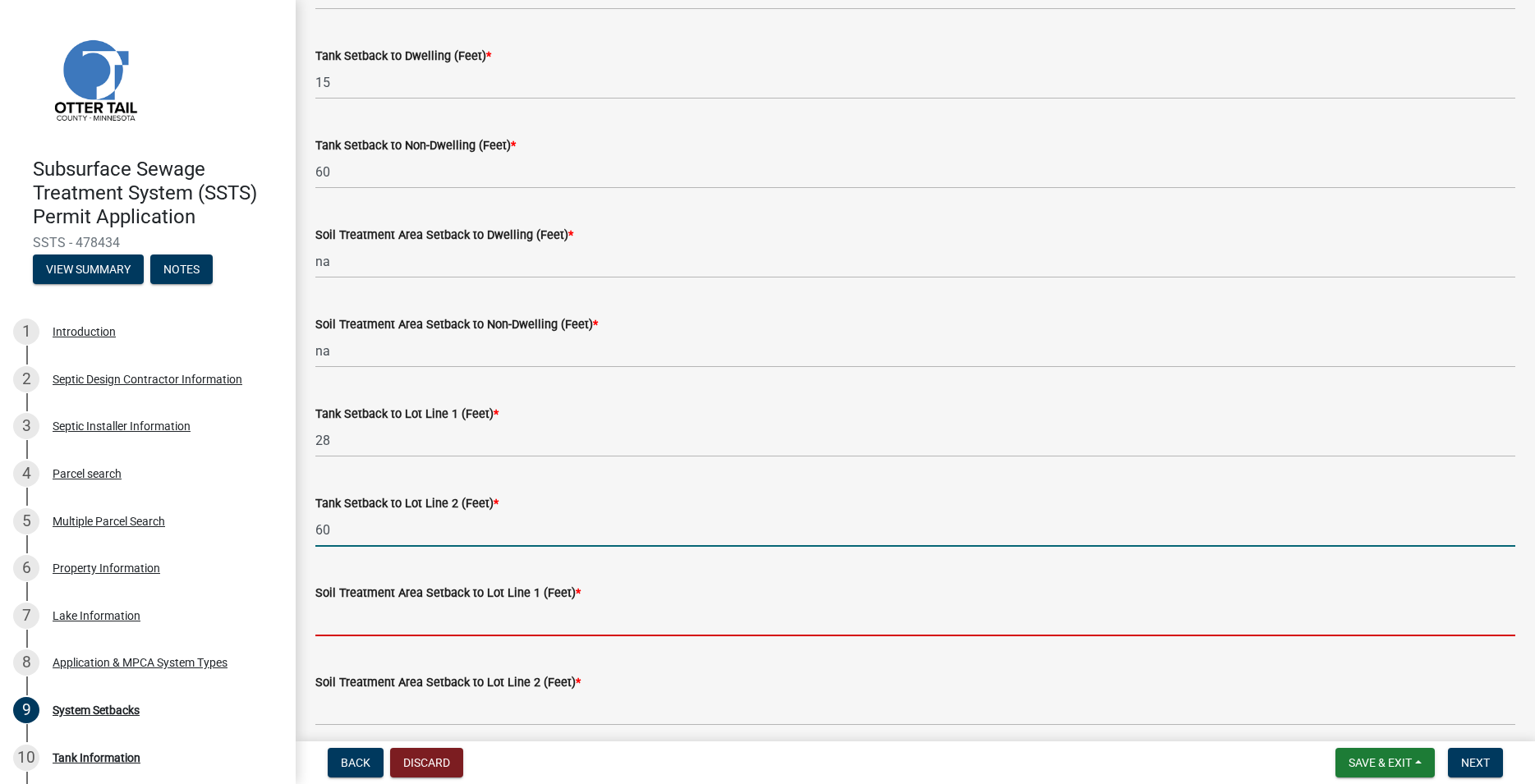
click at [418, 618] on input "Soil Treatment Area Setback to Lot Line 1 (Feet) *" at bounding box center [915, 619] width 1200 height 34
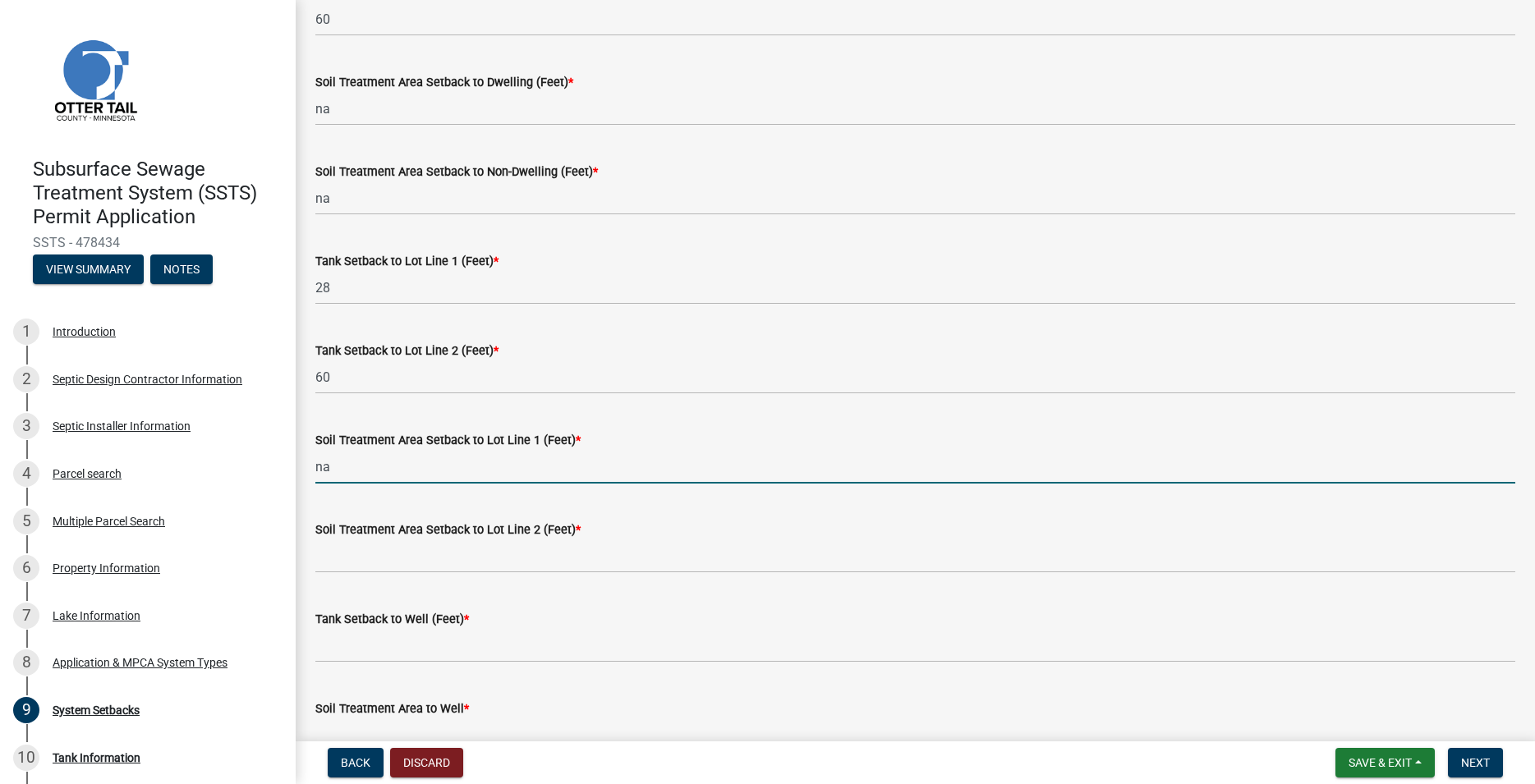
scroll to position [469, 0]
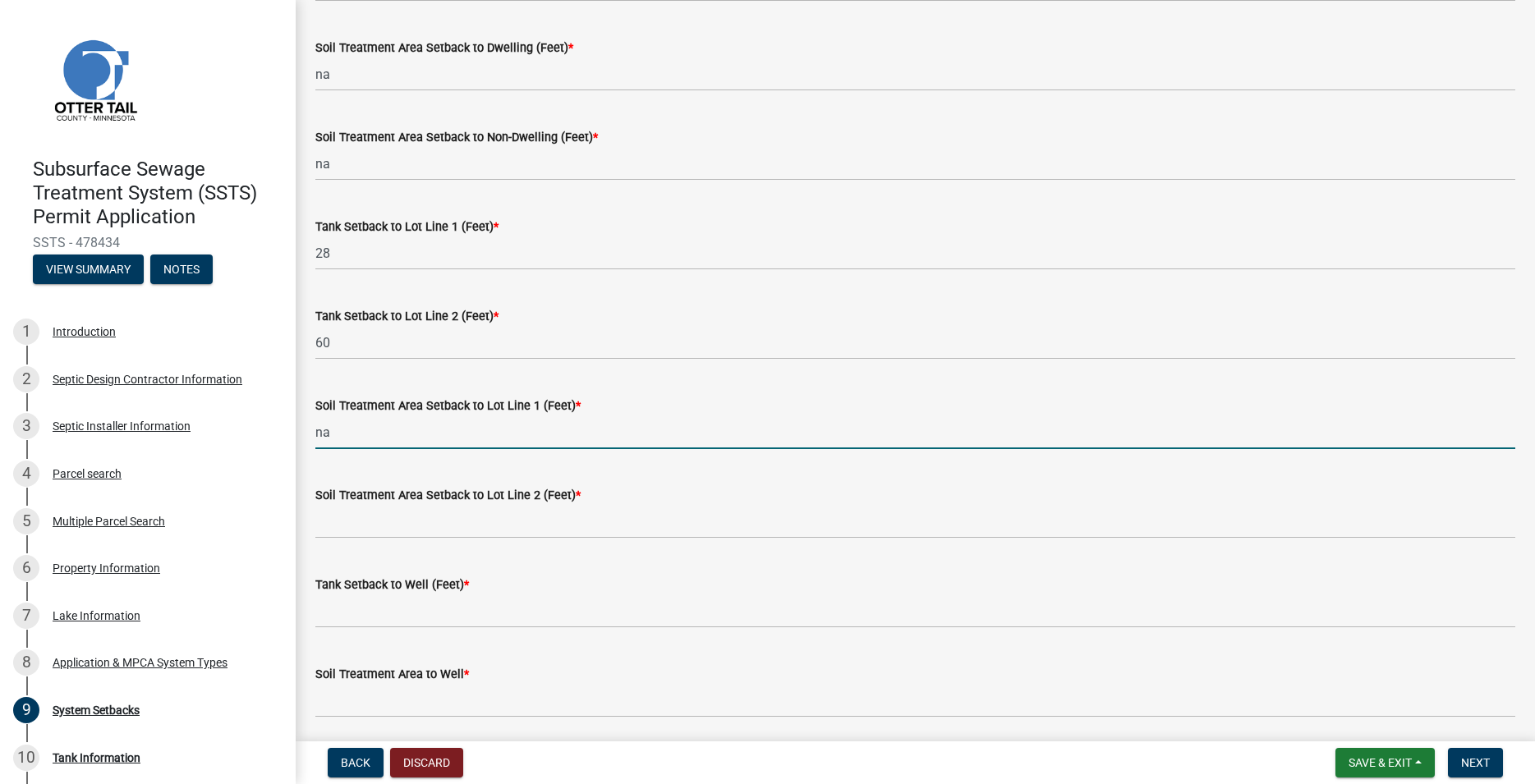
type input "na"
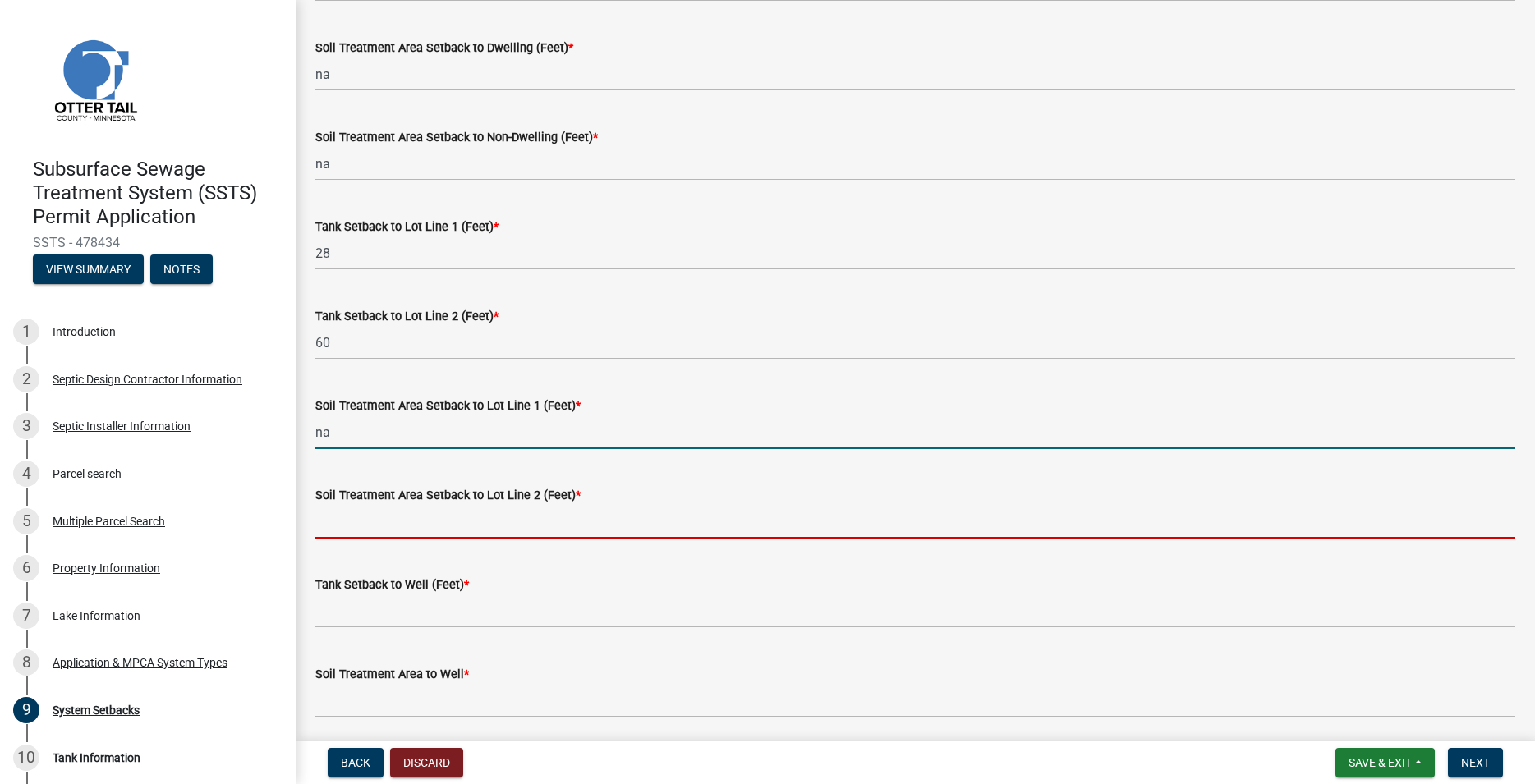
click at [398, 525] on input "Soil Treatment Area Setback to Lot Line 2 (Feet) *" at bounding box center [915, 522] width 1200 height 34
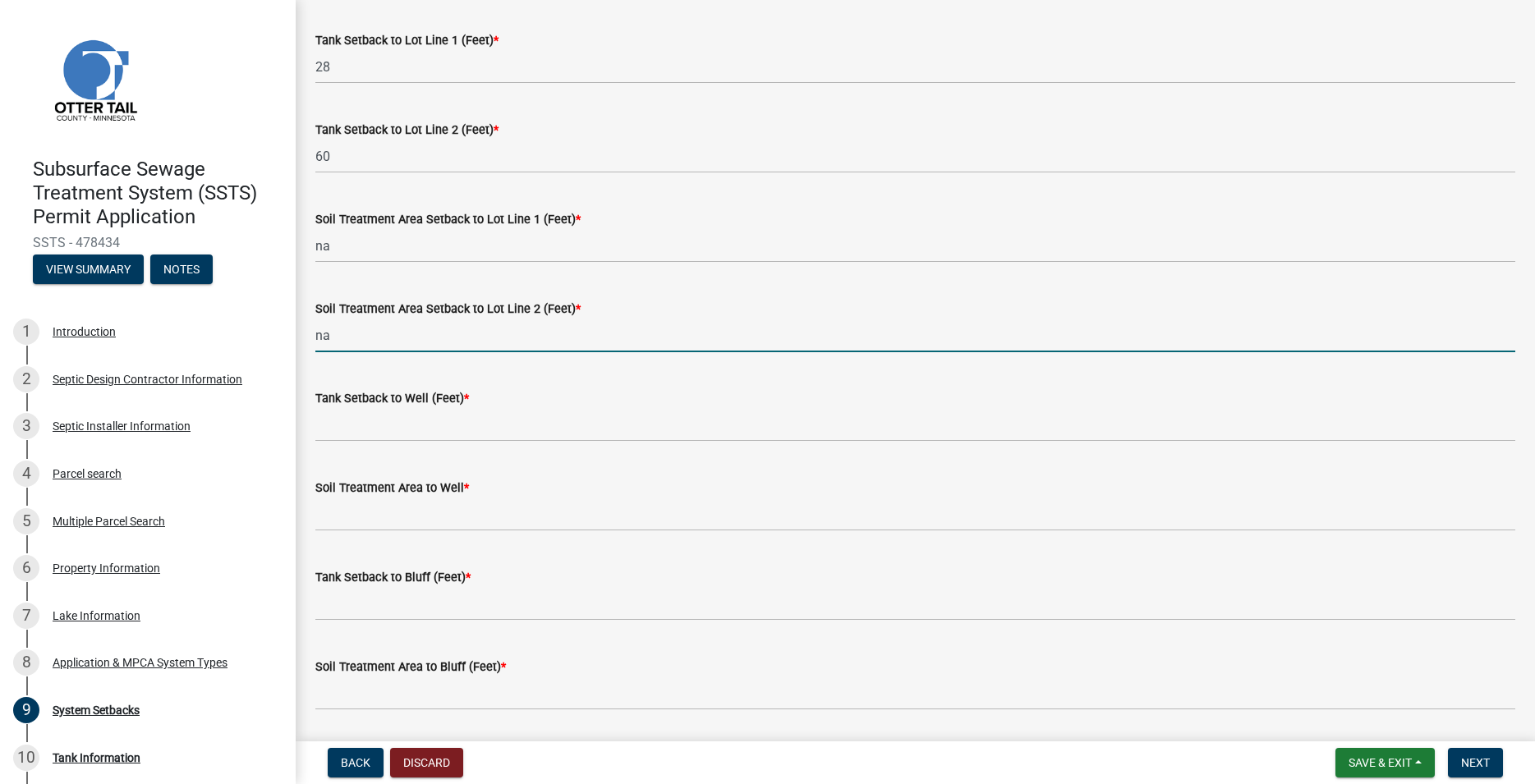
scroll to position [656, 0]
type input "na"
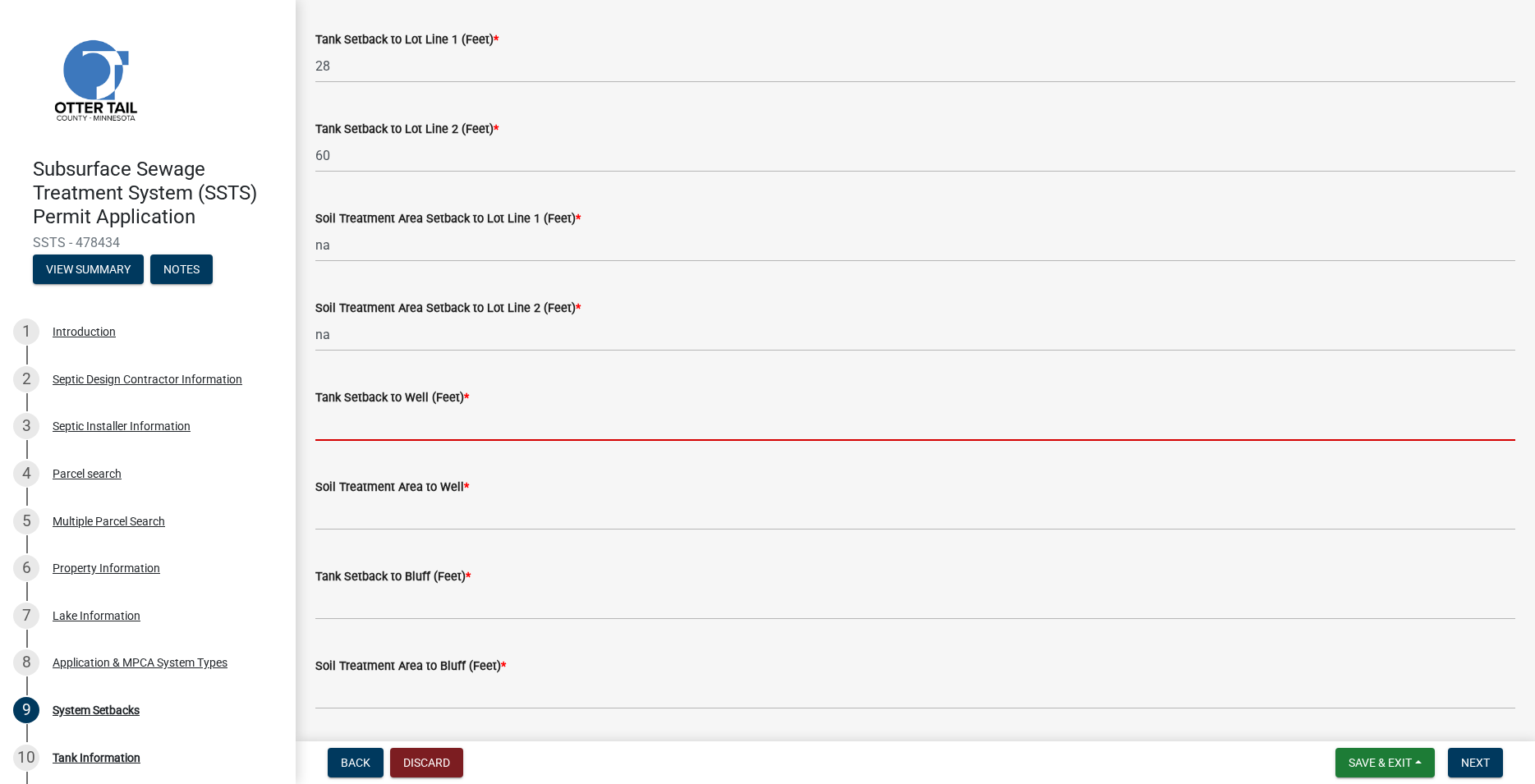
click at [381, 430] on input "Tank Setback to Well (Feet) *" at bounding box center [915, 424] width 1200 height 34
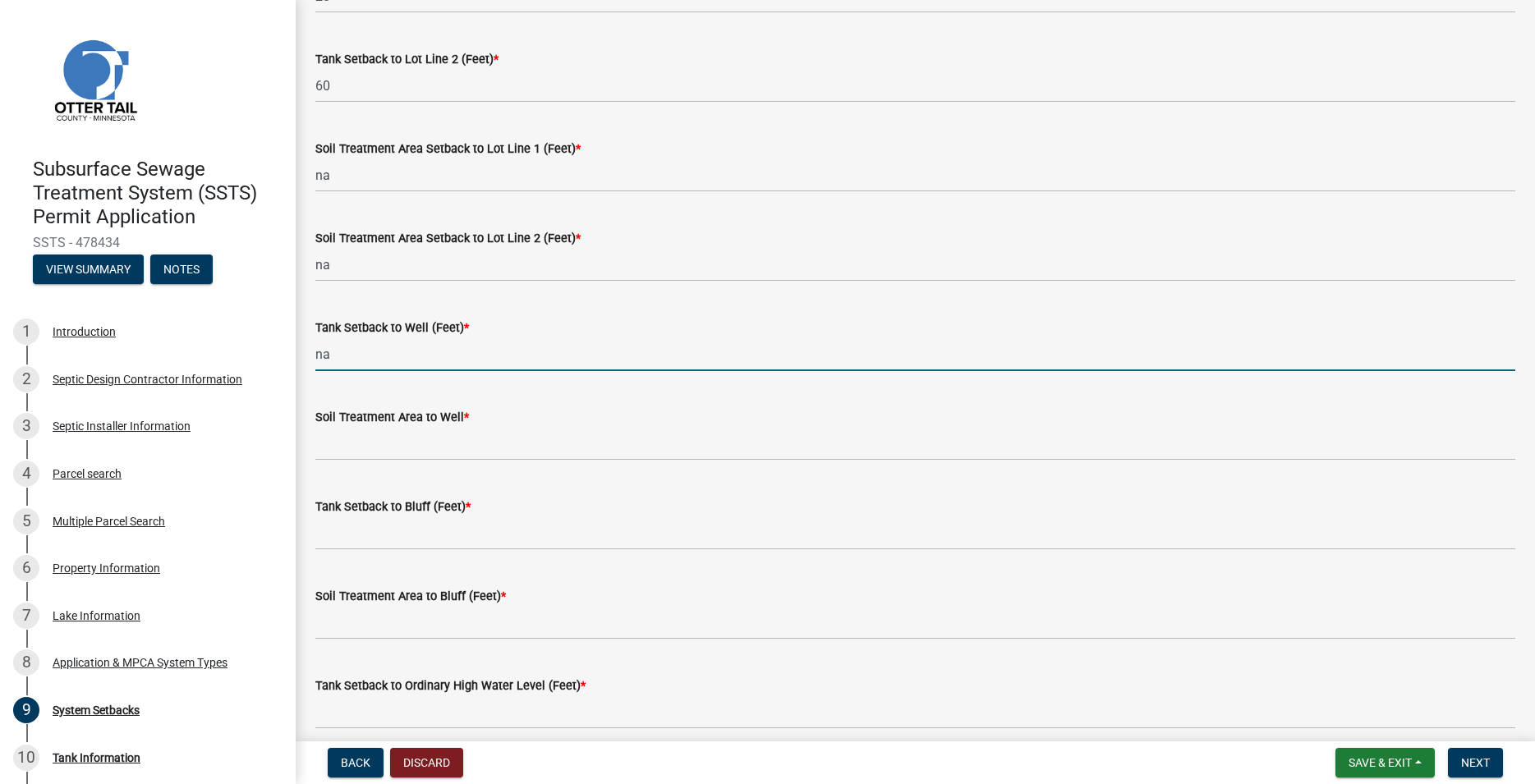
scroll to position [749, 0]
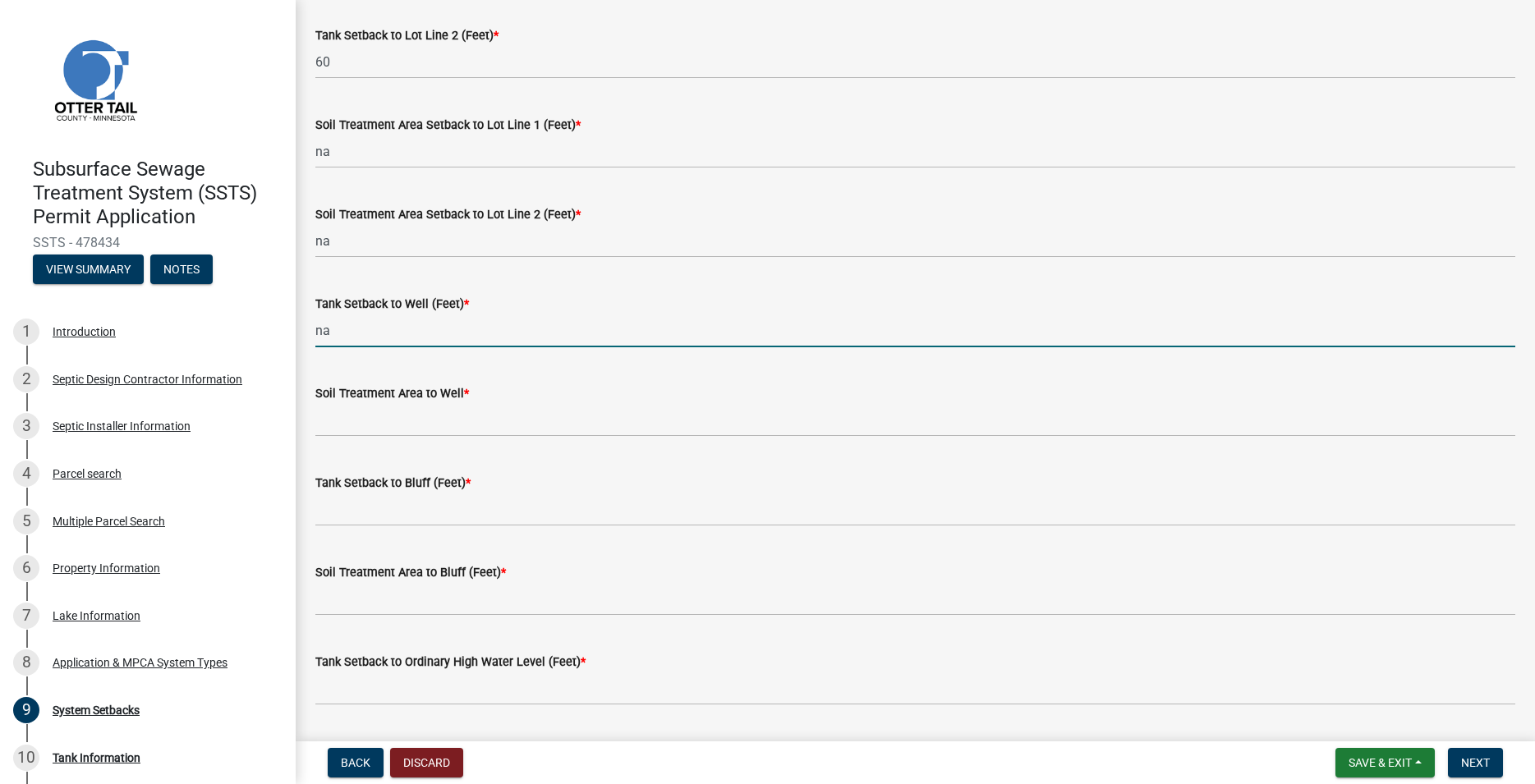
click at [359, 330] on input "na" at bounding box center [915, 330] width 1200 height 34
click at [359, 331] on input "na" at bounding box center [915, 330] width 1200 height 34
type input "75"
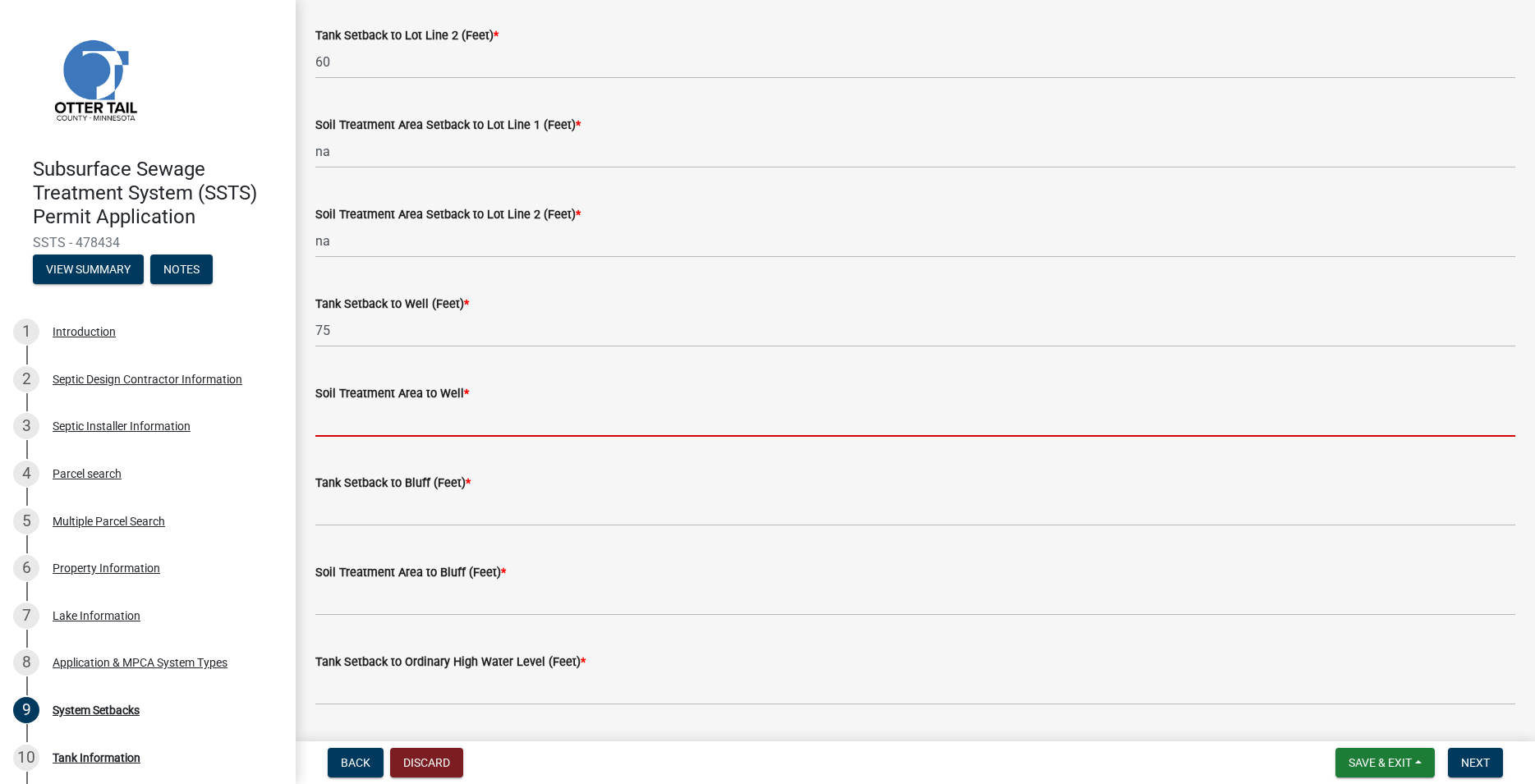
click at [364, 429] on input "Soil Treatment Area to Well *" at bounding box center [915, 420] width 1200 height 34
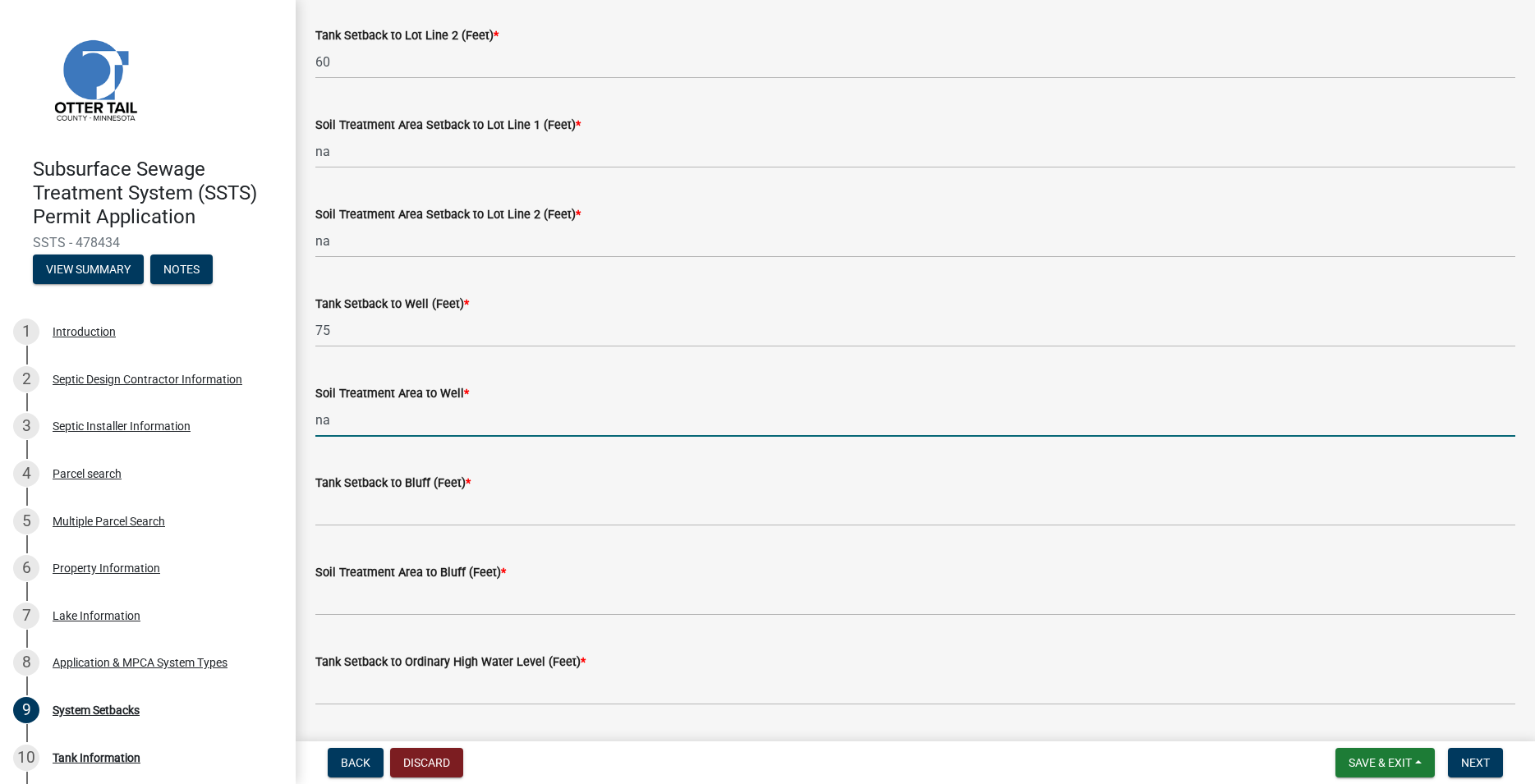
type input "na"
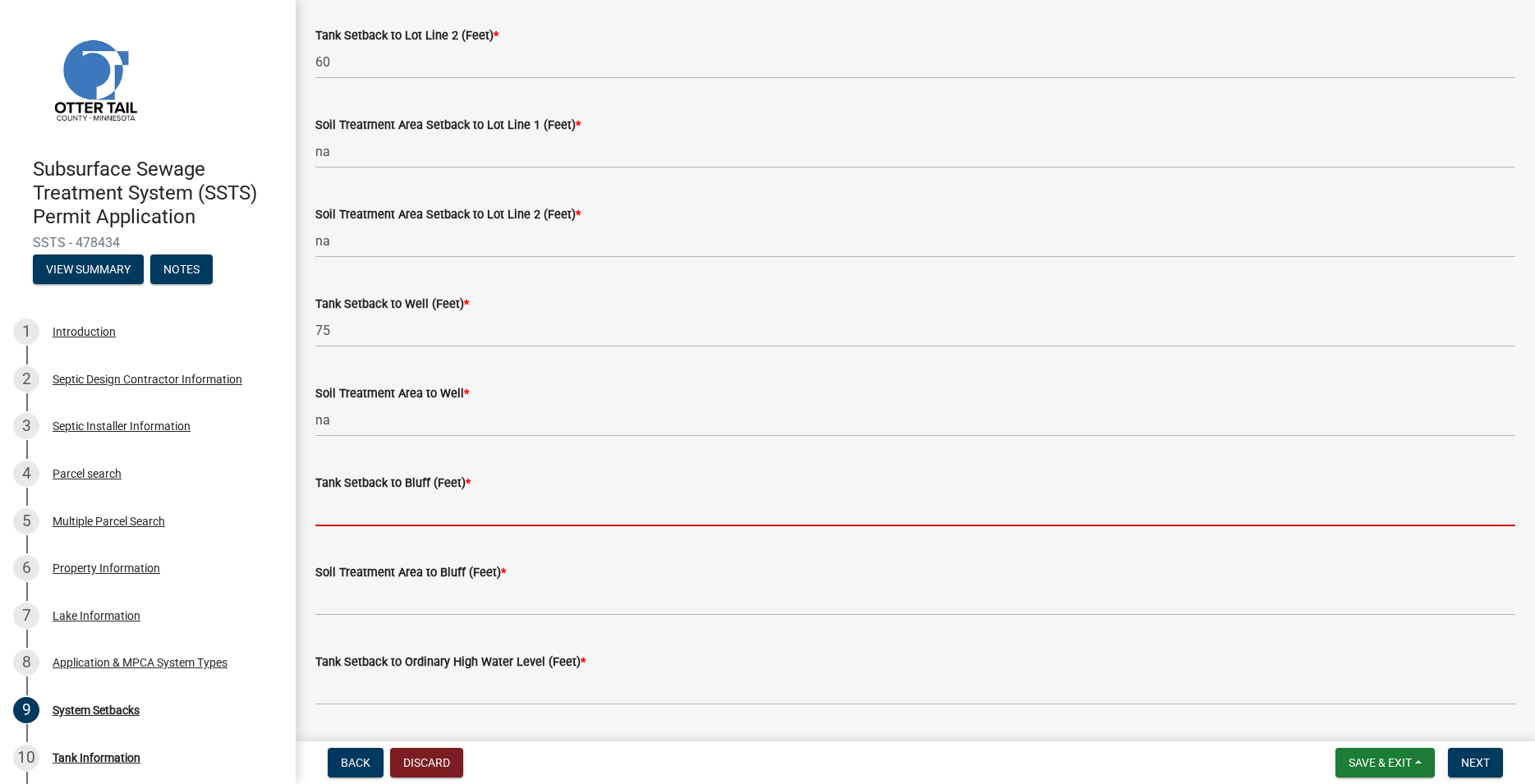
click at [354, 500] on input "Tank Setback to Bluff (Feet) *" at bounding box center [915, 509] width 1200 height 34
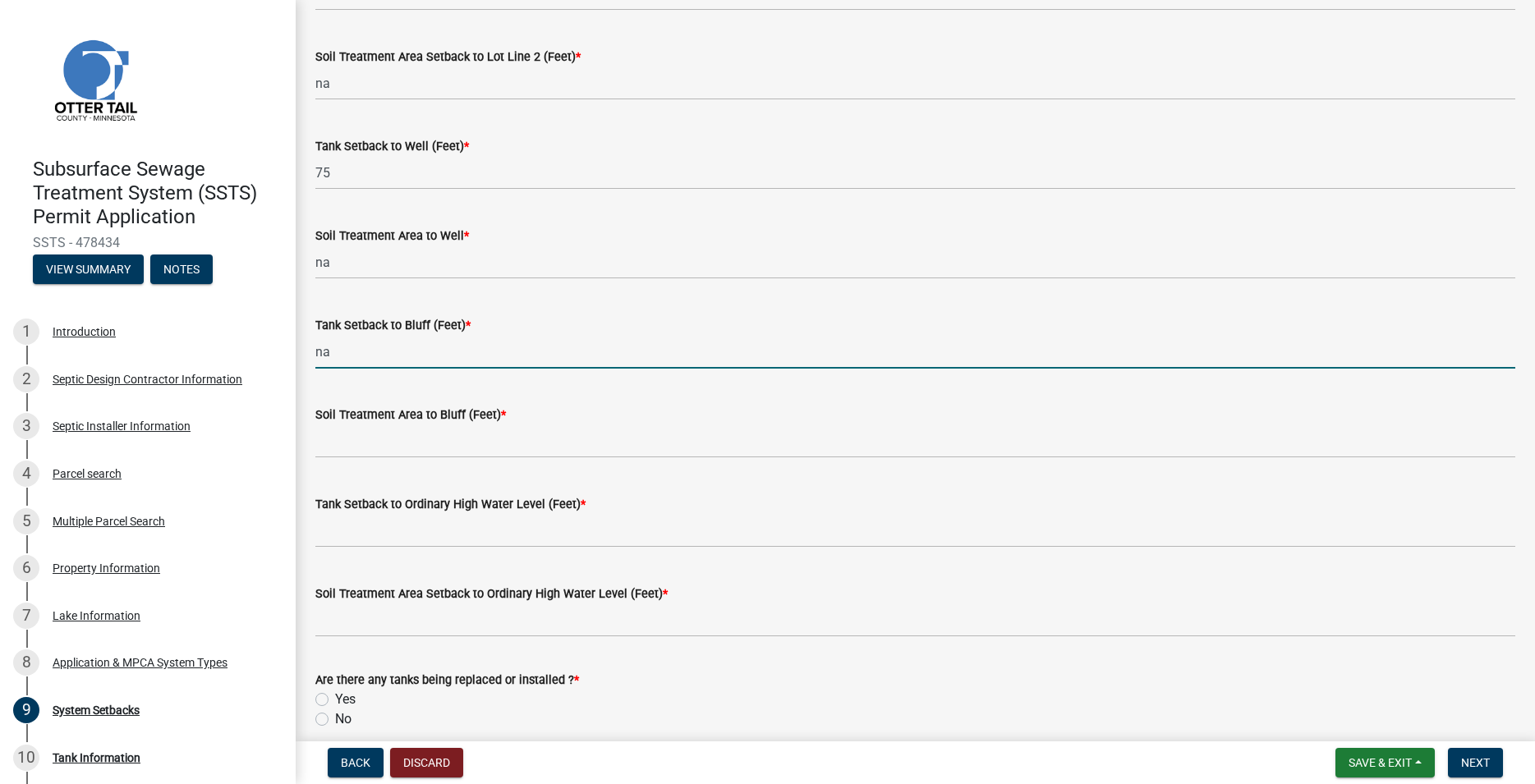
scroll to position [936, 0]
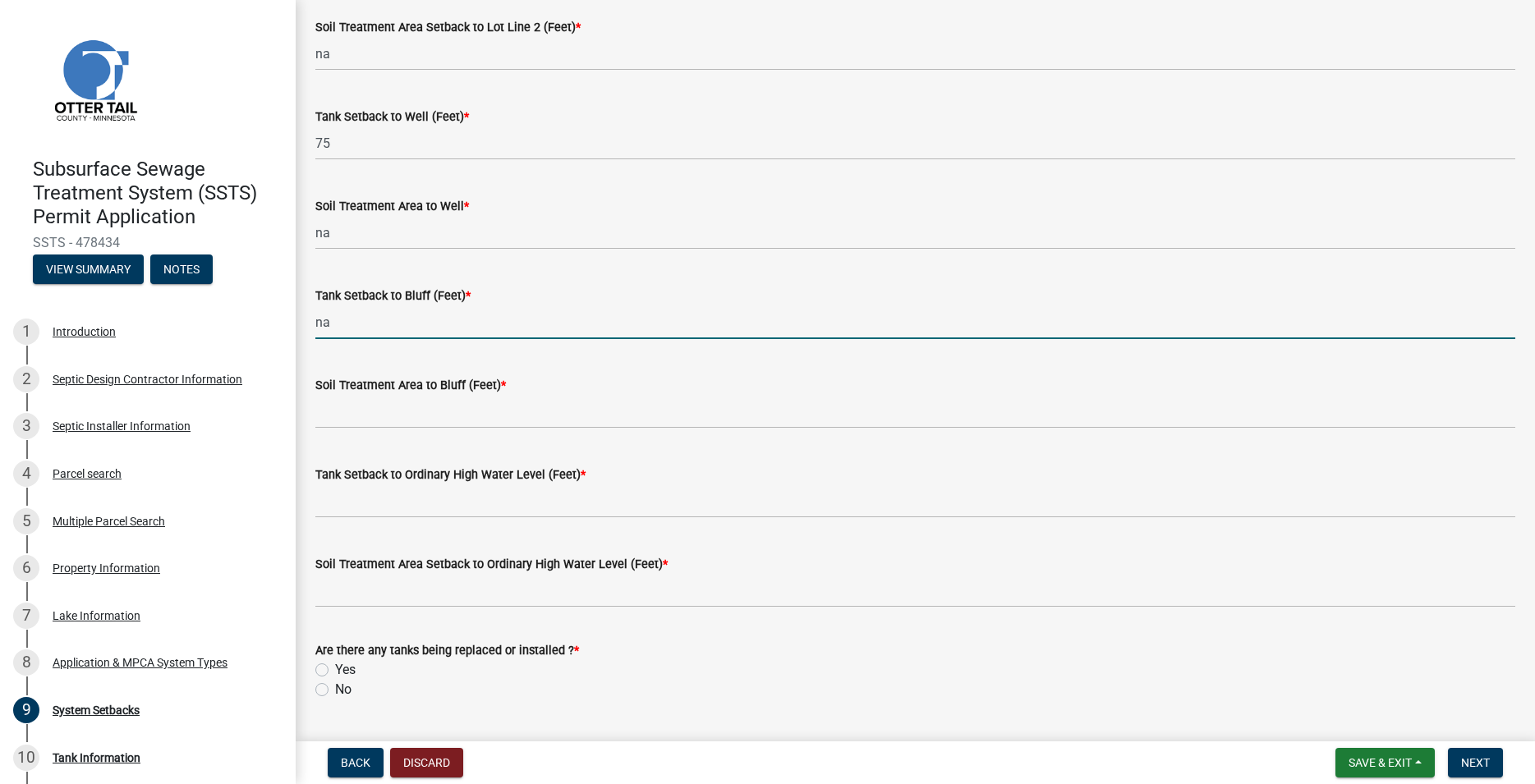
type input "na"
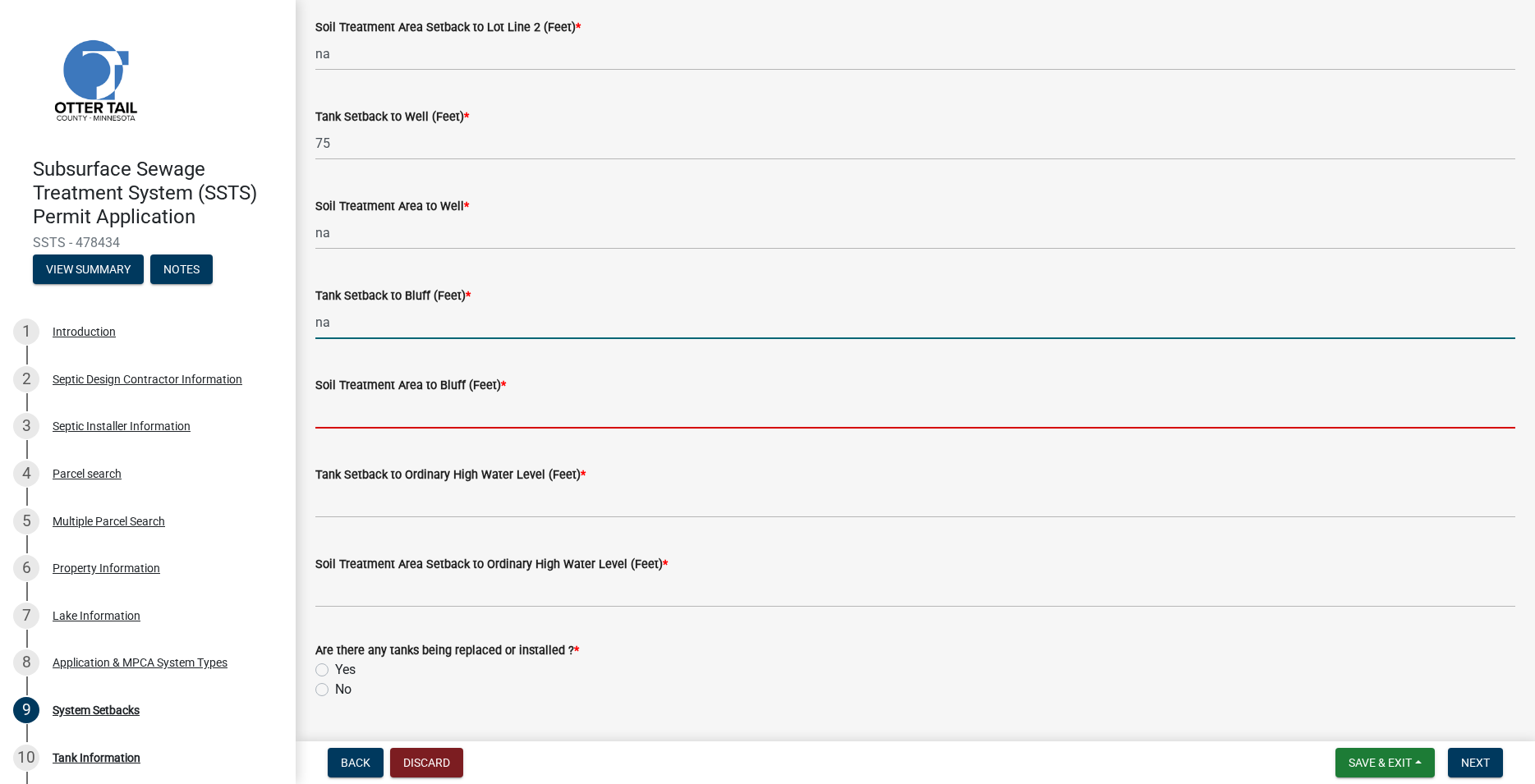
click at [362, 410] on input "Soil Treatment Area to Bluff (Feet) *" at bounding box center [915, 412] width 1200 height 34
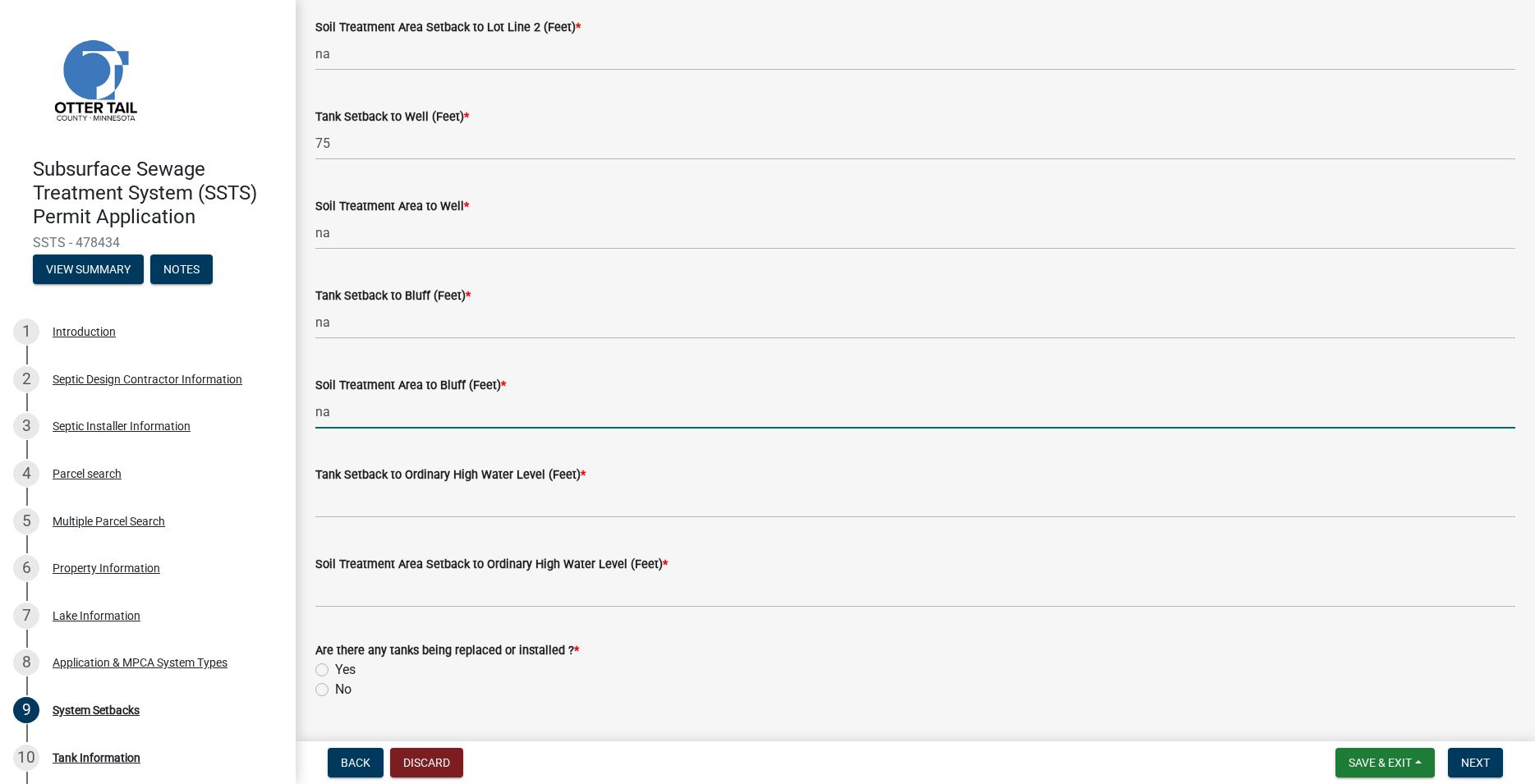
type input "na"
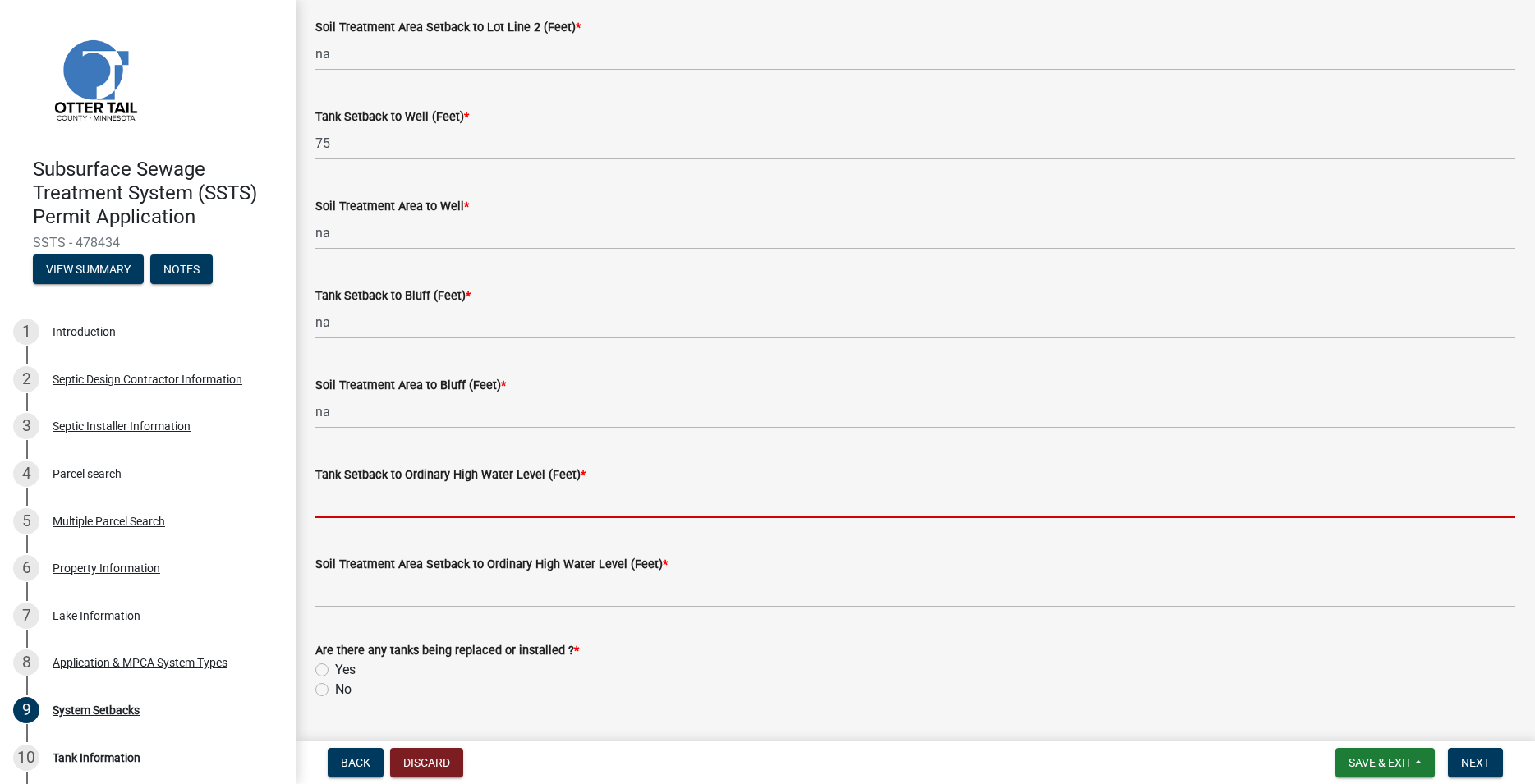
click at [355, 491] on input "Tank Setback to Ordinary High Water Level (Feet) *" at bounding box center [915, 501] width 1200 height 34
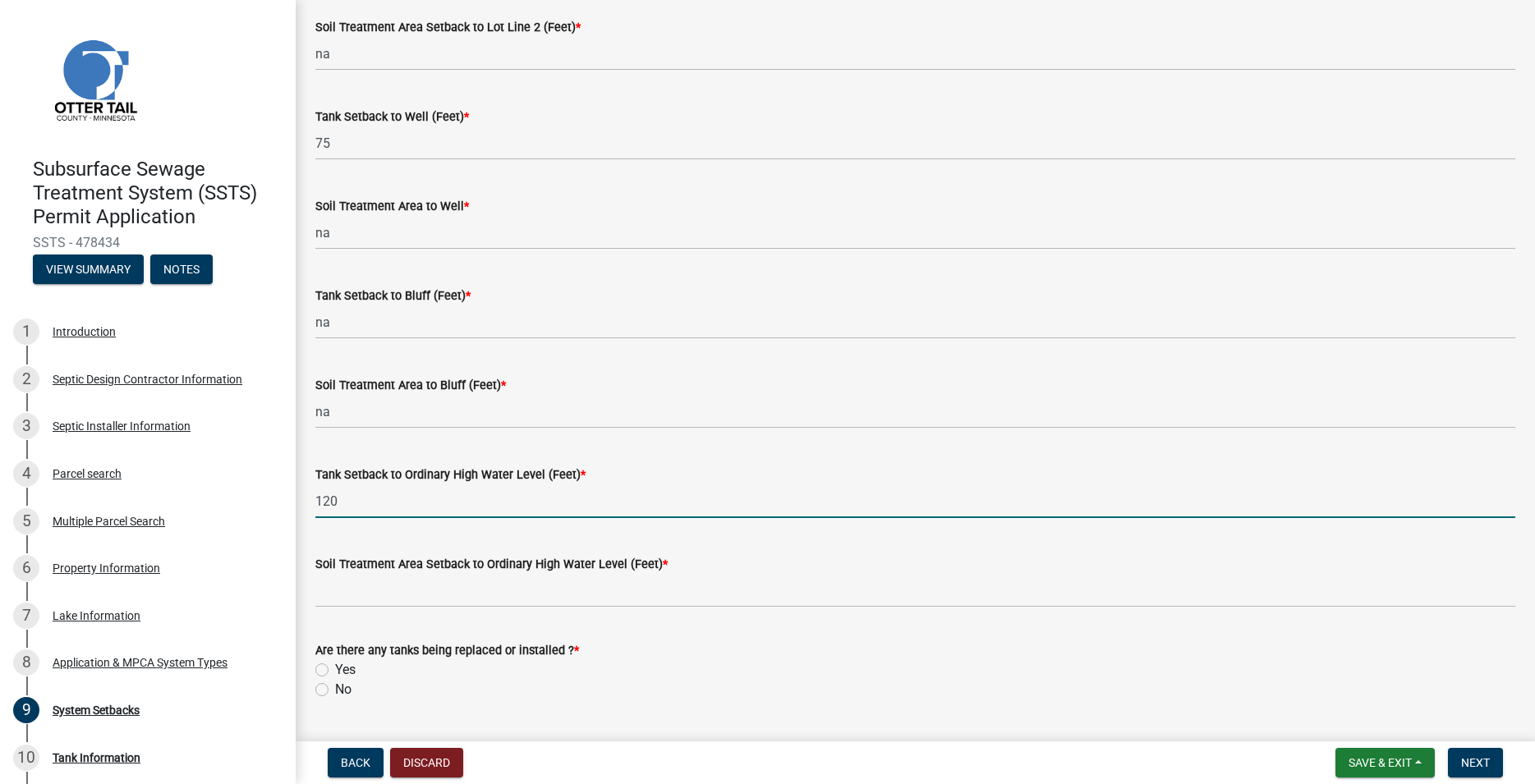
type input "120"
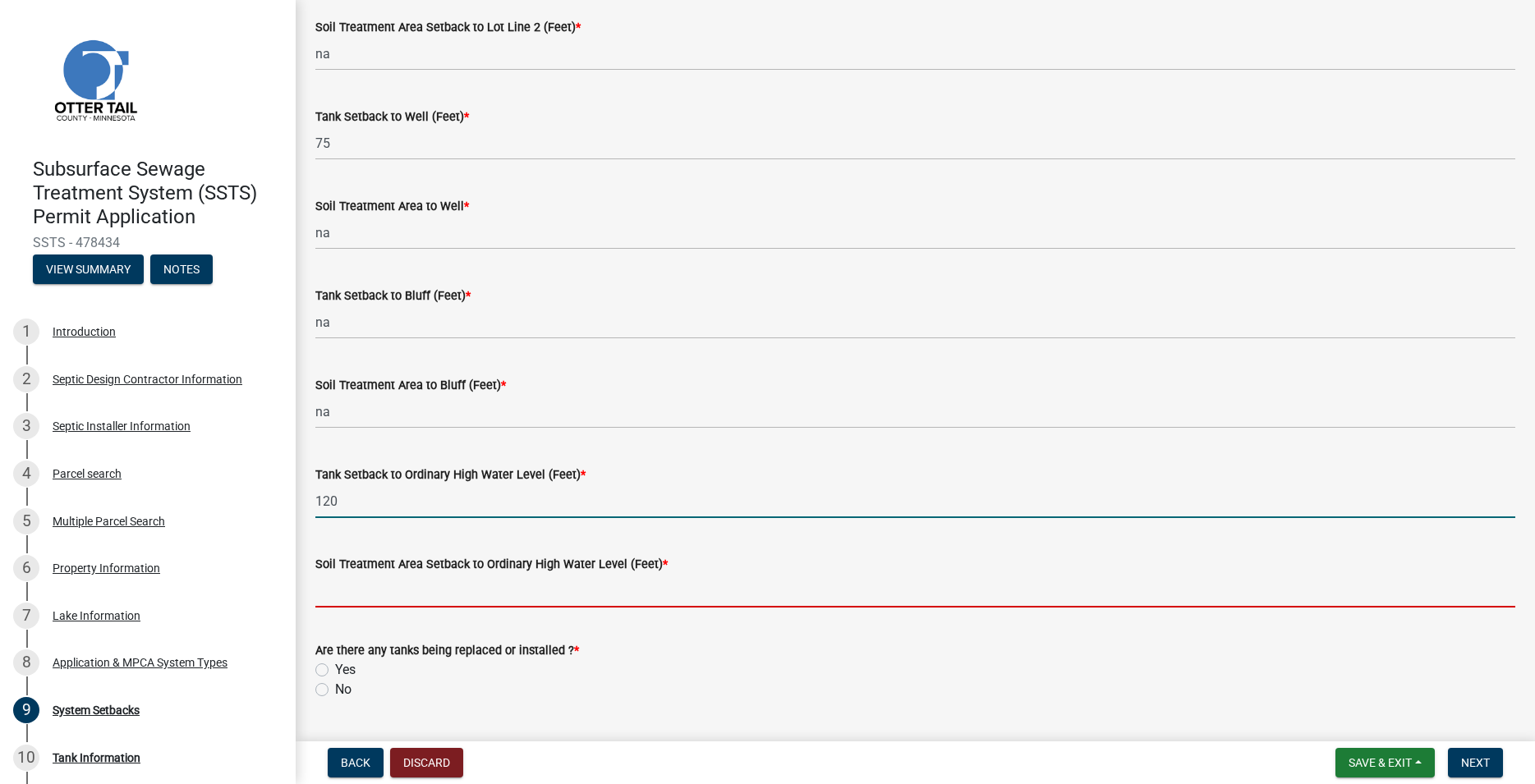
click at [356, 590] on input "Soil Treatment Area Setback to Ordinary High Water Level (Feet) *" at bounding box center [915, 591] width 1200 height 34
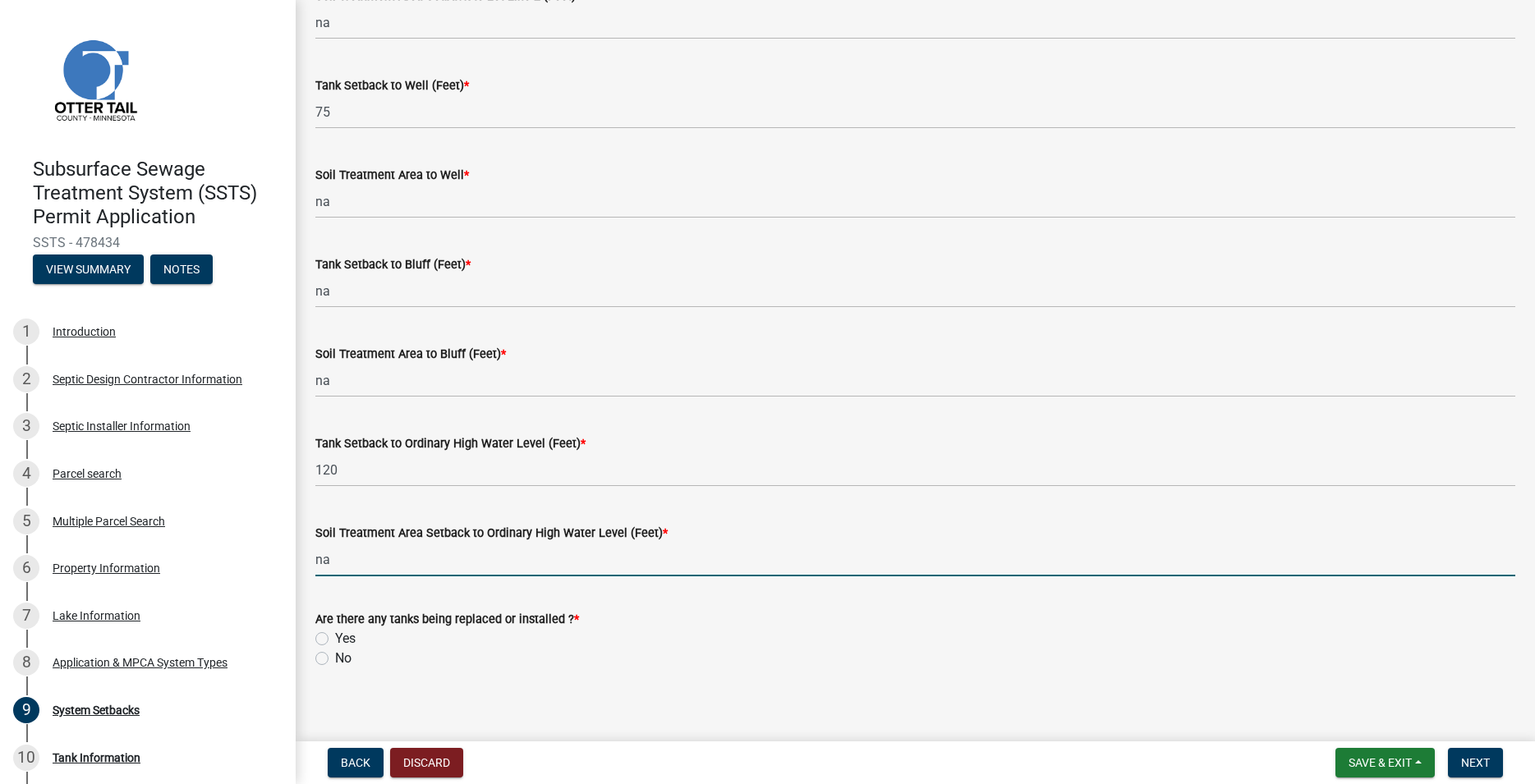
scroll to position [980, 0]
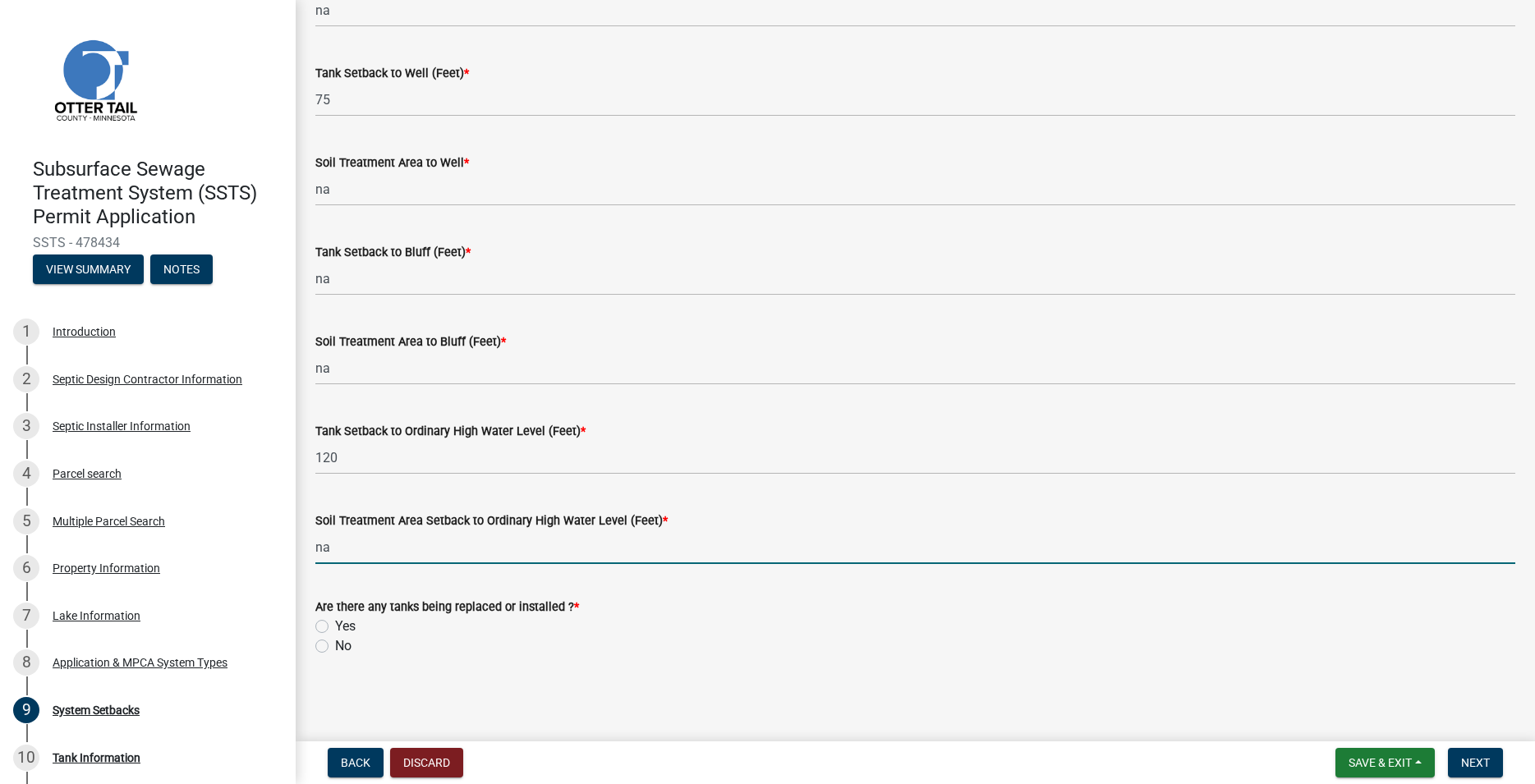
type input "na"
click at [335, 620] on label "Yes" at bounding box center [345, 626] width 20 height 19
click at [335, 620] on input "Yes" at bounding box center [340, 623] width 11 height 11
radio input "true"
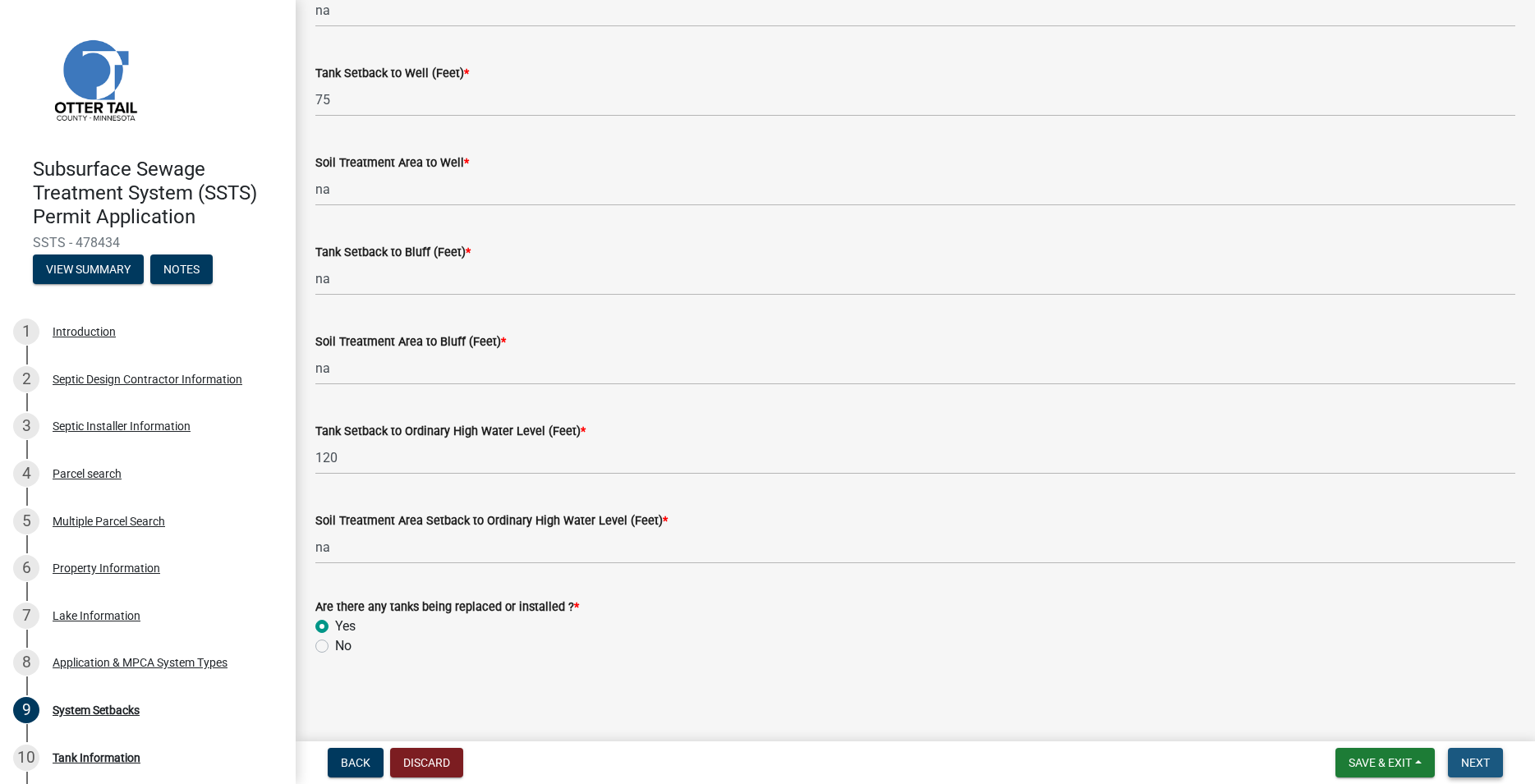
click at [1464, 766] on span "Next" at bounding box center [1474, 763] width 28 height 13
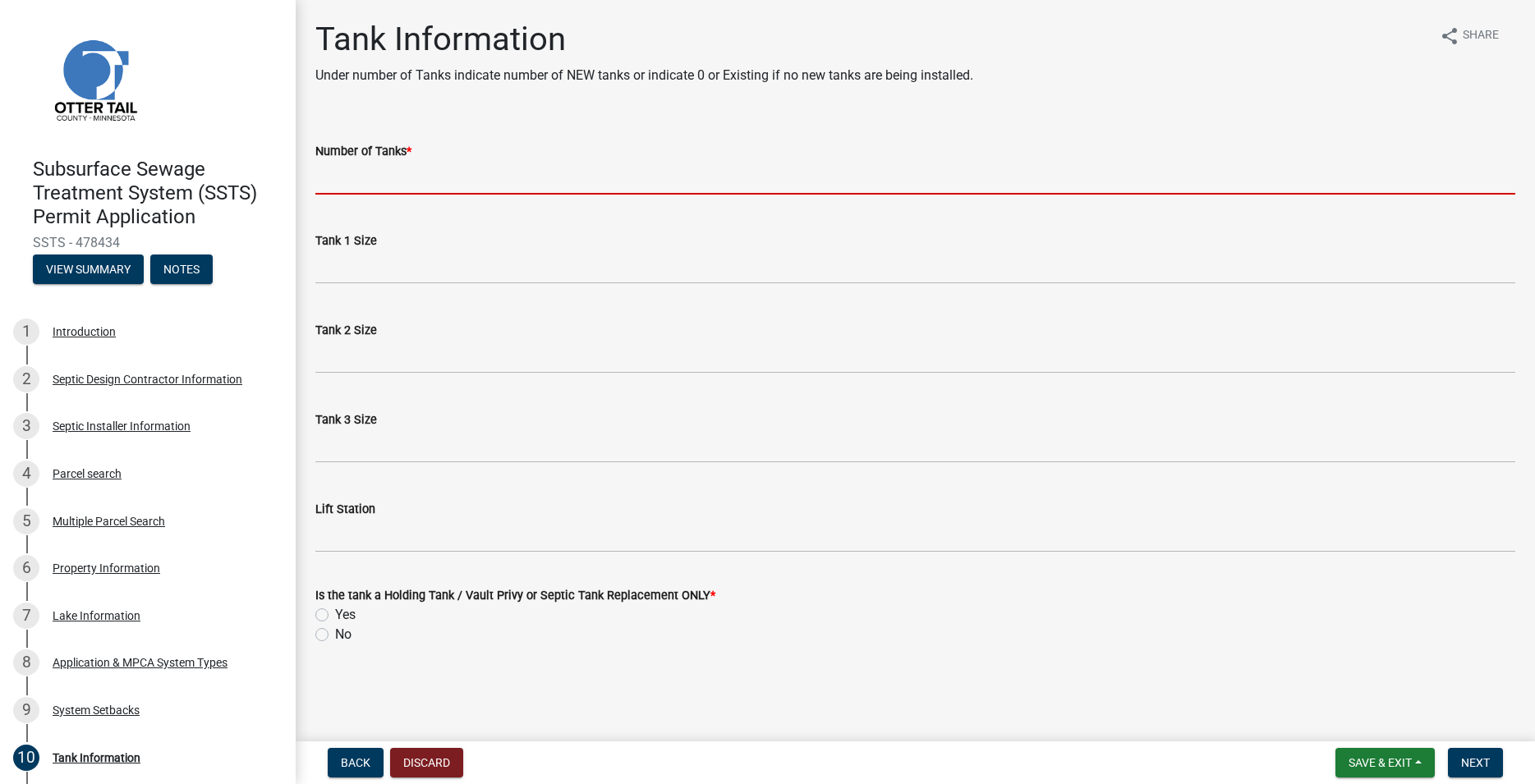
click at [362, 177] on input "Number of Tanks *" at bounding box center [915, 178] width 1200 height 34
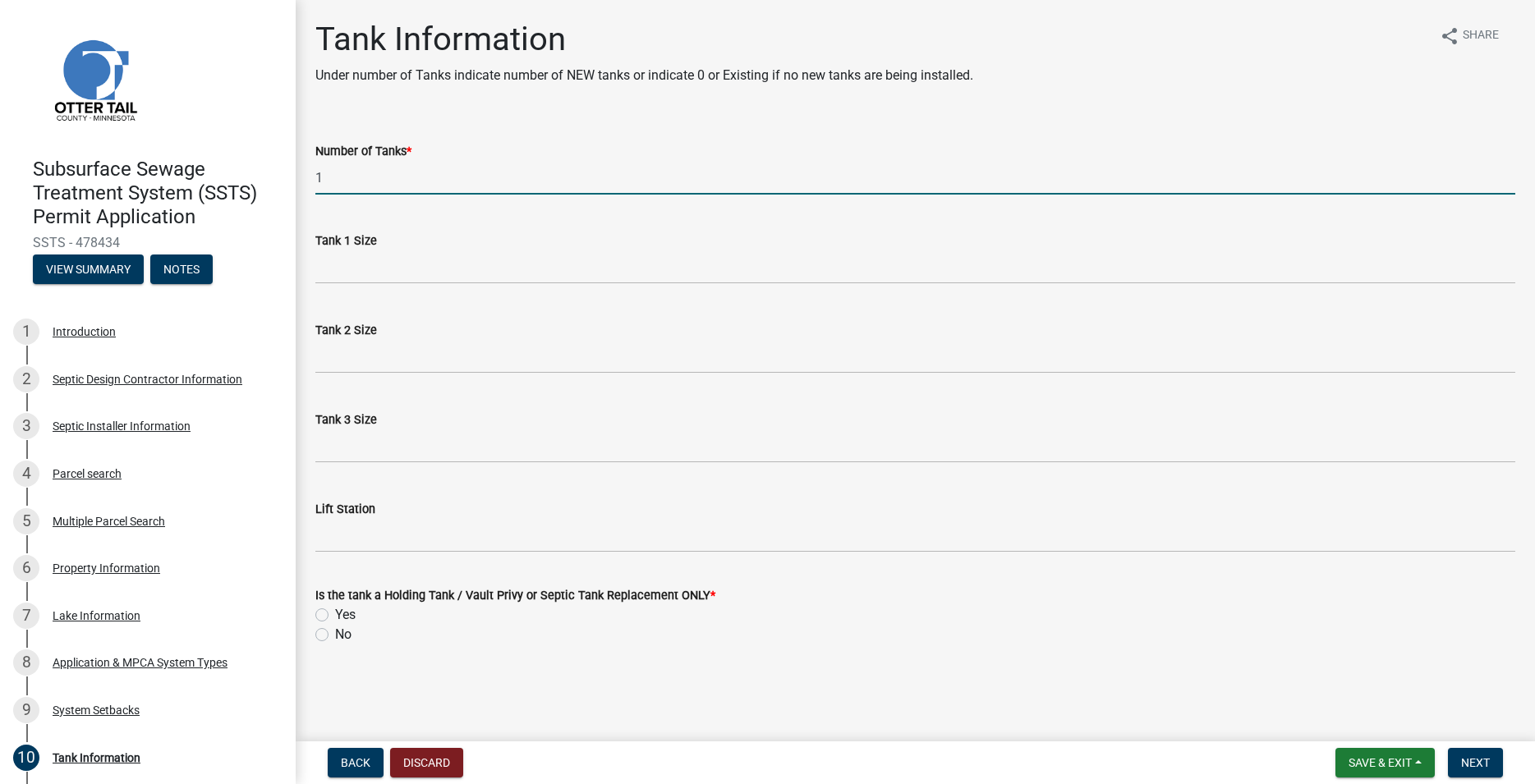
type input "1"
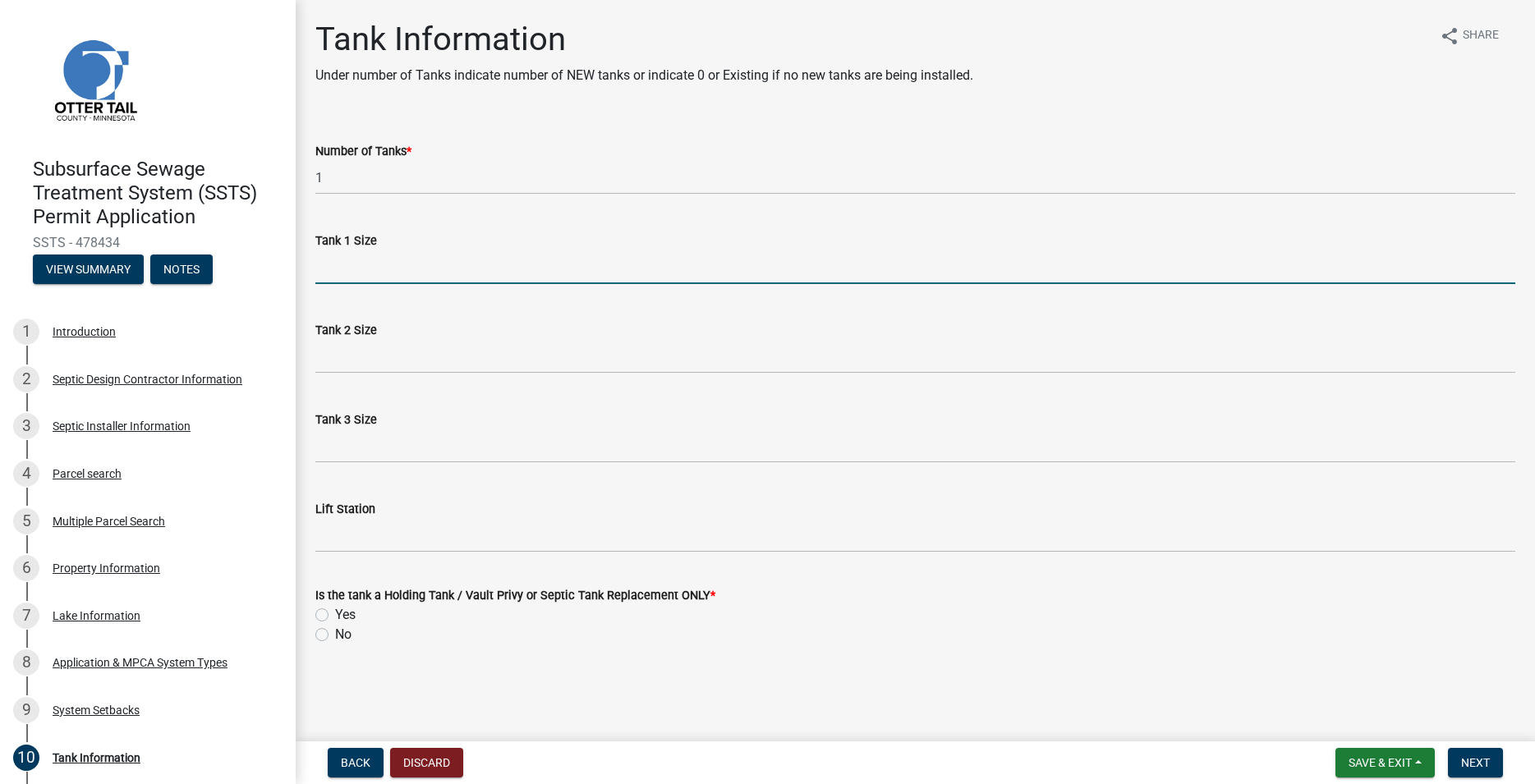
click at [366, 261] on input "Tank 1 Size" at bounding box center [915, 267] width 1200 height 34
type input "1000"
click at [335, 611] on label "Yes" at bounding box center [345, 614] width 20 height 19
click at [335, 611] on input "Yes" at bounding box center [340, 611] width 11 height 11
radio input "true"
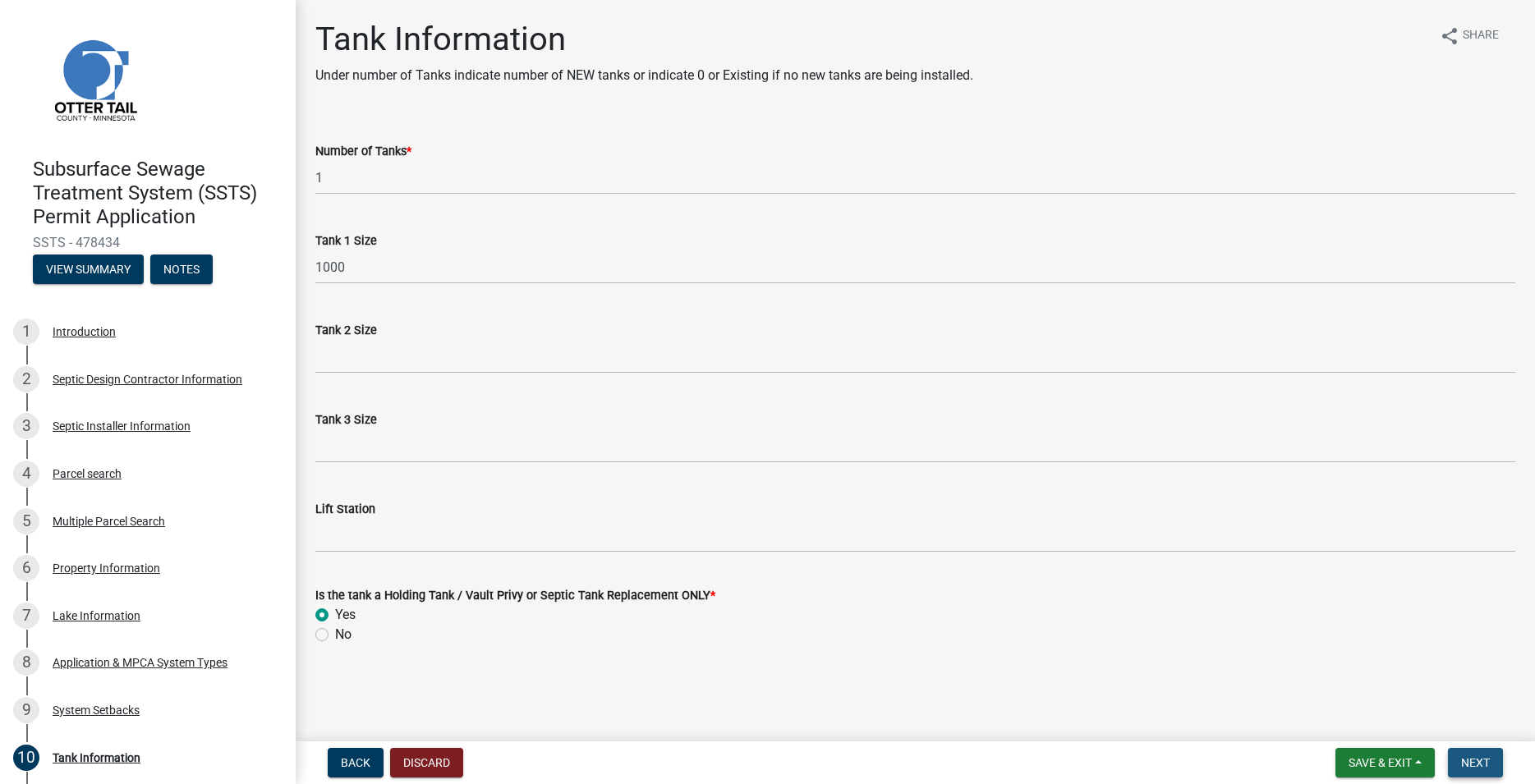
click at [1485, 767] on span "Next" at bounding box center [1474, 763] width 28 height 13
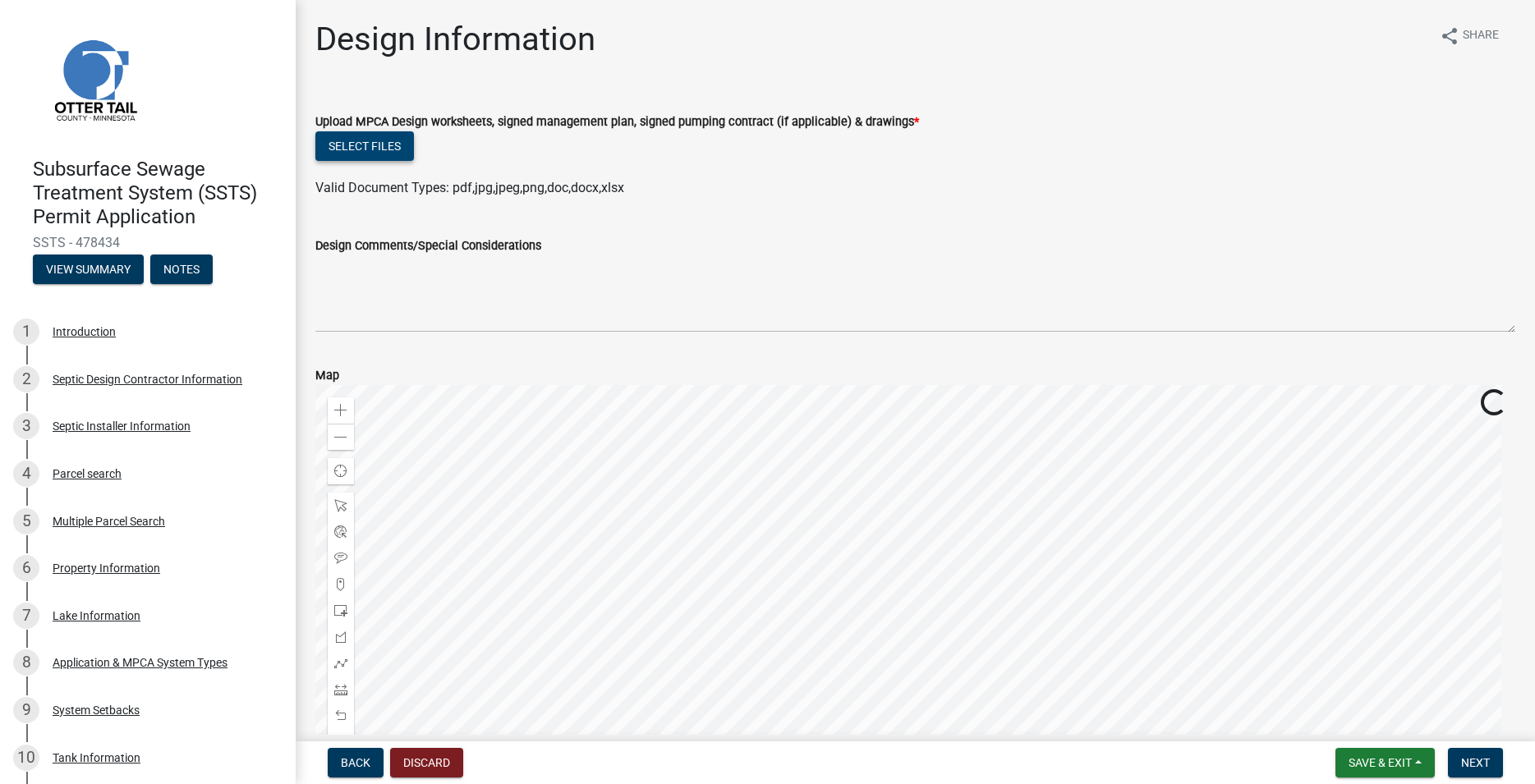
click at [382, 146] on button "Select files" at bounding box center [364, 146] width 98 height 29
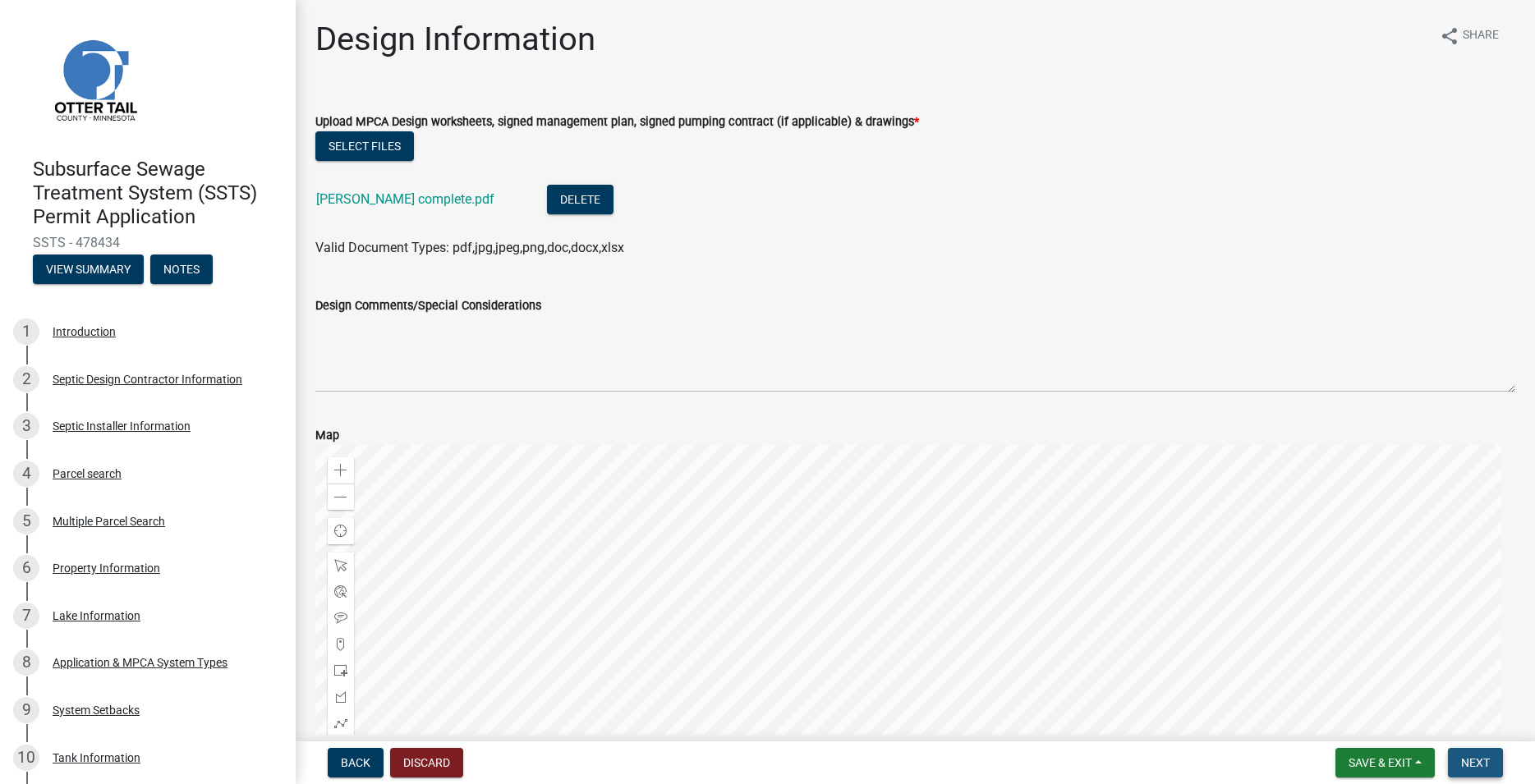
drag, startPoint x: 1475, startPoint y: 764, endPoint x: 1389, endPoint y: 705, distance: 104.3
click at [1476, 764] on span "Next" at bounding box center [1474, 763] width 28 height 13
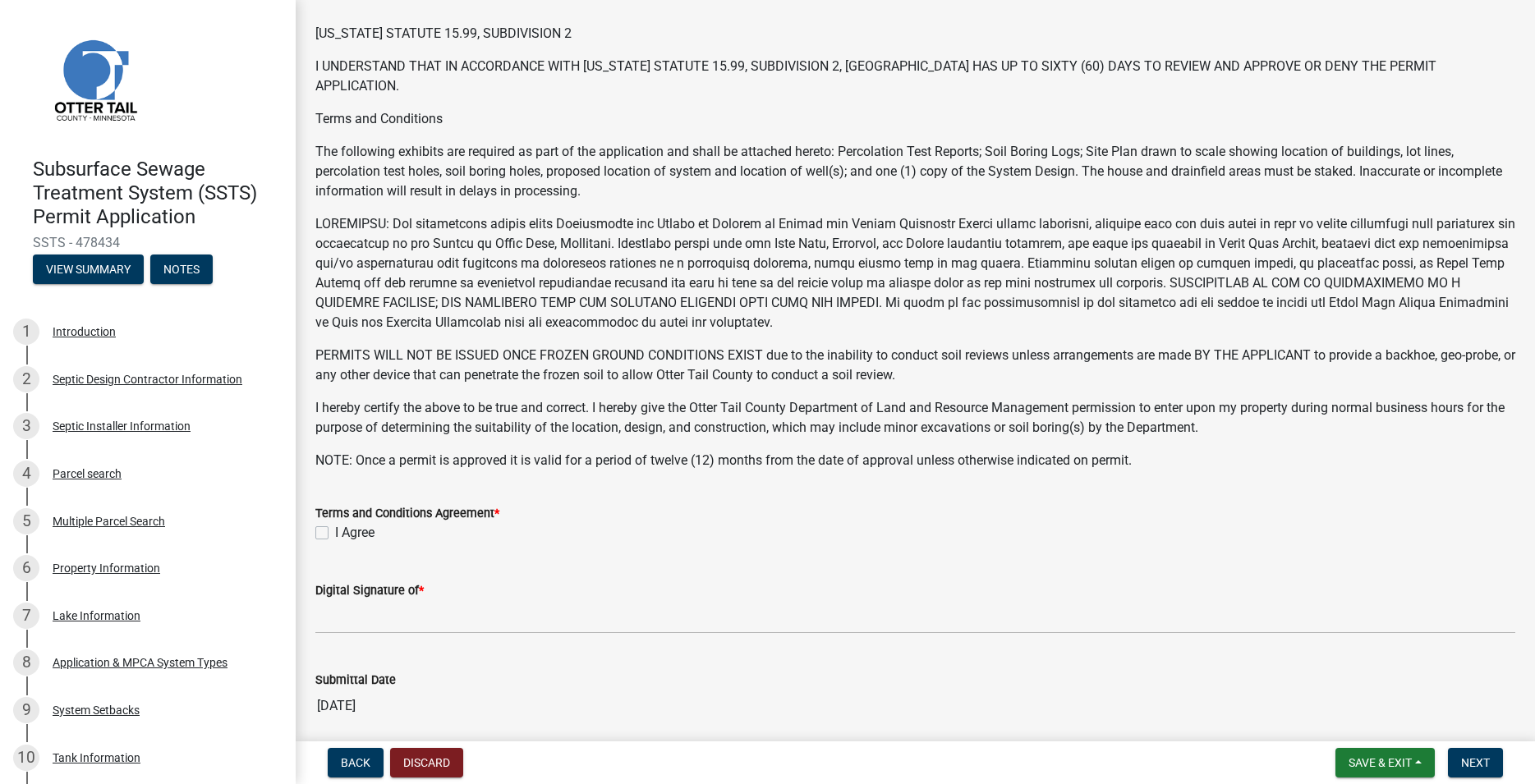
scroll to position [281, 0]
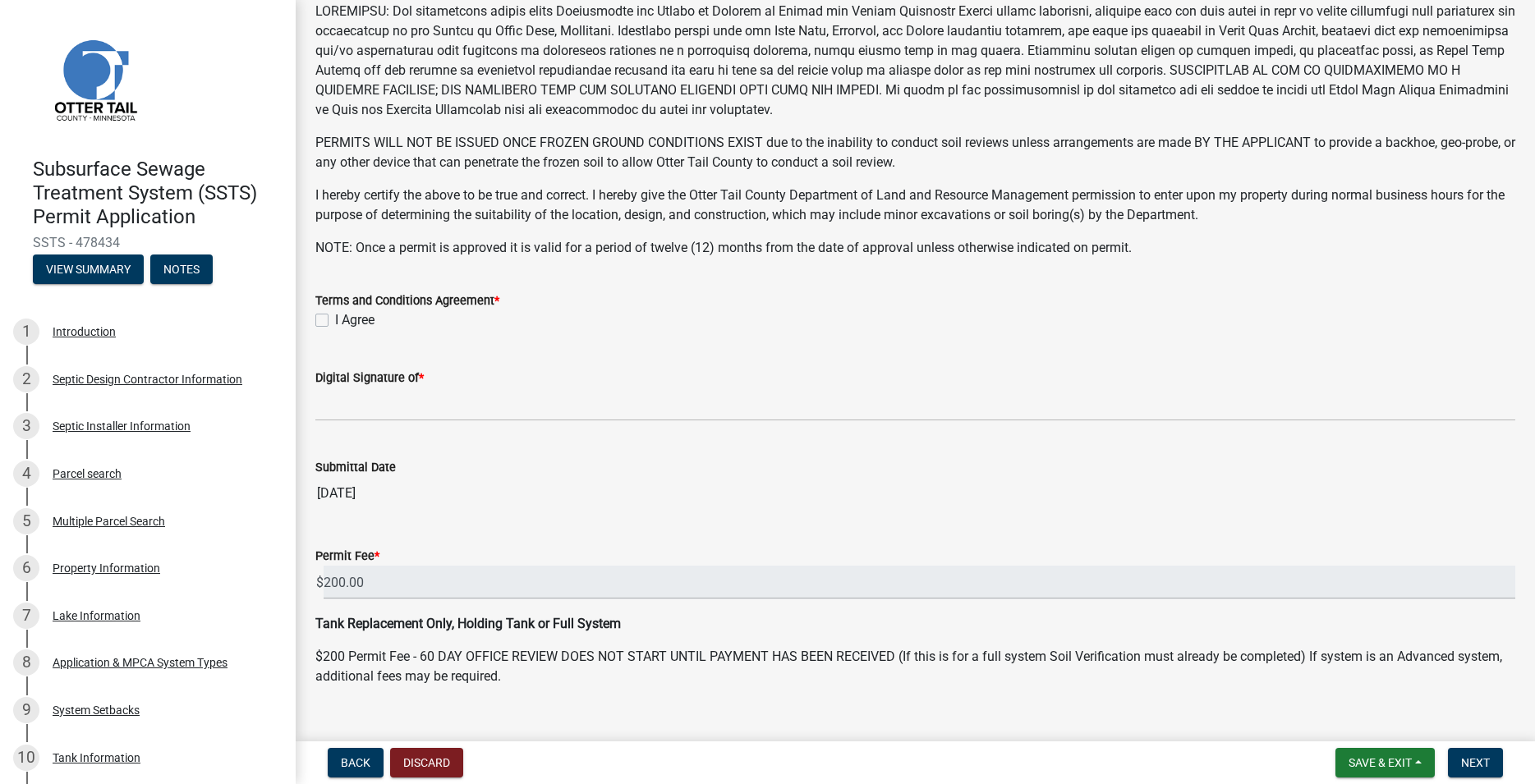
click at [335, 319] on label "I Agree" at bounding box center [354, 320] width 39 height 19
click at [335, 319] on input "I Agree" at bounding box center [340, 316] width 11 height 11
checkbox input "true"
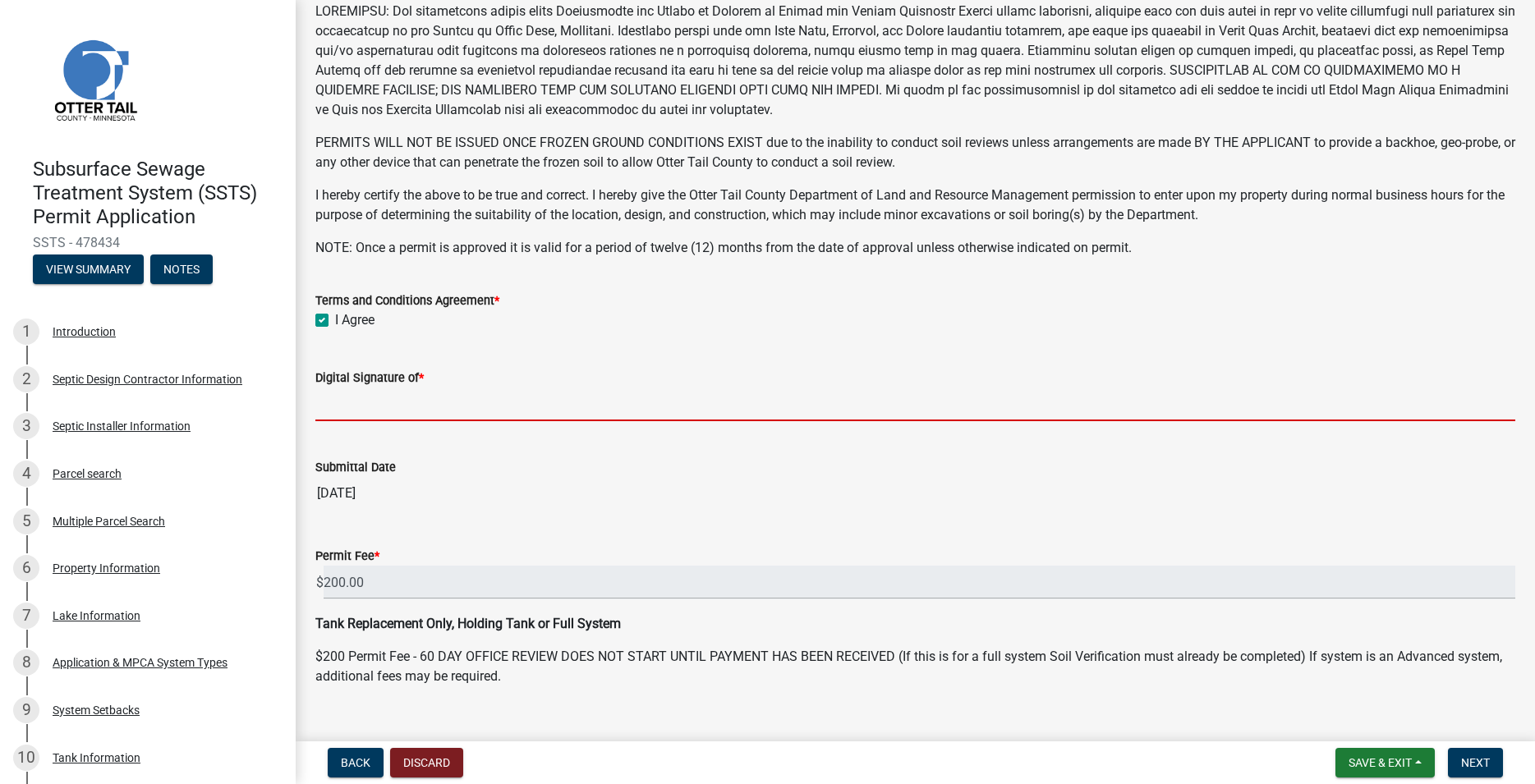
click at [373, 406] on input "Digital Signature of *" at bounding box center [915, 404] width 1200 height 34
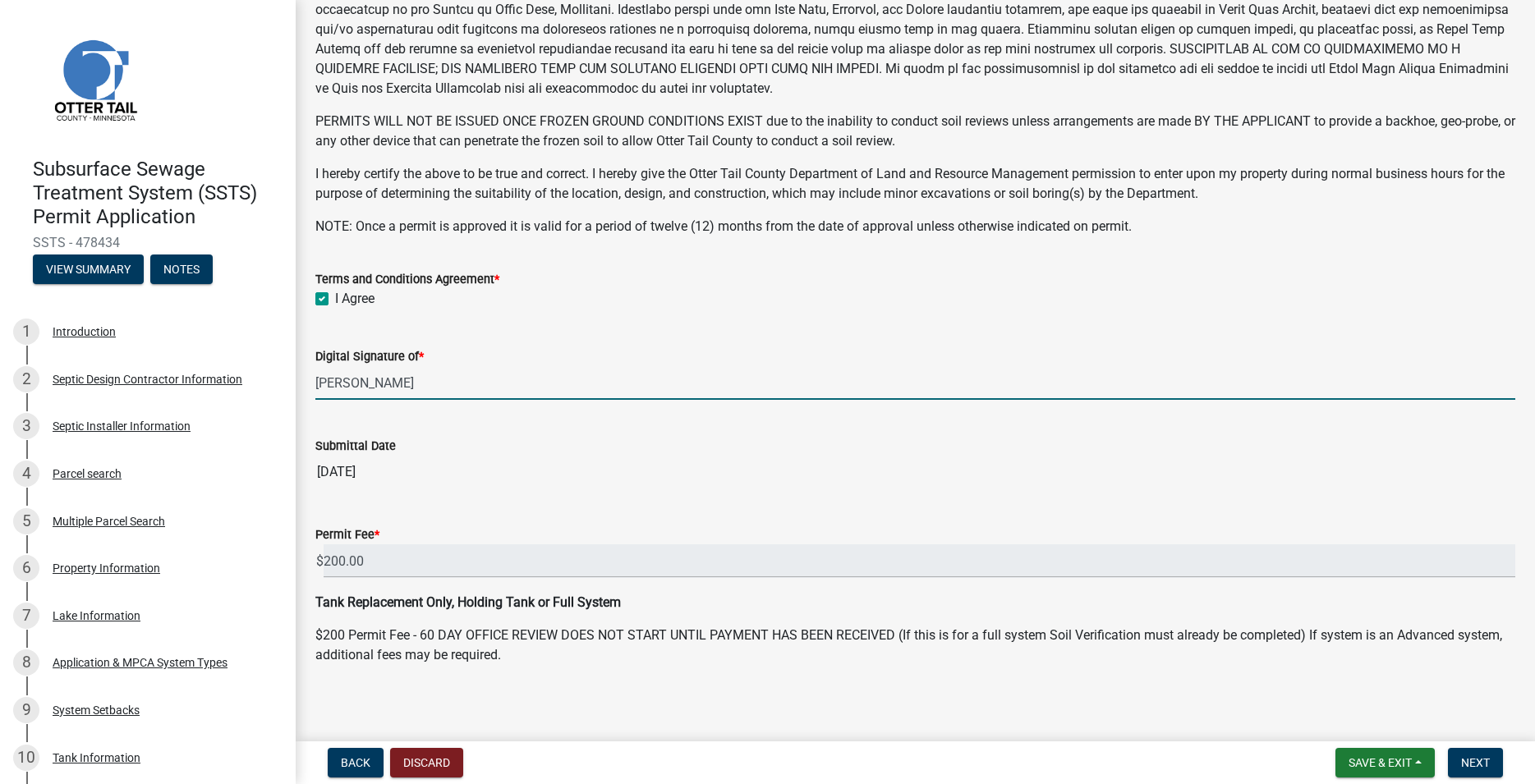
scroll to position [310, 0]
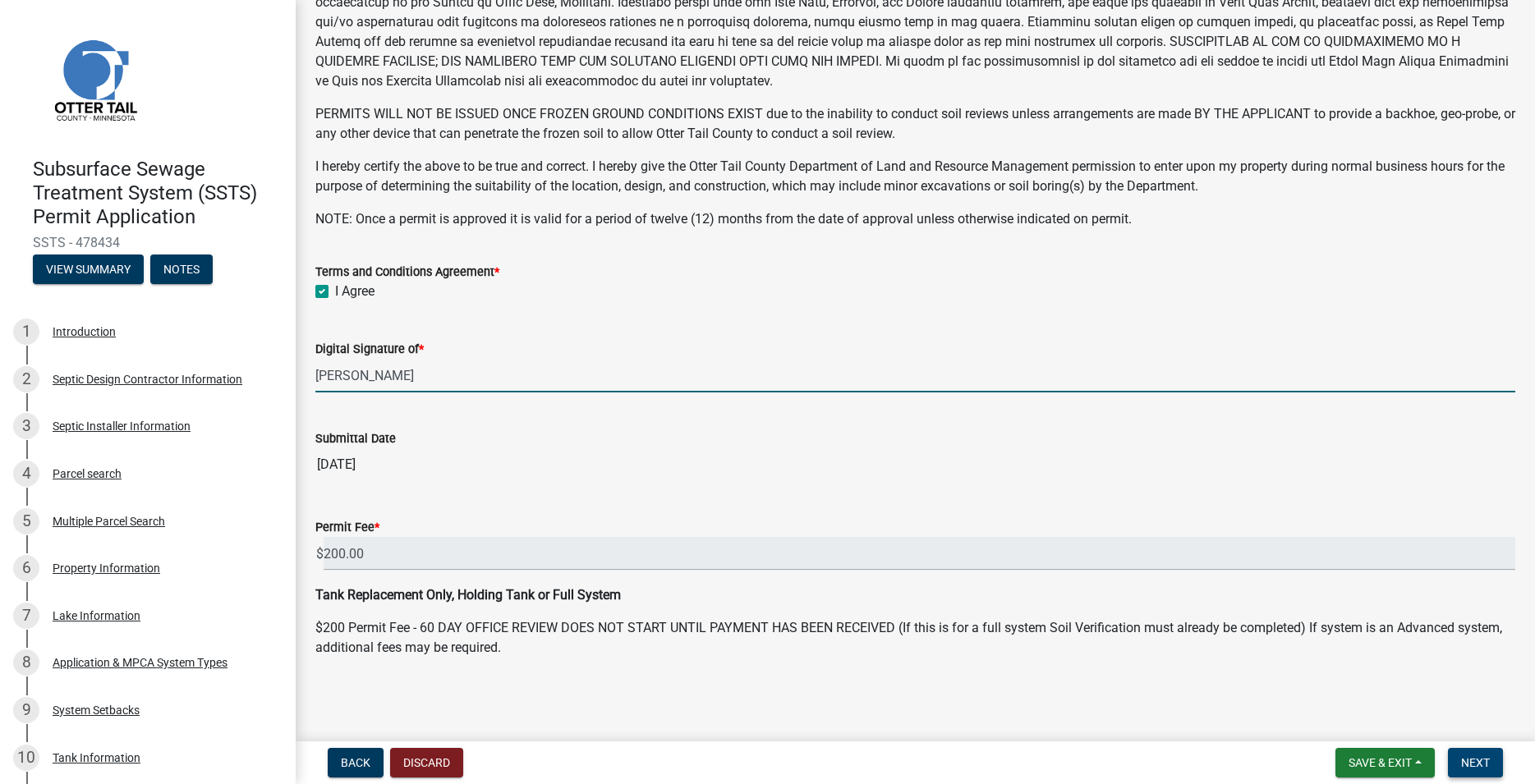
type input "[PERSON_NAME]"
click at [1471, 760] on span "Next" at bounding box center [1474, 763] width 28 height 13
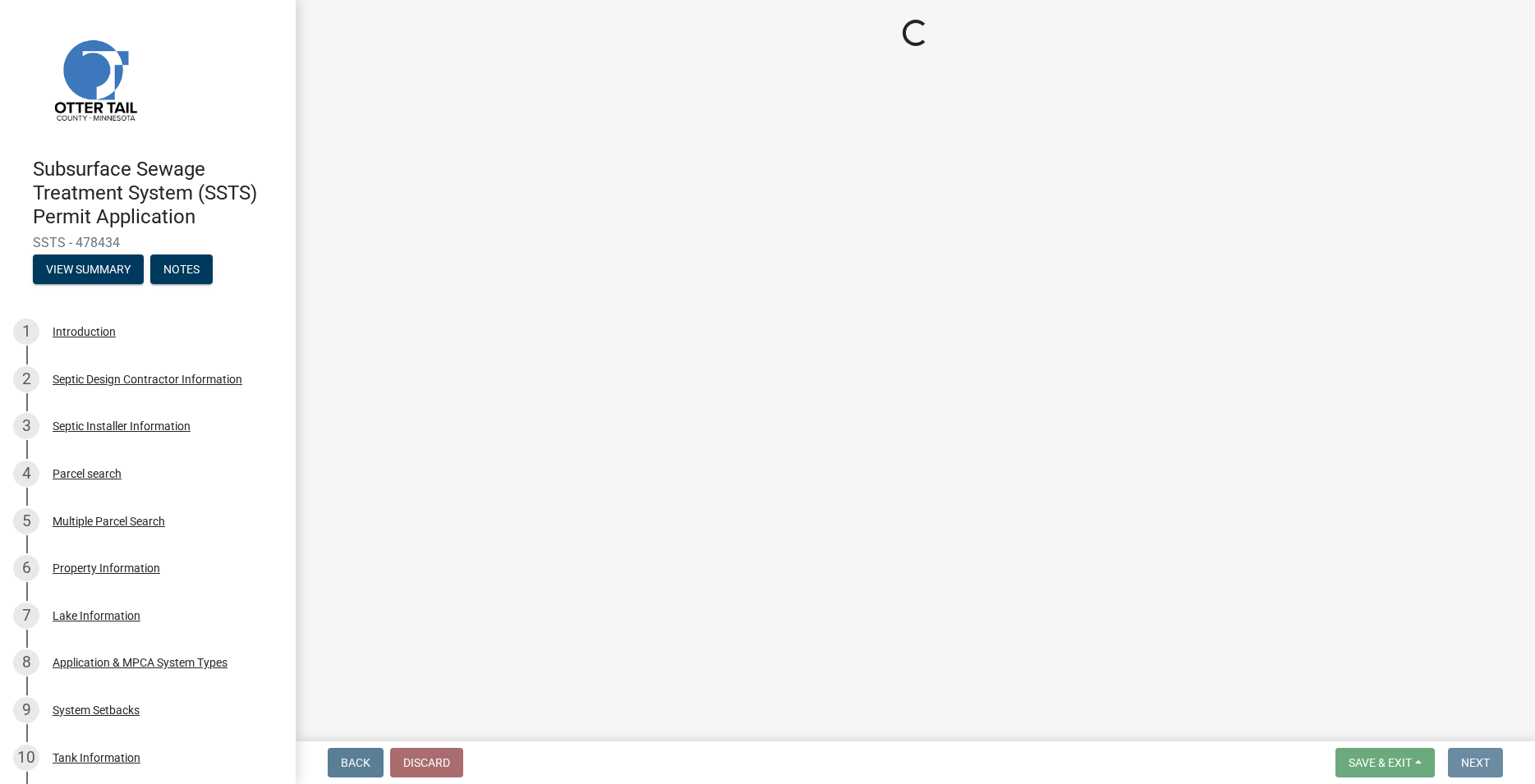
scroll to position [0, 0]
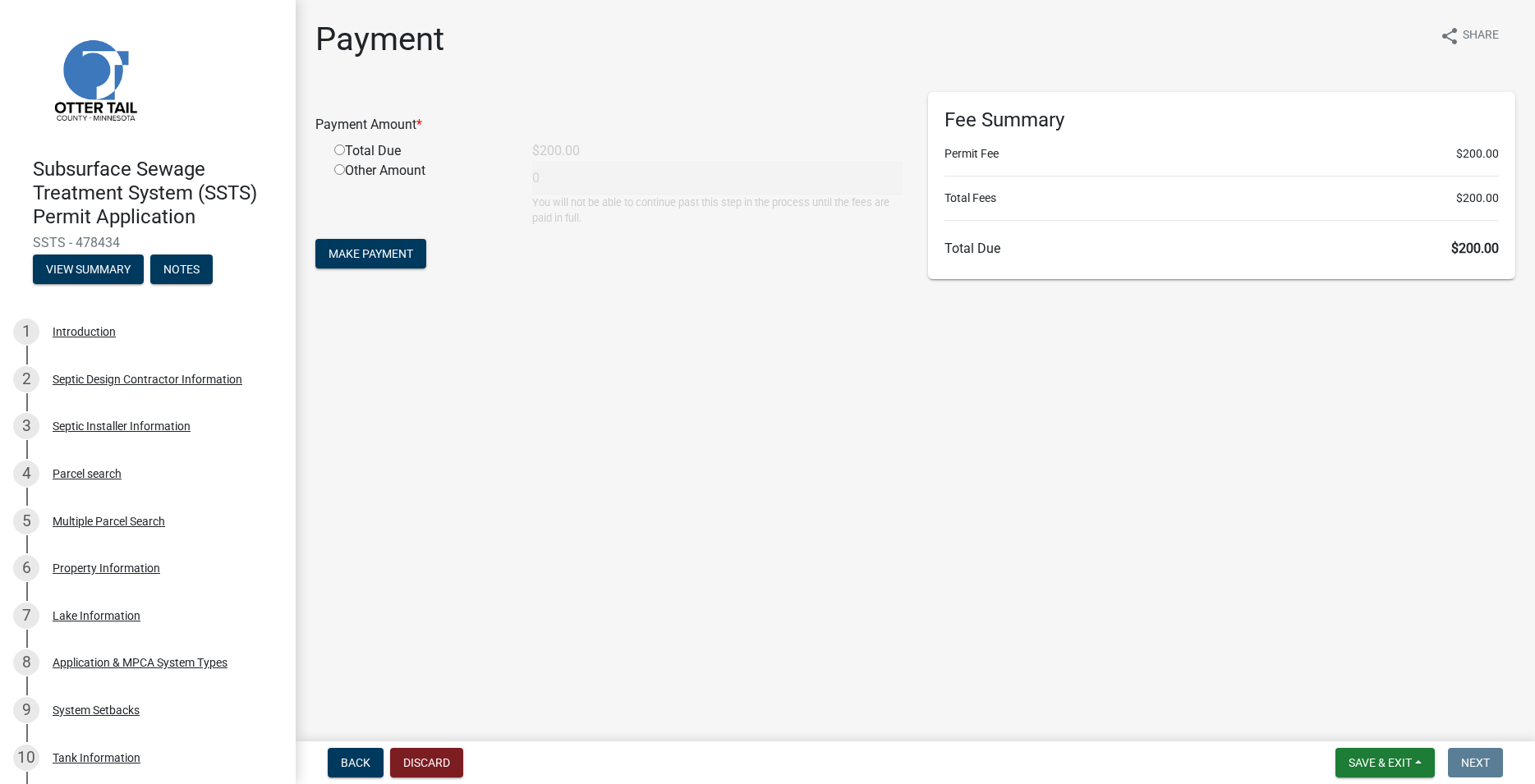
click at [343, 153] on input "radio" at bounding box center [340, 150] width 11 height 11
radio input "true"
type input "200"
click at [398, 249] on span "Make Payment" at bounding box center [370, 254] width 84 height 13
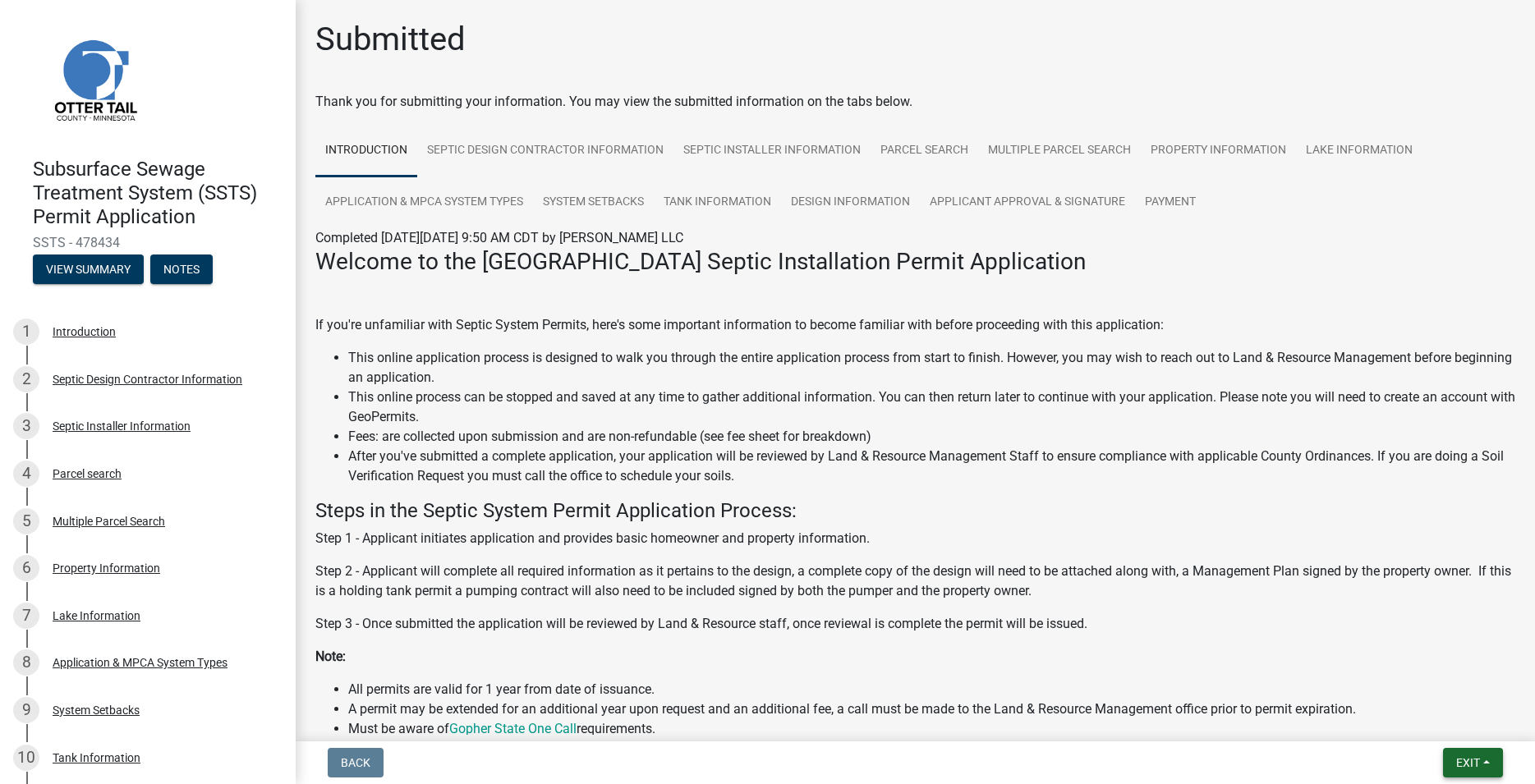
click at [1455, 760] on button "Exit" at bounding box center [1473, 763] width 60 height 29
click at [1436, 728] on button "Save & Exit" at bounding box center [1437, 720] width 131 height 39
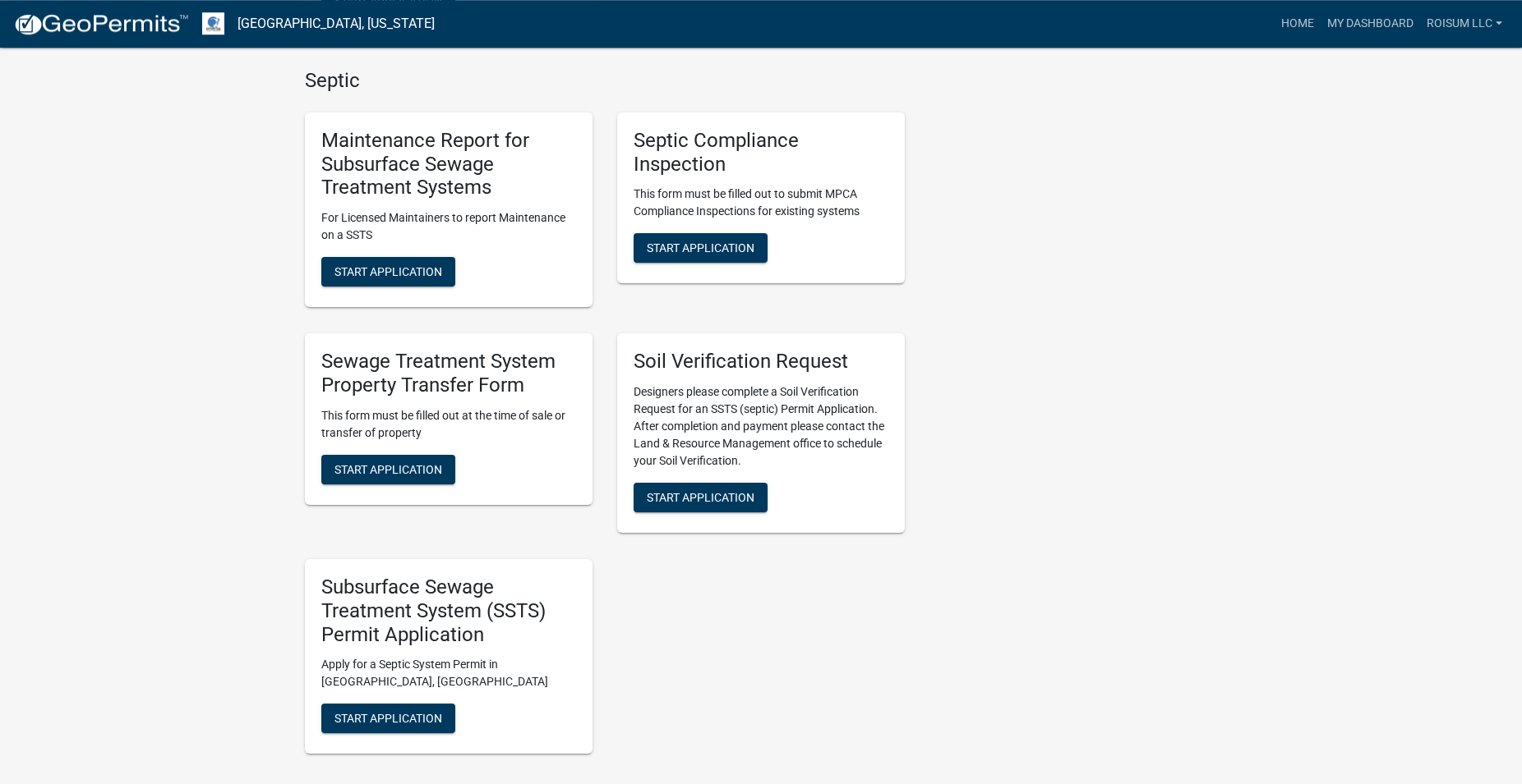
scroll to position [1173, 0]
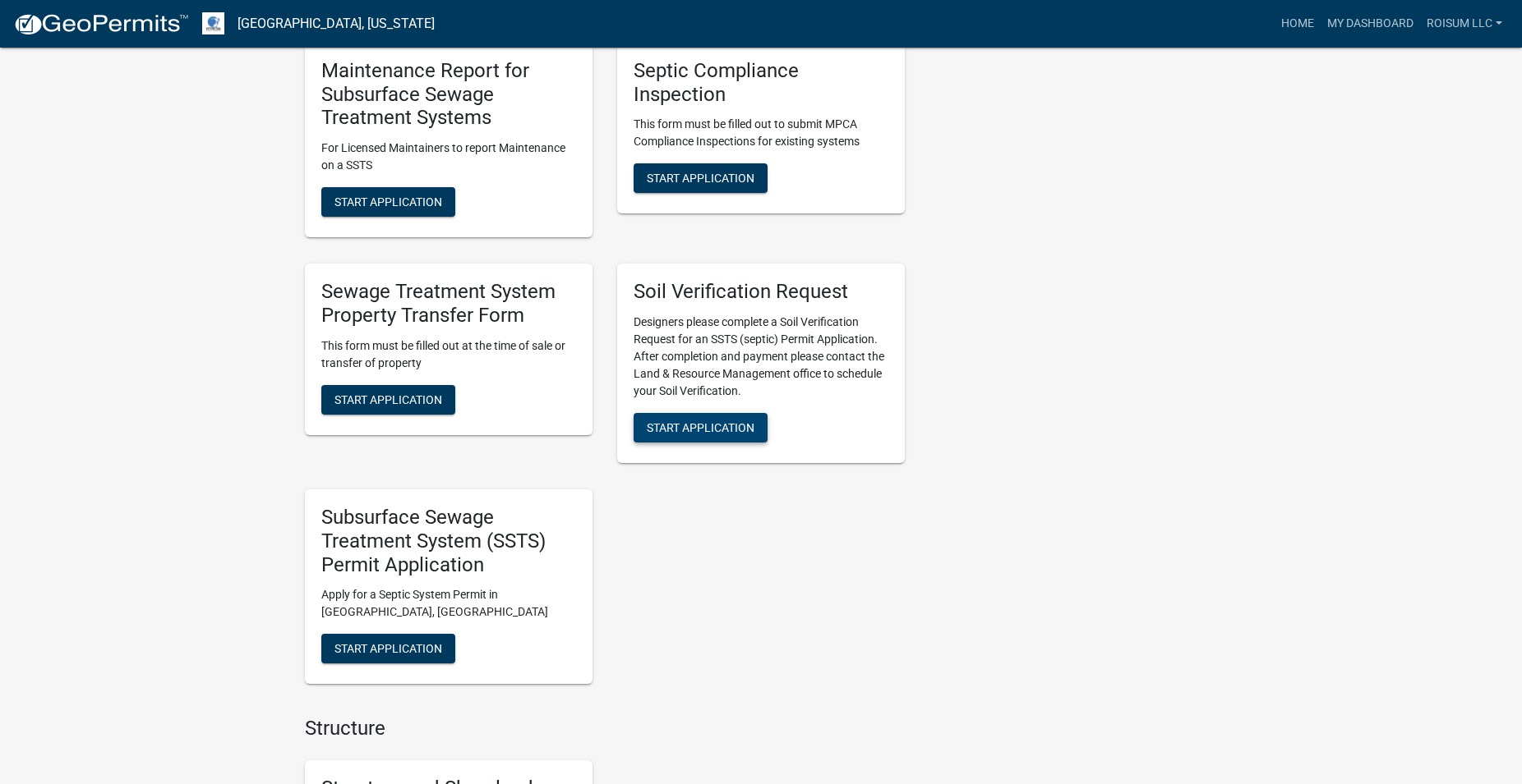
click at [693, 419] on button "Start Application" at bounding box center [701, 428] width 134 height 29
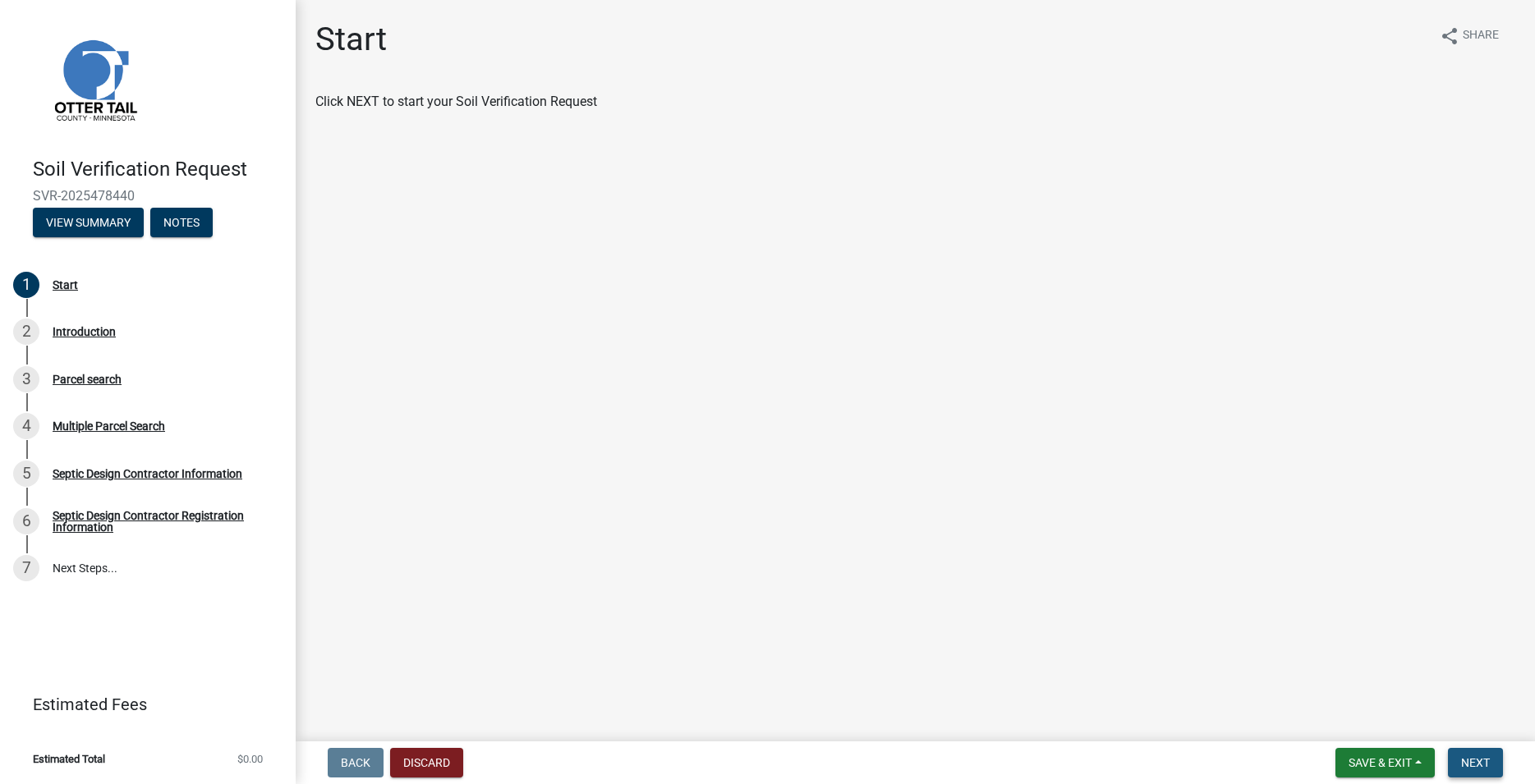
click at [1488, 766] on span "Next" at bounding box center [1474, 763] width 28 height 13
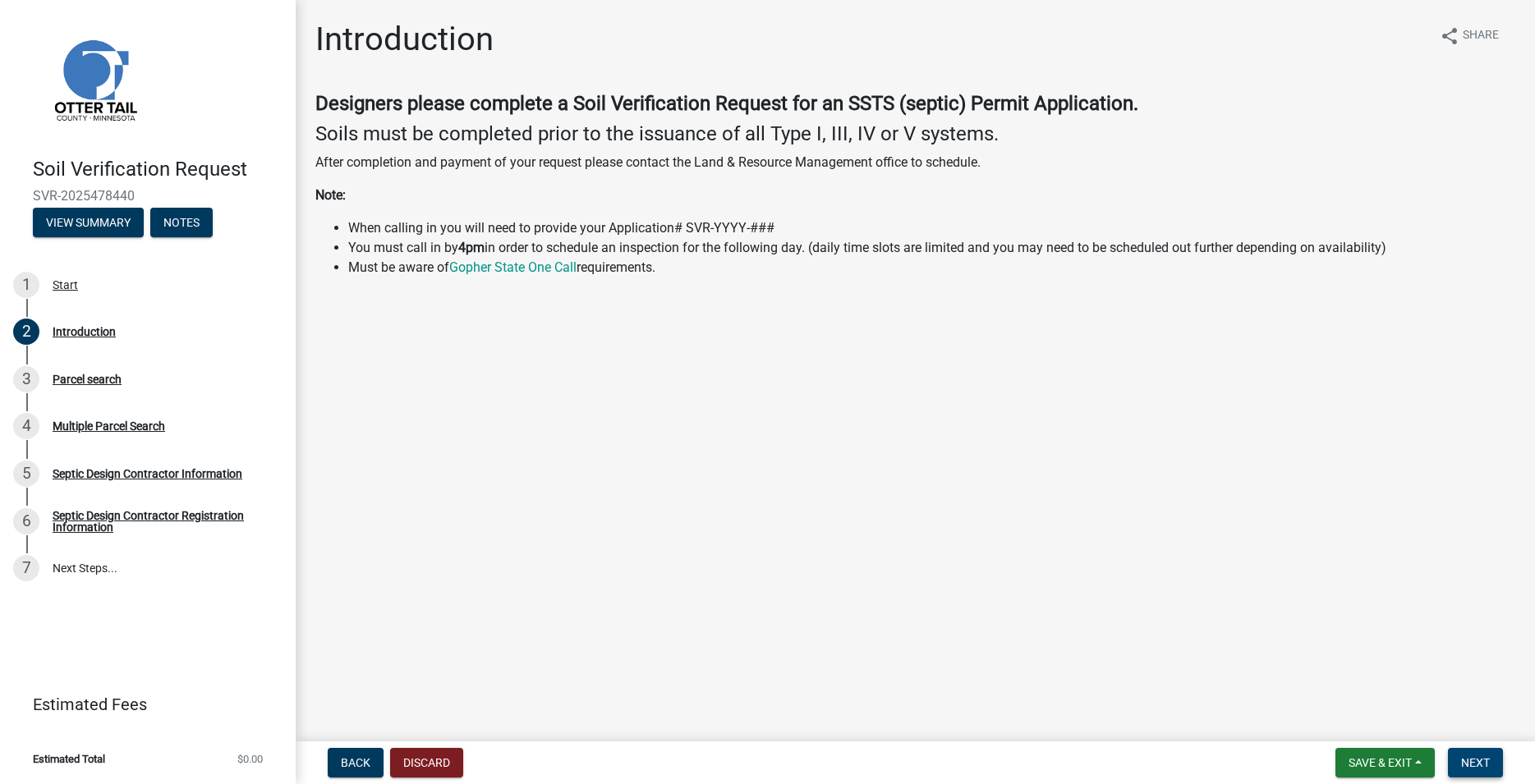
click at [1479, 776] on button "Next" at bounding box center [1475, 763] width 55 height 29
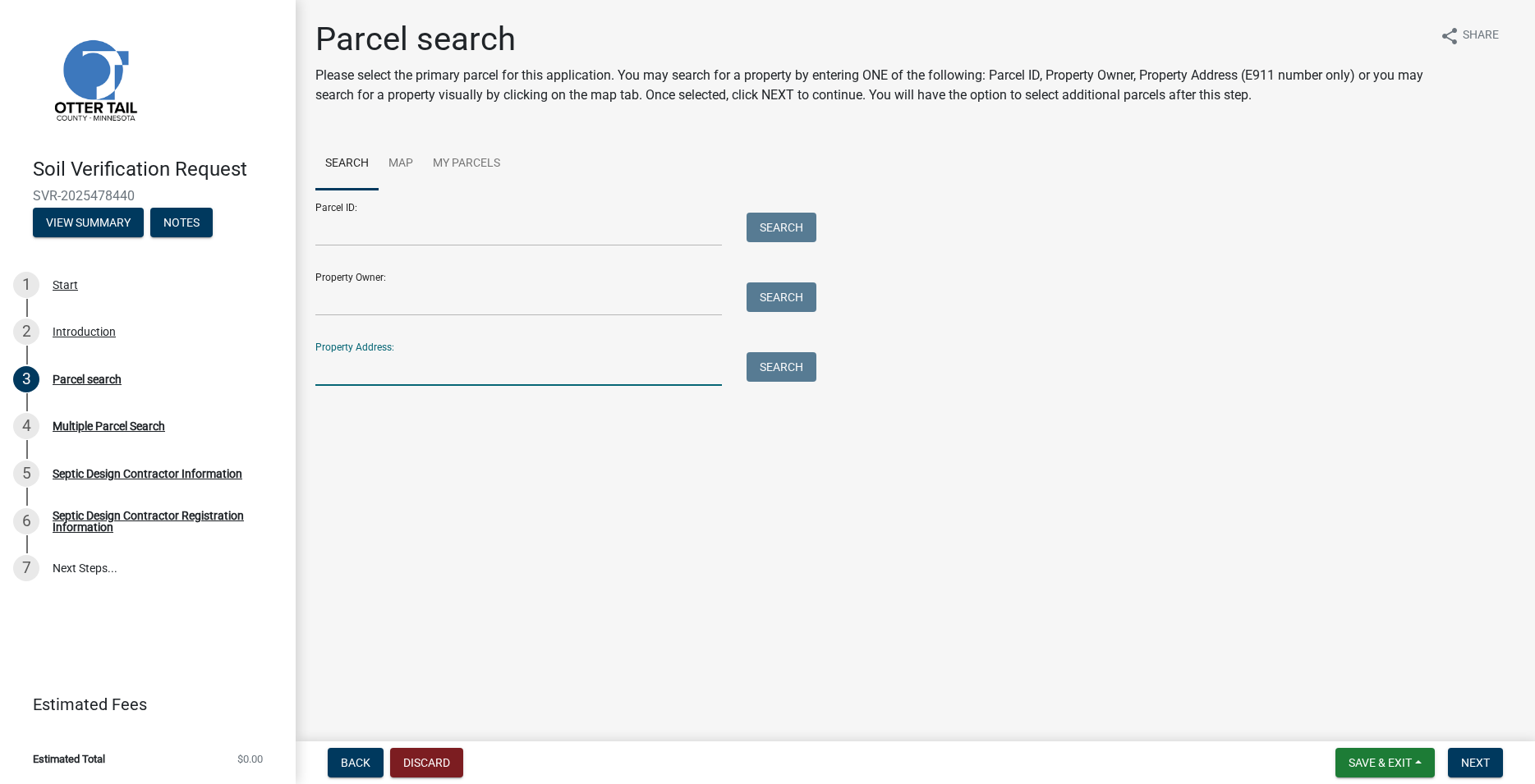
click at [351, 369] on input "Property Address:" at bounding box center [518, 369] width 406 height 34
type input "43778"
click at [755, 378] on button "Search" at bounding box center [781, 367] width 70 height 29
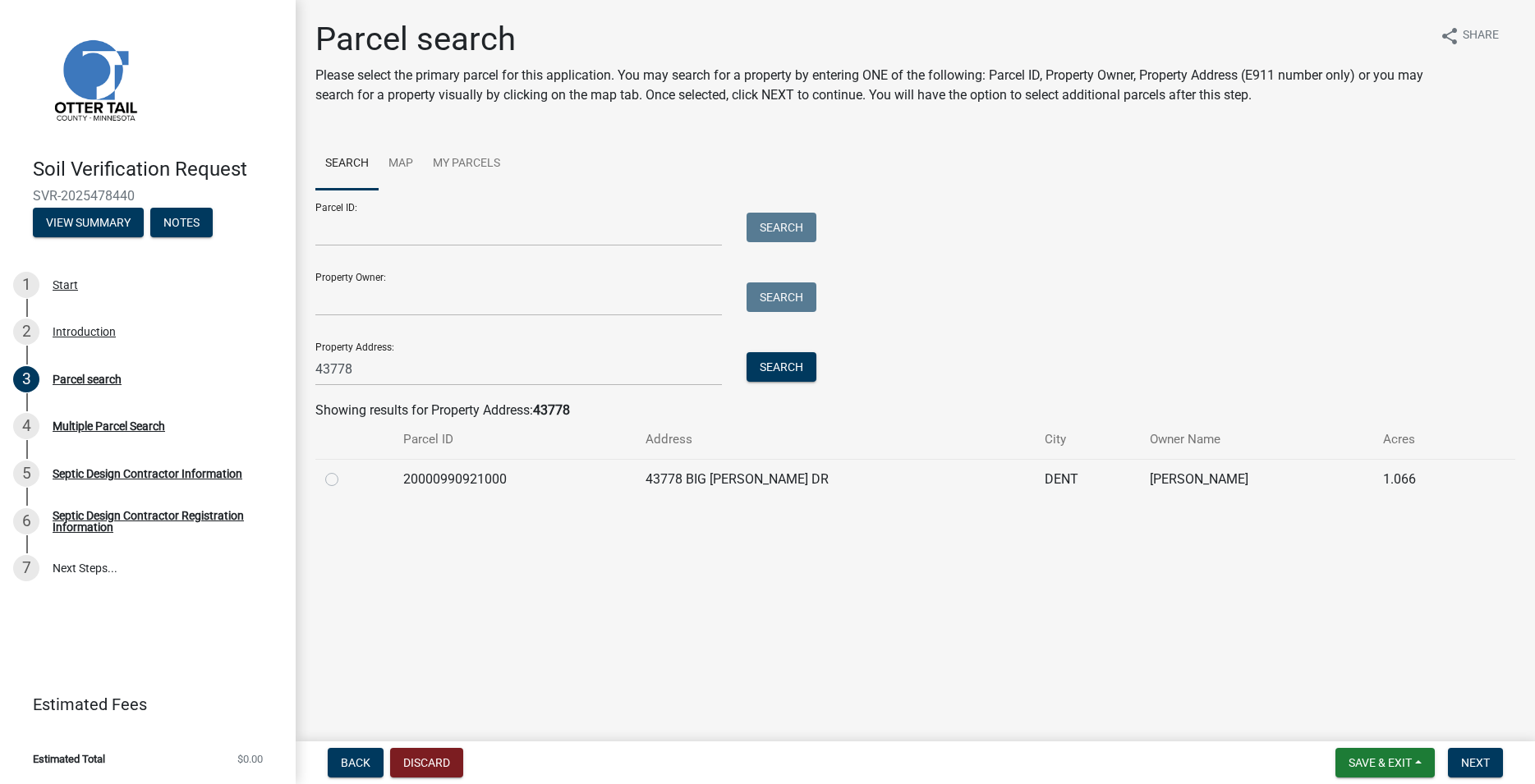
click at [345, 469] on label at bounding box center [345, 469] width 0 height 0
click at [345, 480] on input "radio" at bounding box center [350, 475] width 11 height 11
radio input "true"
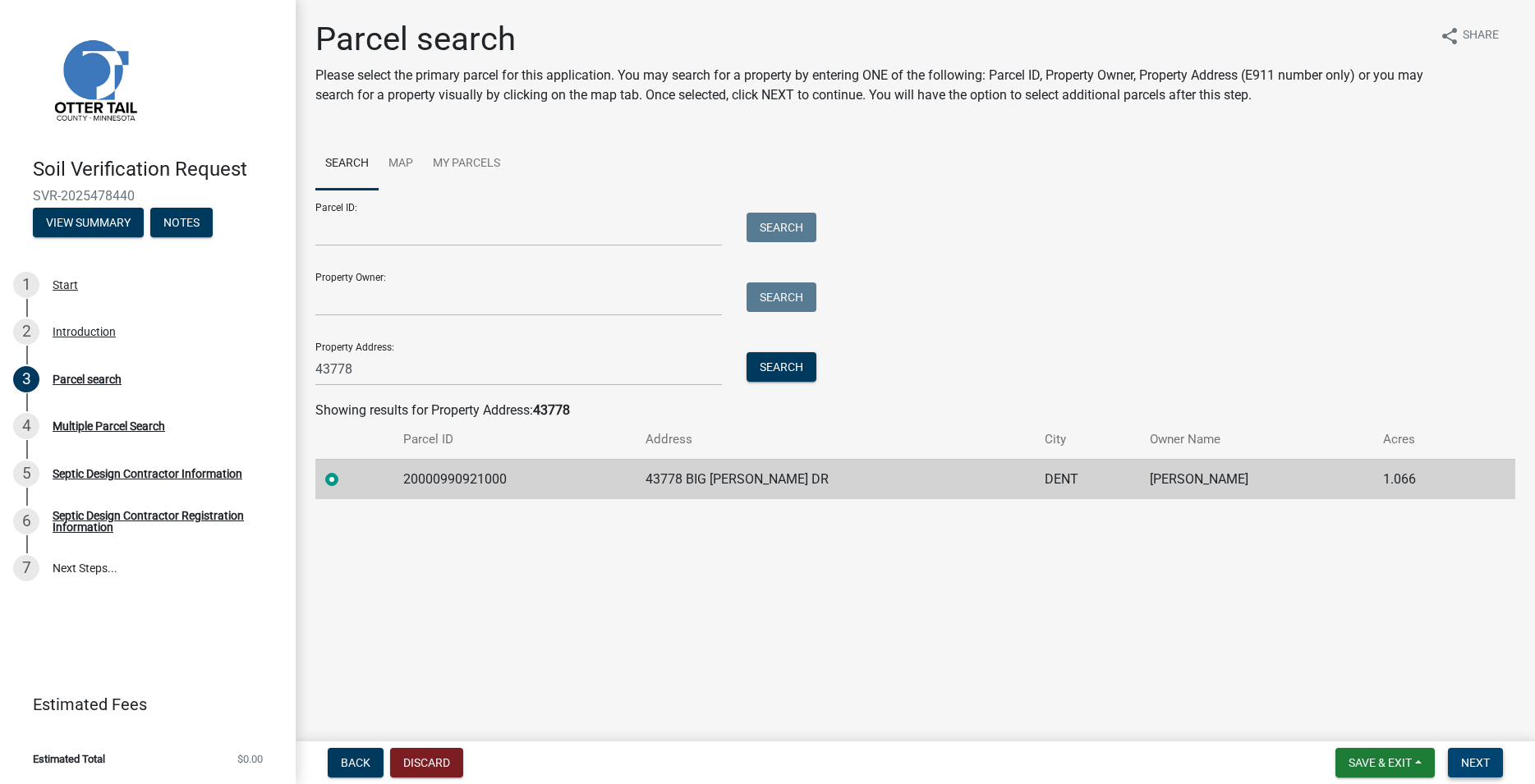
click at [1483, 756] on button "Next" at bounding box center [1475, 763] width 55 height 29
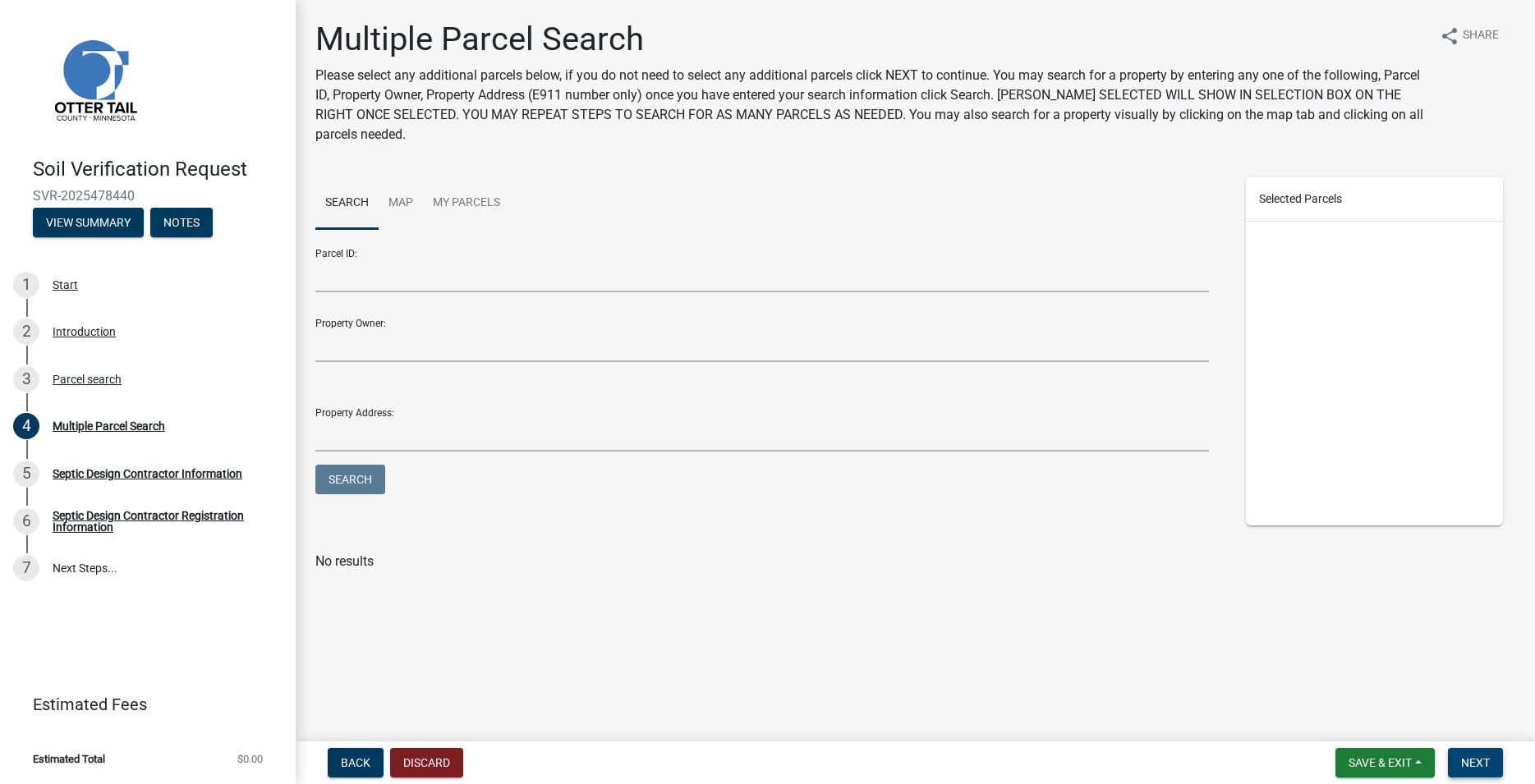
click at [1485, 761] on span "Next" at bounding box center [1474, 763] width 28 height 13
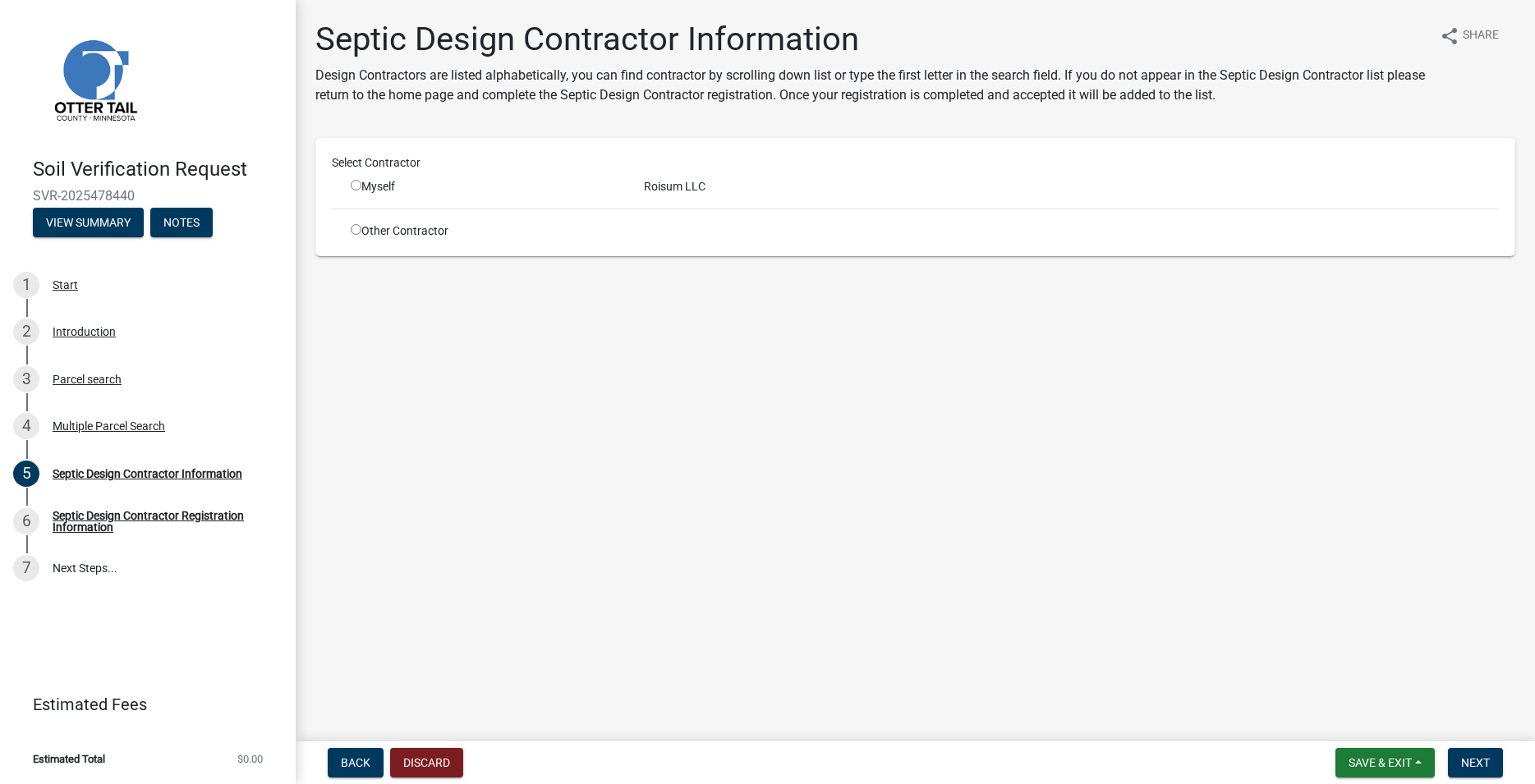
click at [354, 187] on input "radio" at bounding box center [356, 185] width 11 height 11
radio input "true"
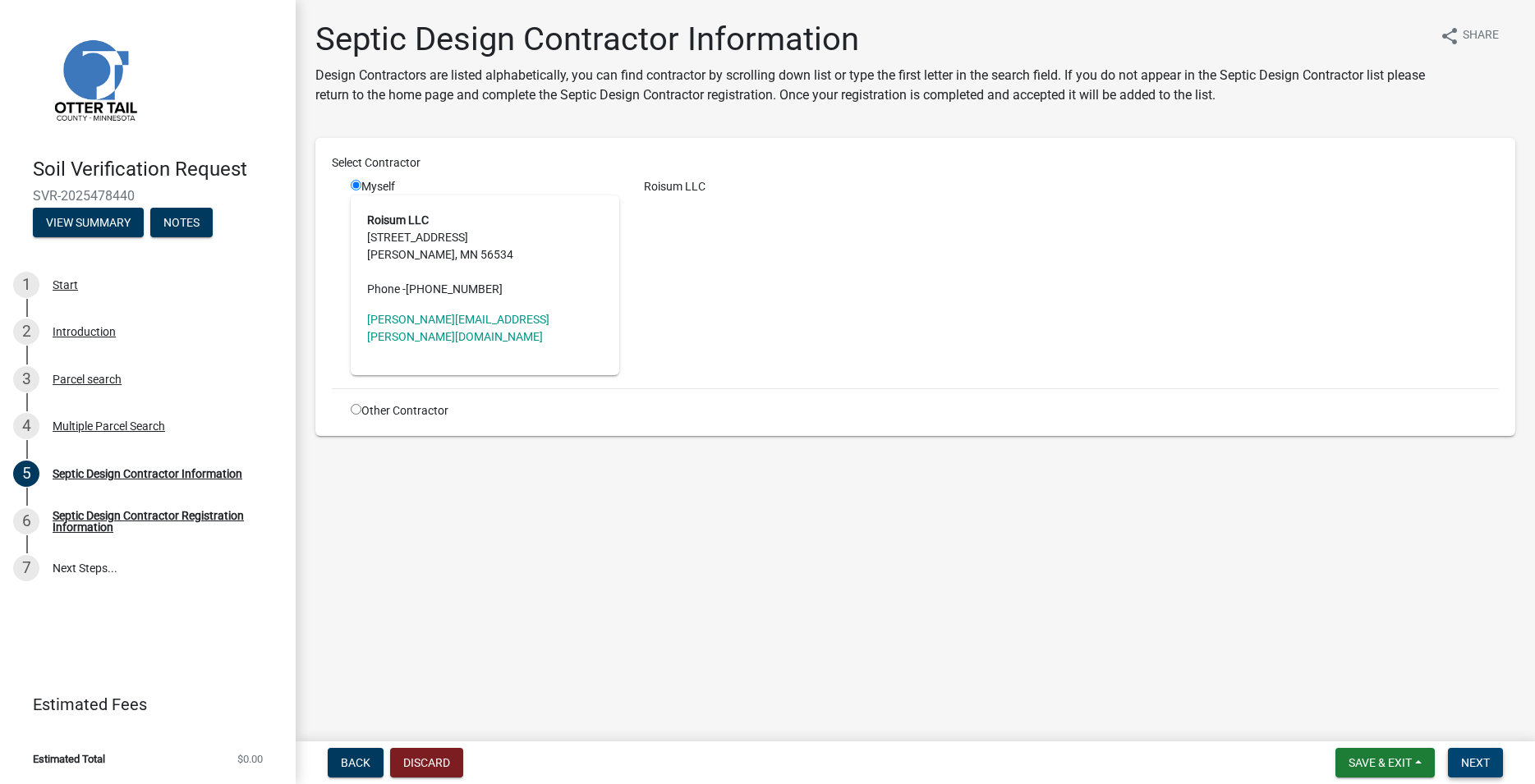
click at [1501, 771] on button "Next" at bounding box center [1475, 763] width 55 height 29
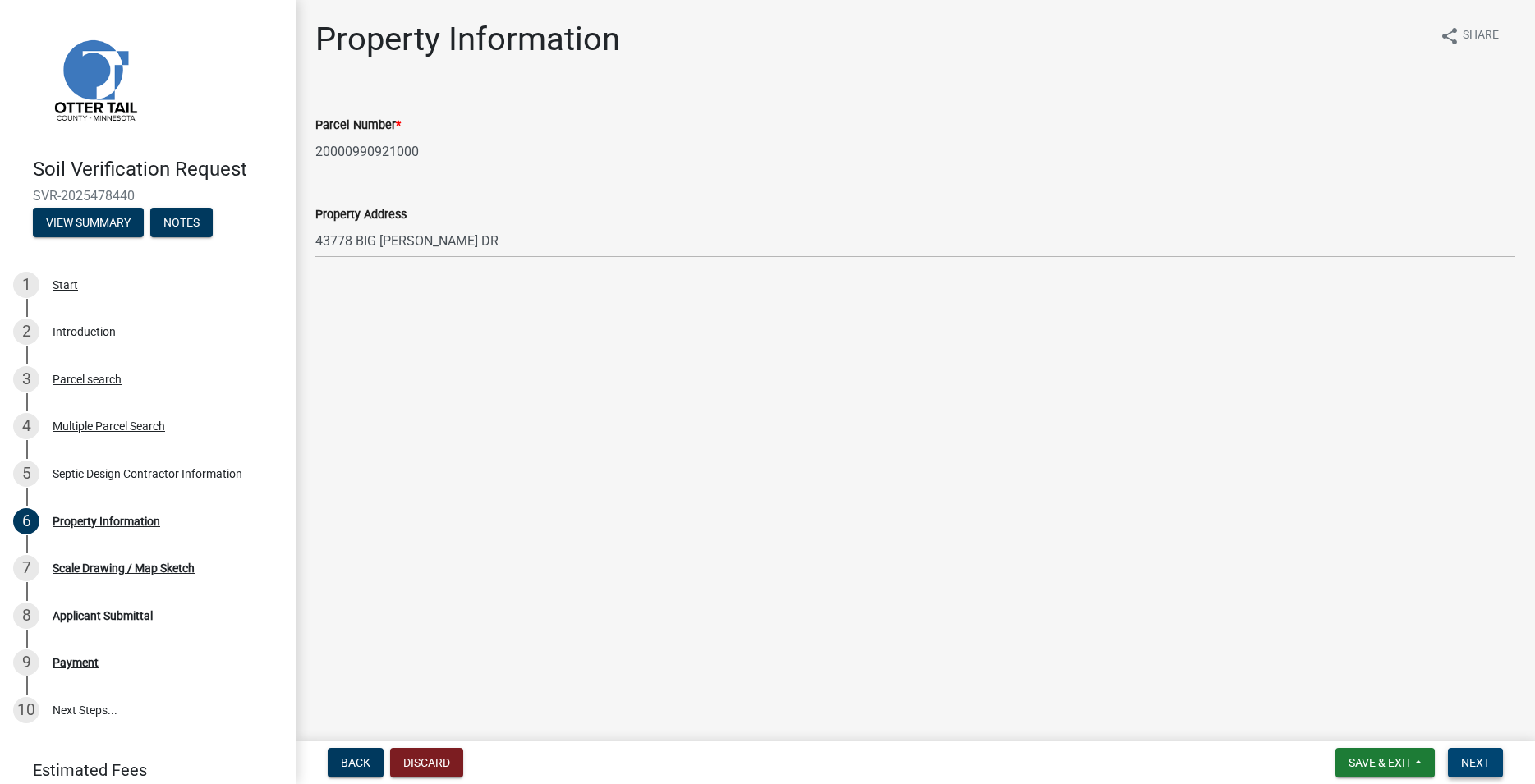
click at [1463, 760] on span "Next" at bounding box center [1474, 763] width 28 height 13
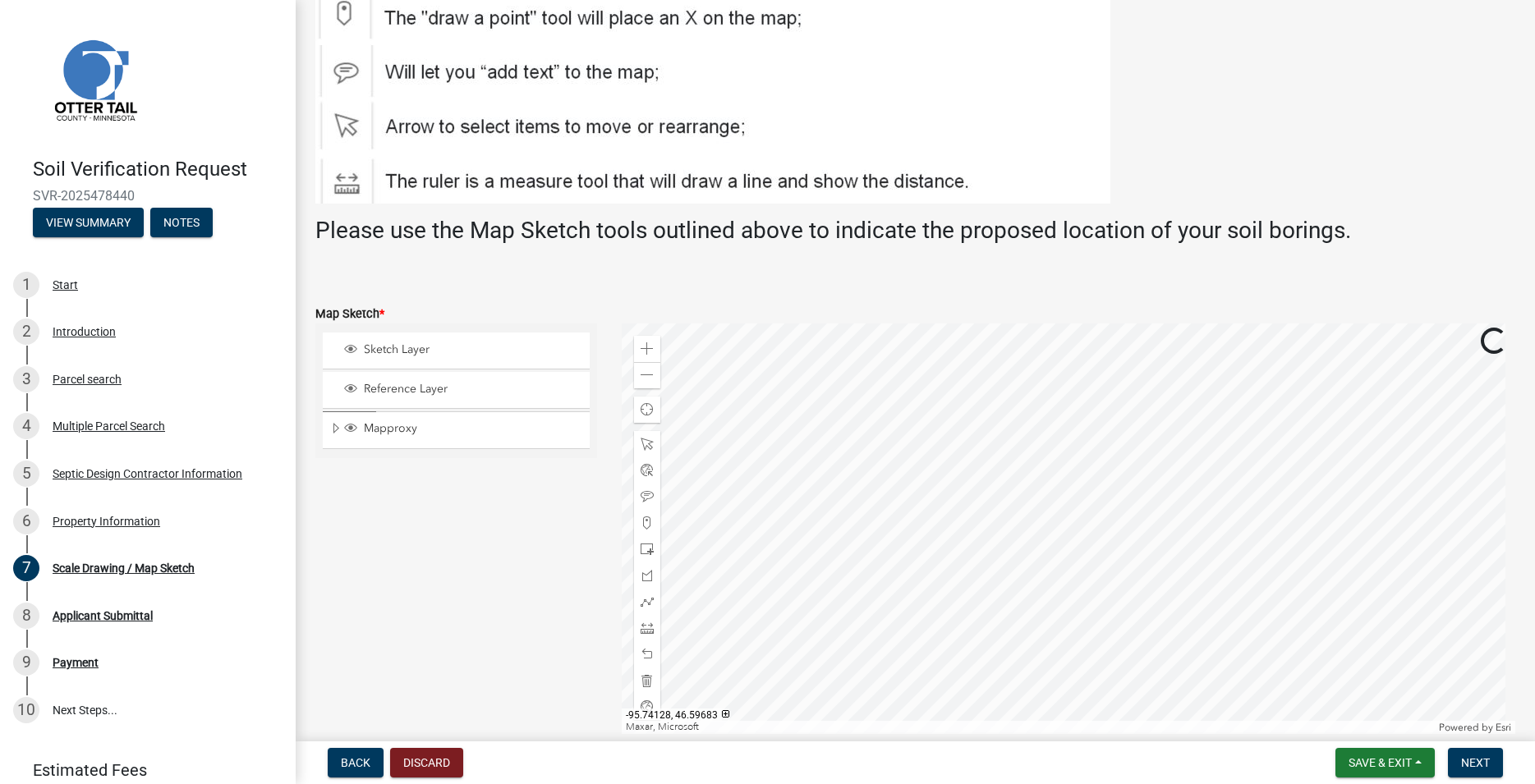
scroll to position [187, 0]
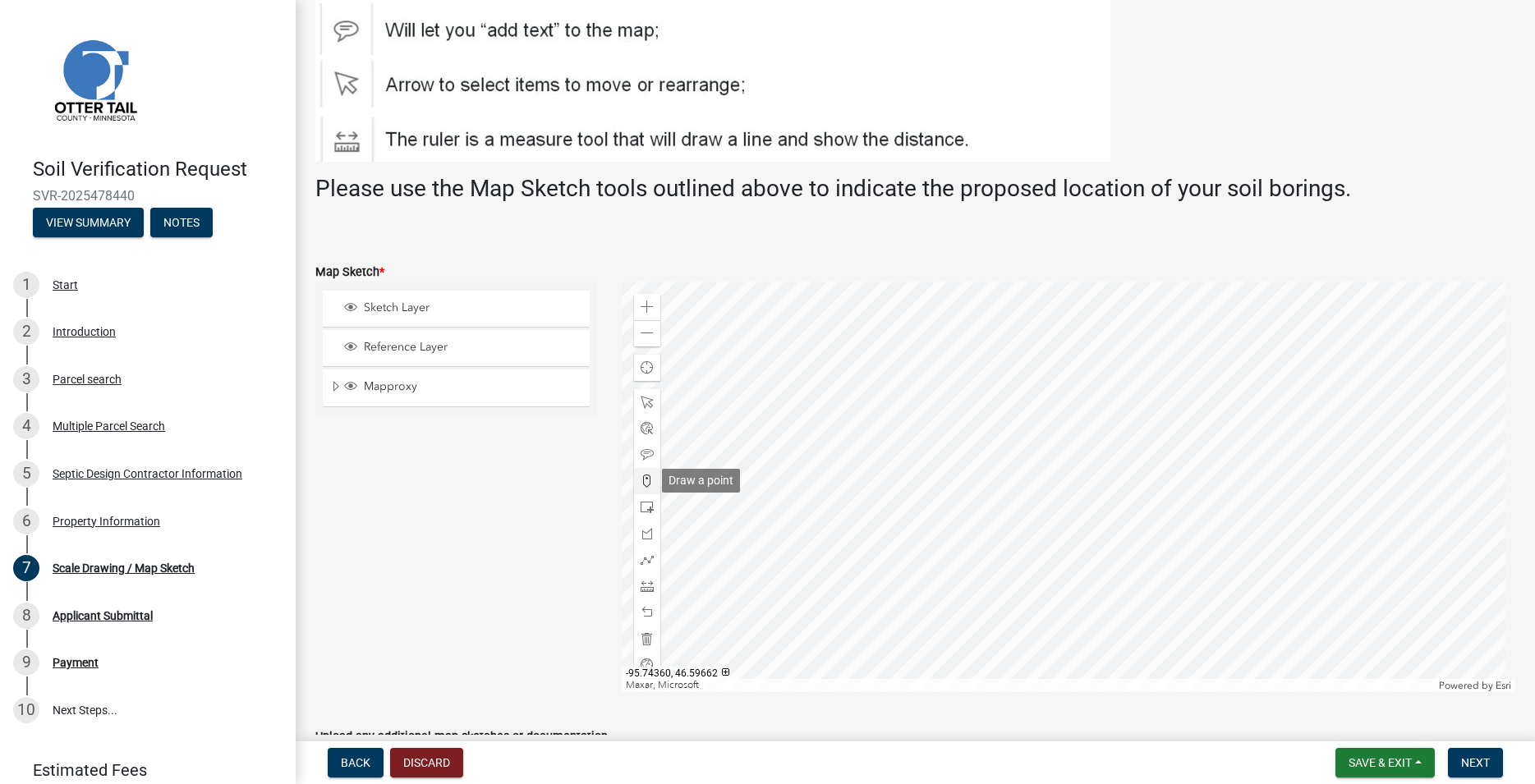
click at [644, 481] on span at bounding box center [647, 481] width 13 height 13
click at [1002, 433] on div at bounding box center [1068, 487] width 894 height 411
click at [1467, 766] on span "Next" at bounding box center [1474, 763] width 28 height 13
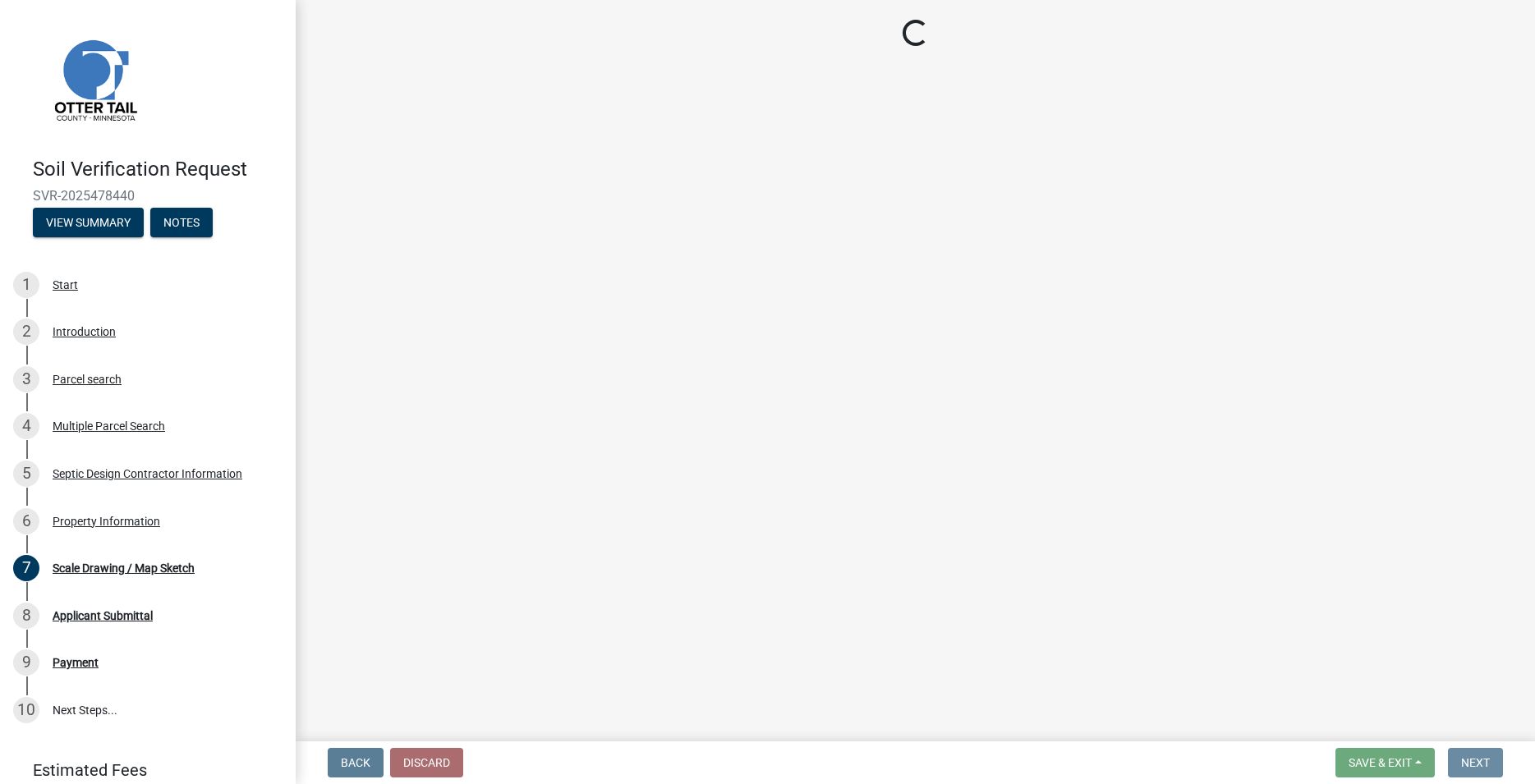
scroll to position [0, 0]
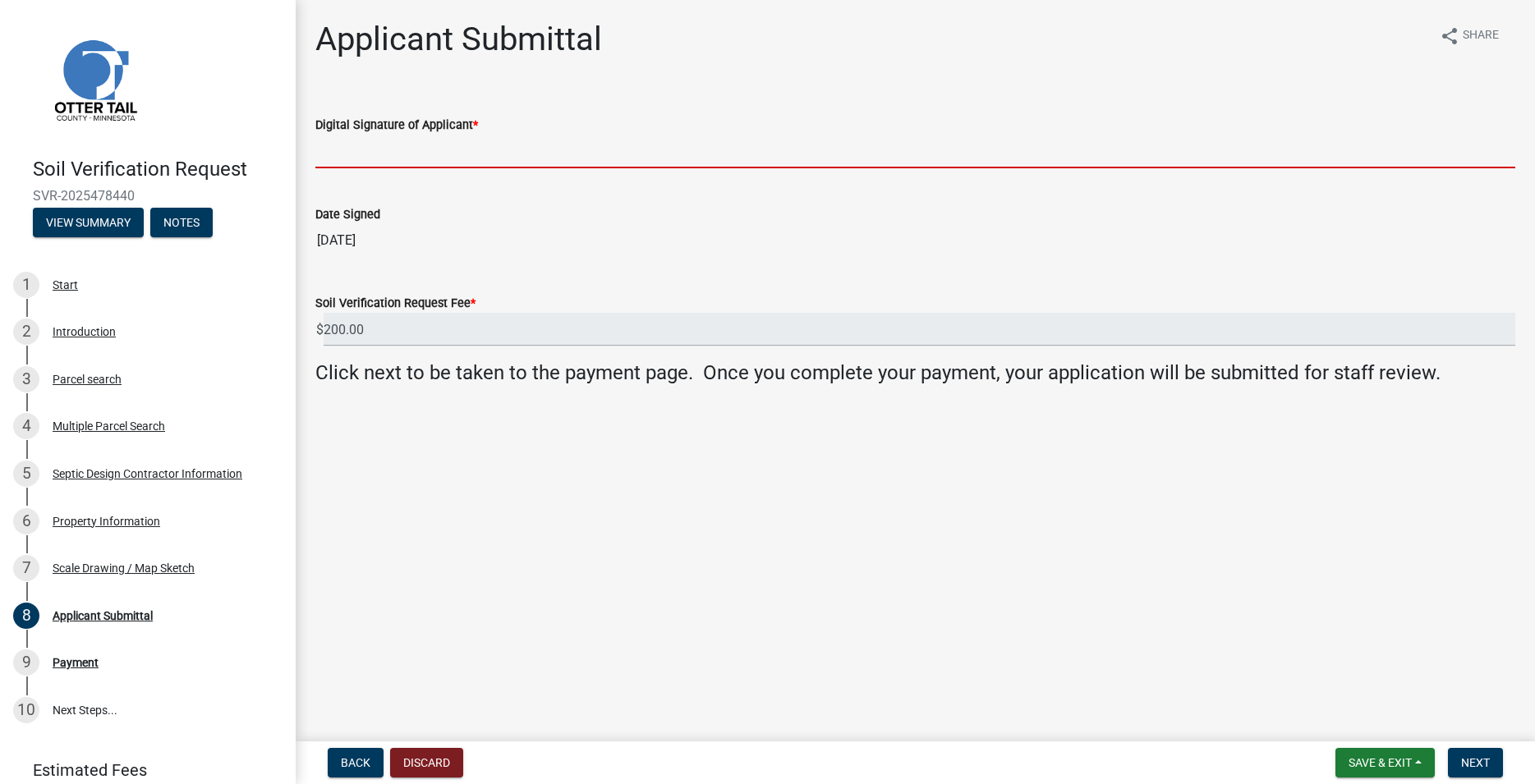
click at [372, 143] on input "Digital Signature of Applicant *" at bounding box center [915, 151] width 1200 height 34
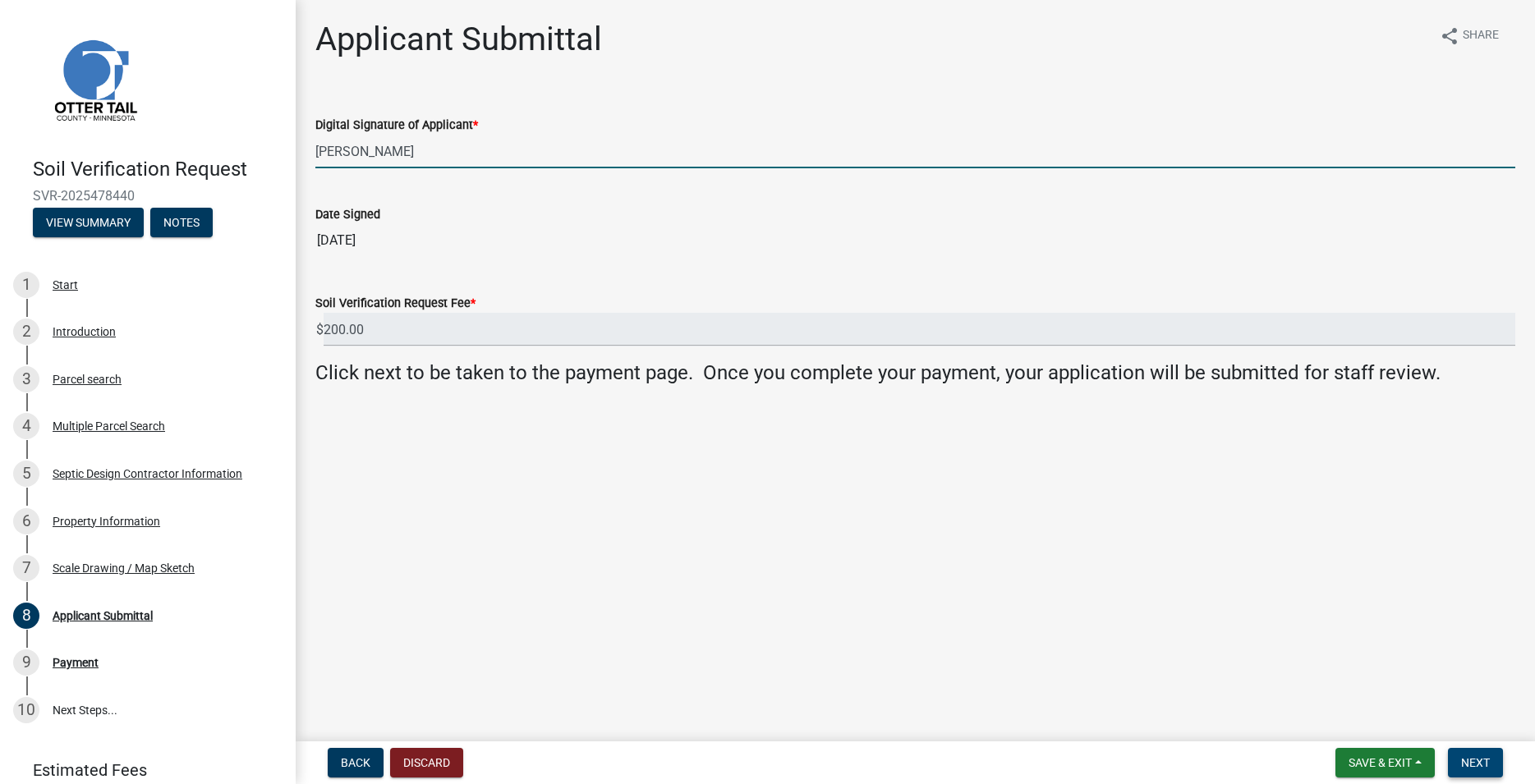
type input "[PERSON_NAME]"
click at [1470, 767] on span "Next" at bounding box center [1474, 763] width 28 height 13
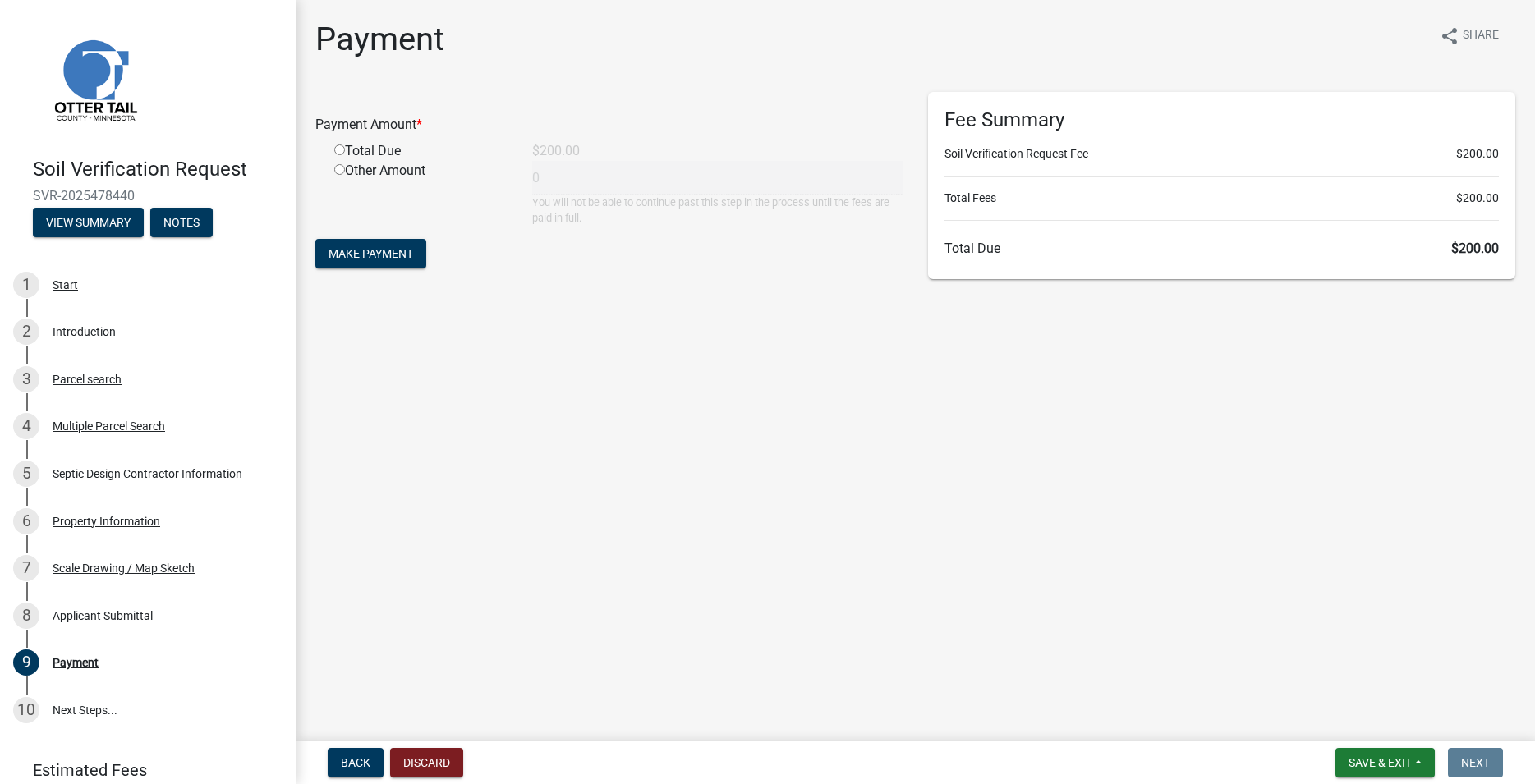
click at [337, 147] on input "radio" at bounding box center [340, 150] width 11 height 11
radio input "true"
type input "200"
click at [401, 252] on span "Make Payment" at bounding box center [370, 254] width 84 height 13
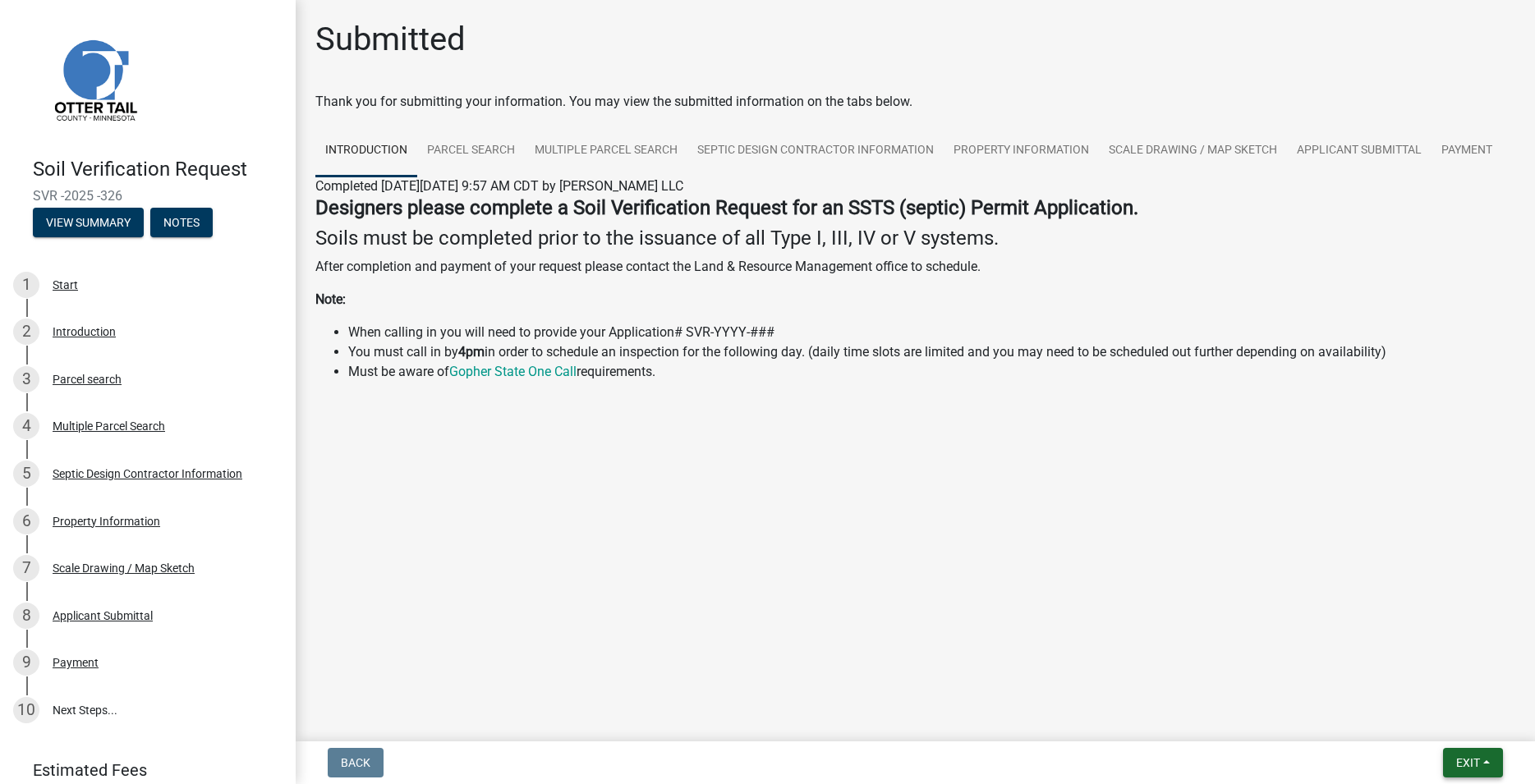
click at [1448, 751] on button "Exit" at bounding box center [1473, 763] width 60 height 29
click at [1440, 734] on button "Save & Exit" at bounding box center [1437, 720] width 131 height 39
